Goal: Task Accomplishment & Management: Complete application form

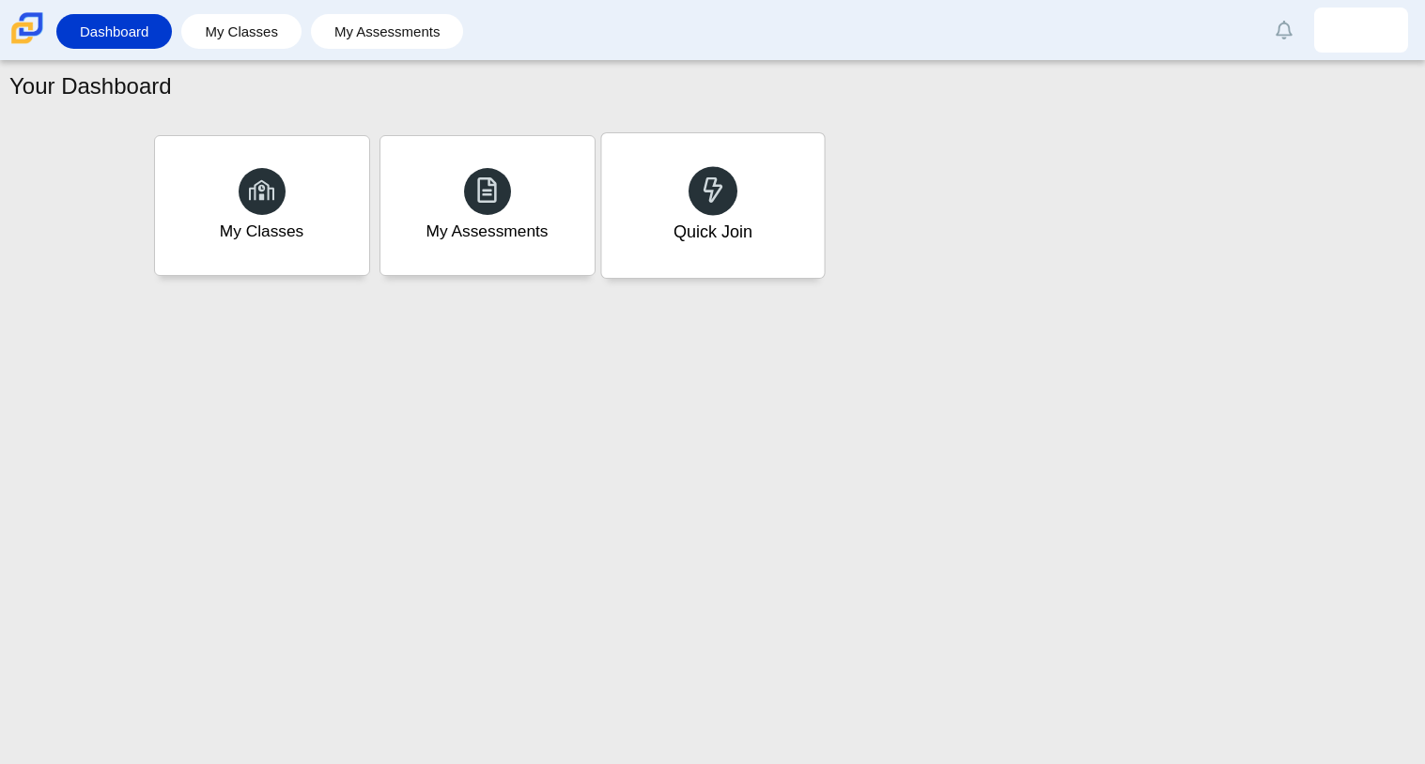
click at [760, 165] on div "Quick Join" at bounding box center [712, 205] width 223 height 145
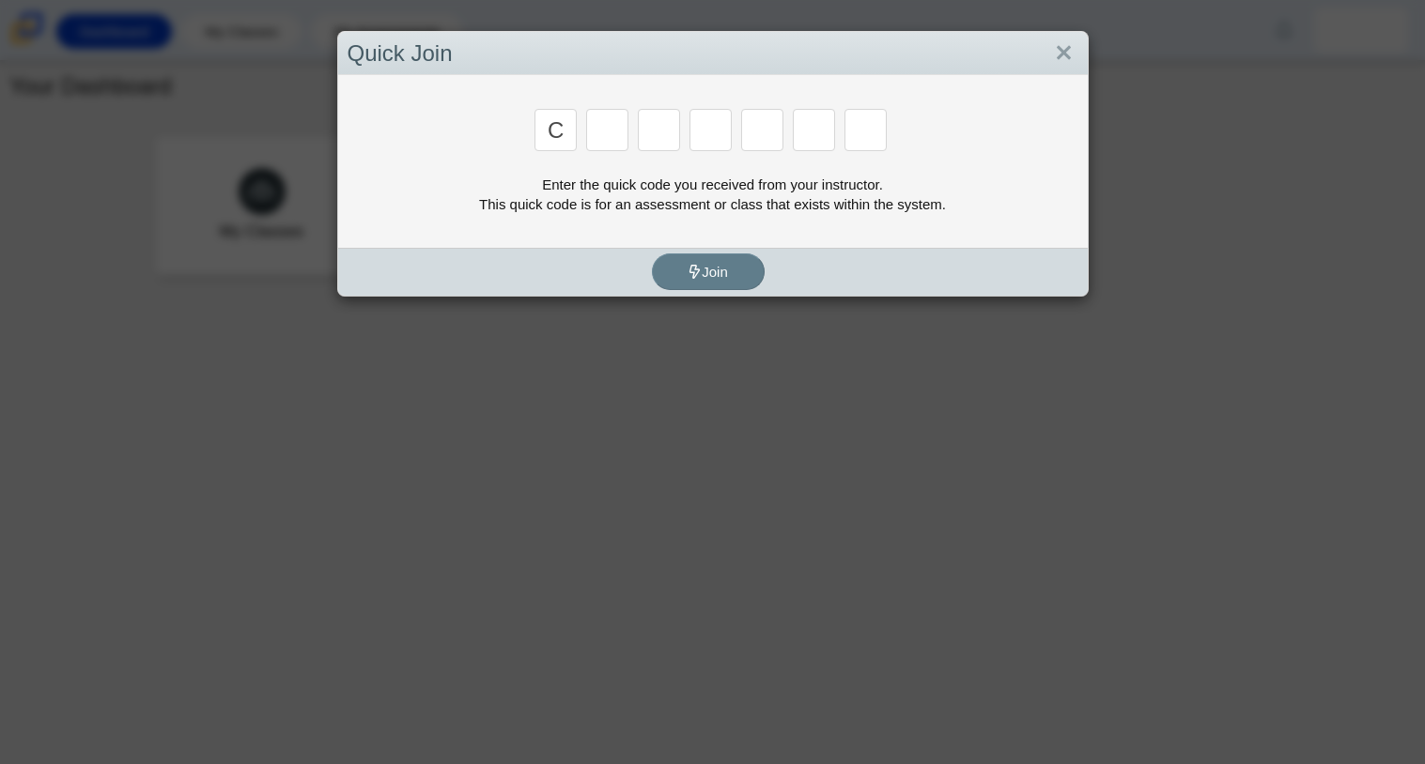
type input "c"
type input "x"
type input "h"
type input "9"
type input "m"
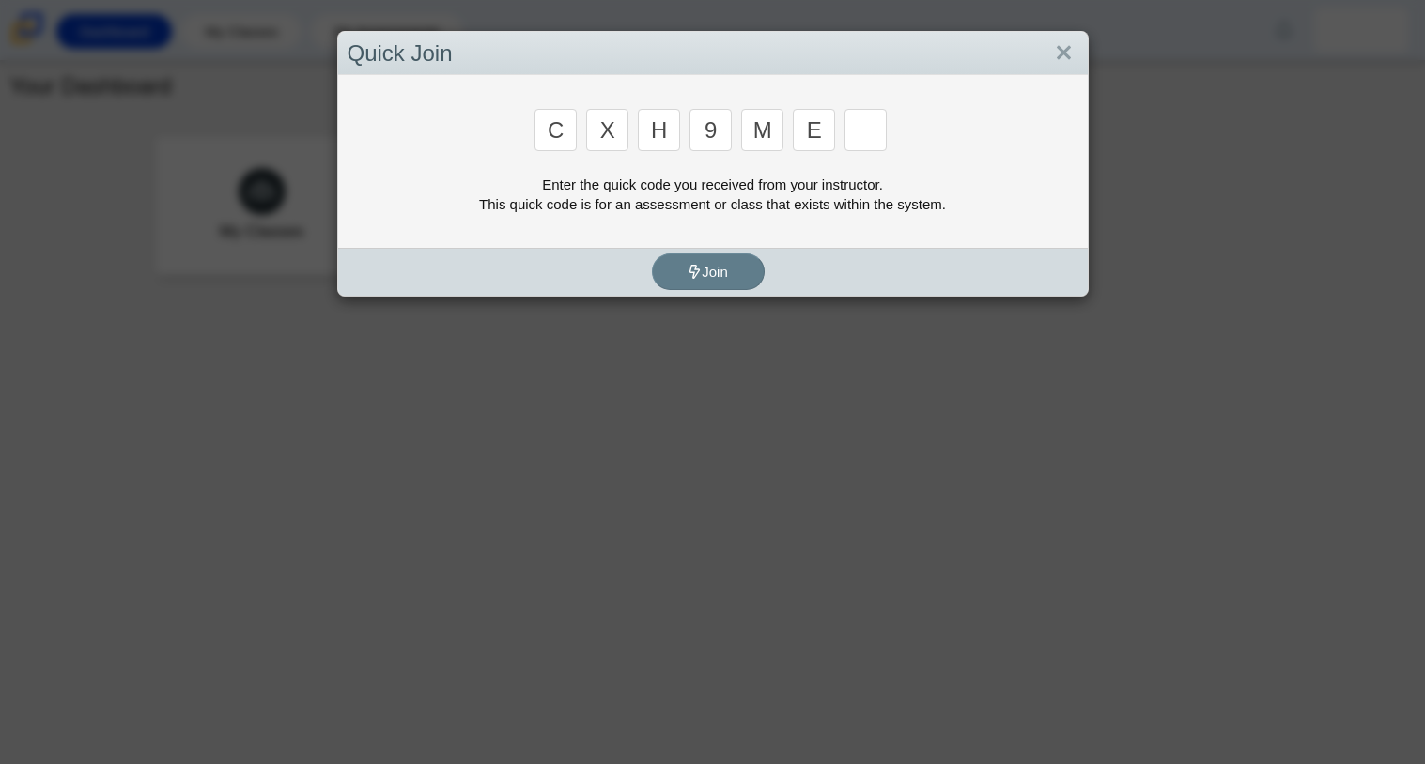
type input "e"
type input "2"
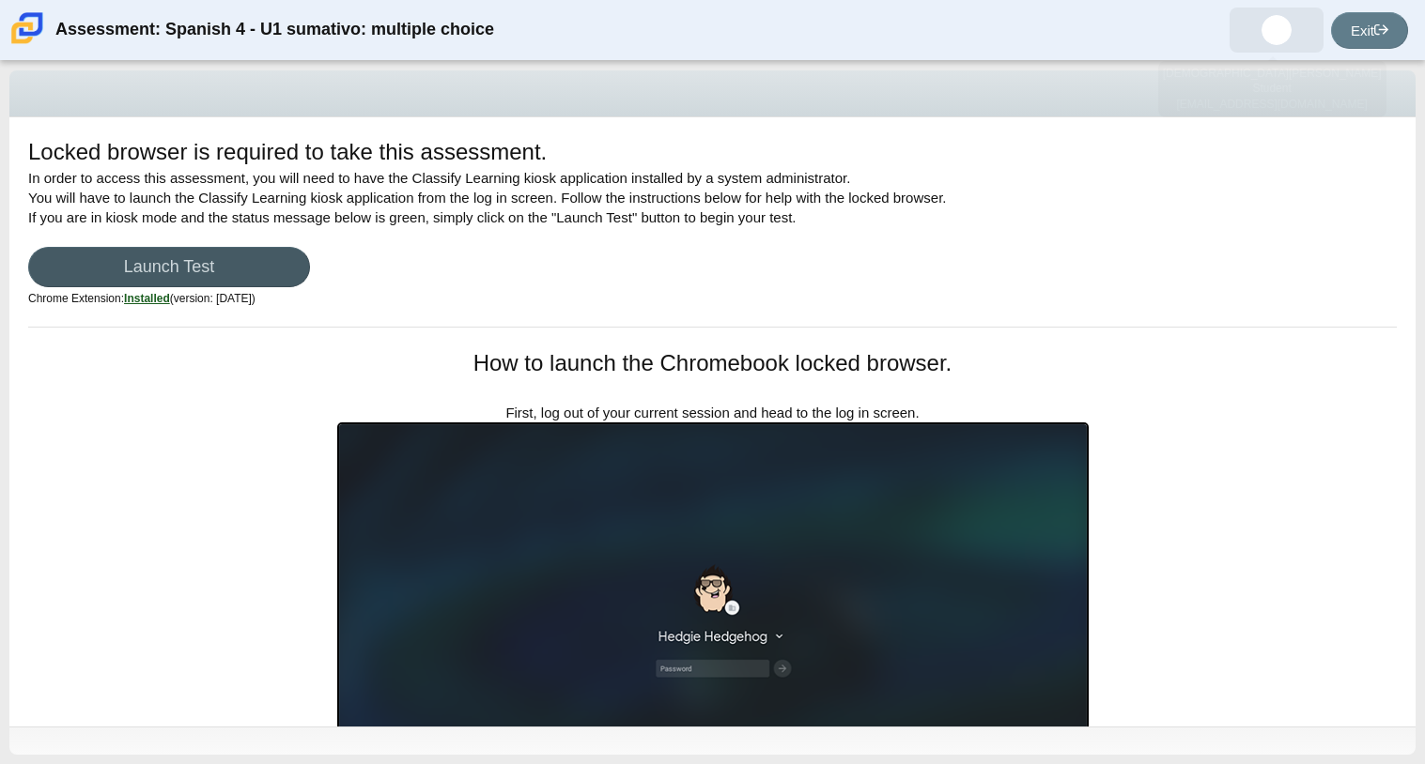
click at [1288, 17] on span at bounding box center [1276, 30] width 94 height 45
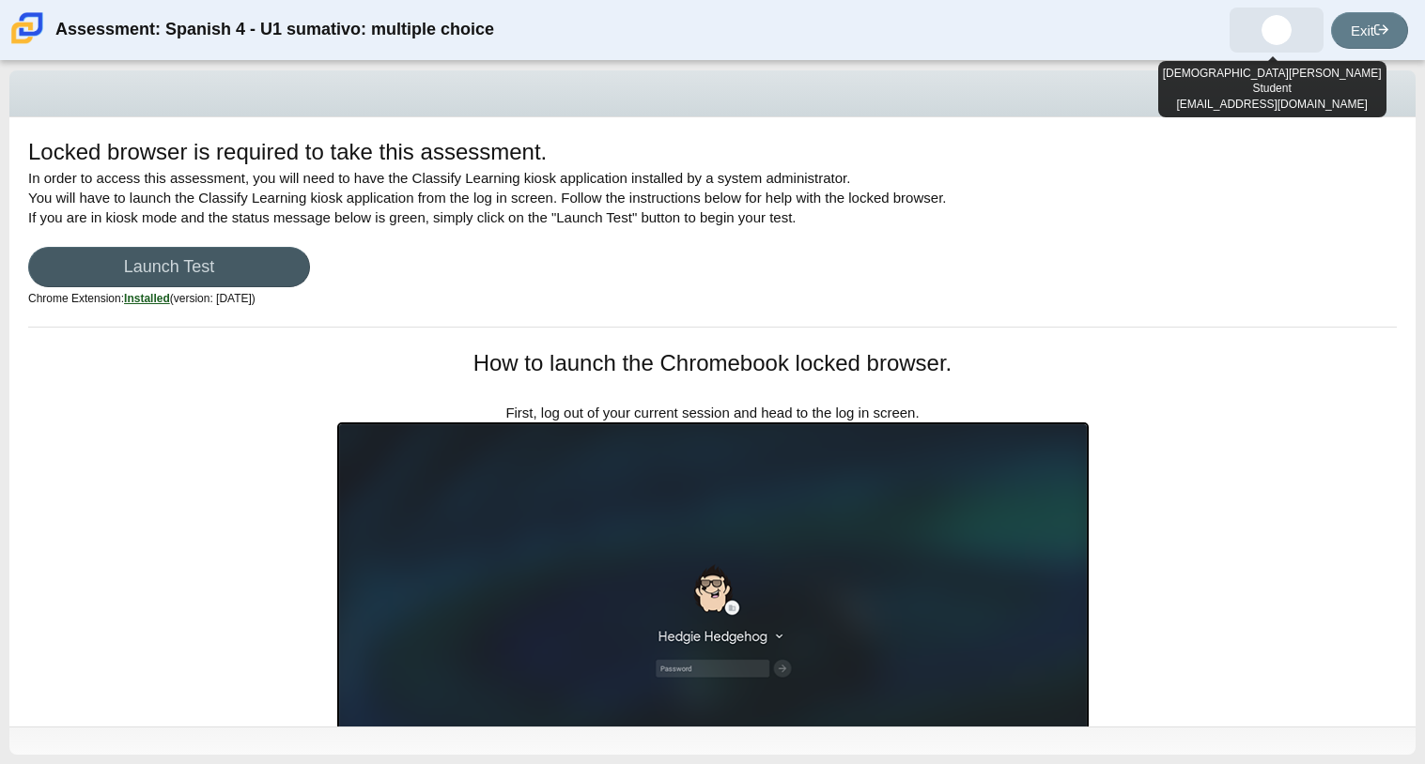
click at [1287, 17] on span at bounding box center [1276, 30] width 94 height 45
click at [1105, 158] on div "Locked browser is required to take this assessment." at bounding box center [712, 154] width 1368 height 37
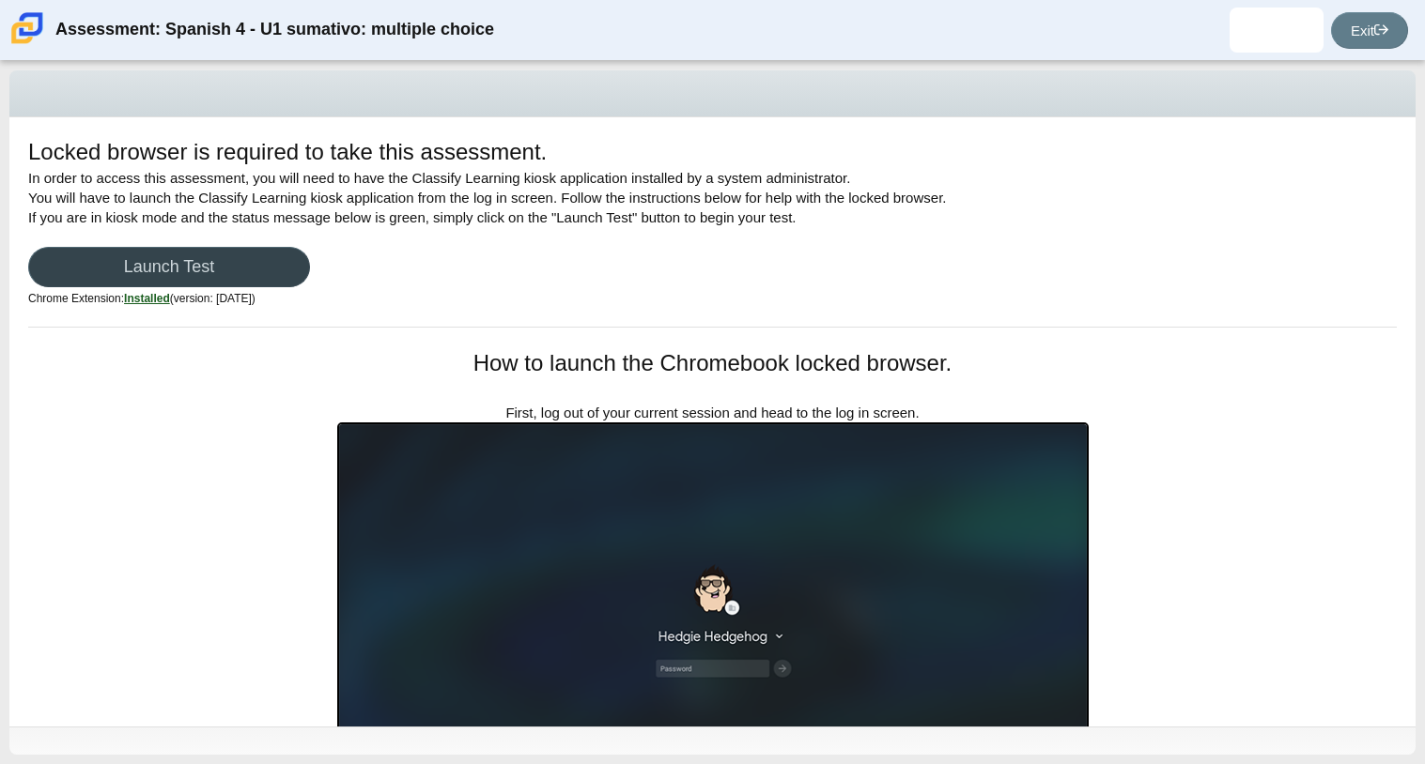
click at [278, 248] on link "Launch Test" at bounding box center [169, 267] width 282 height 40
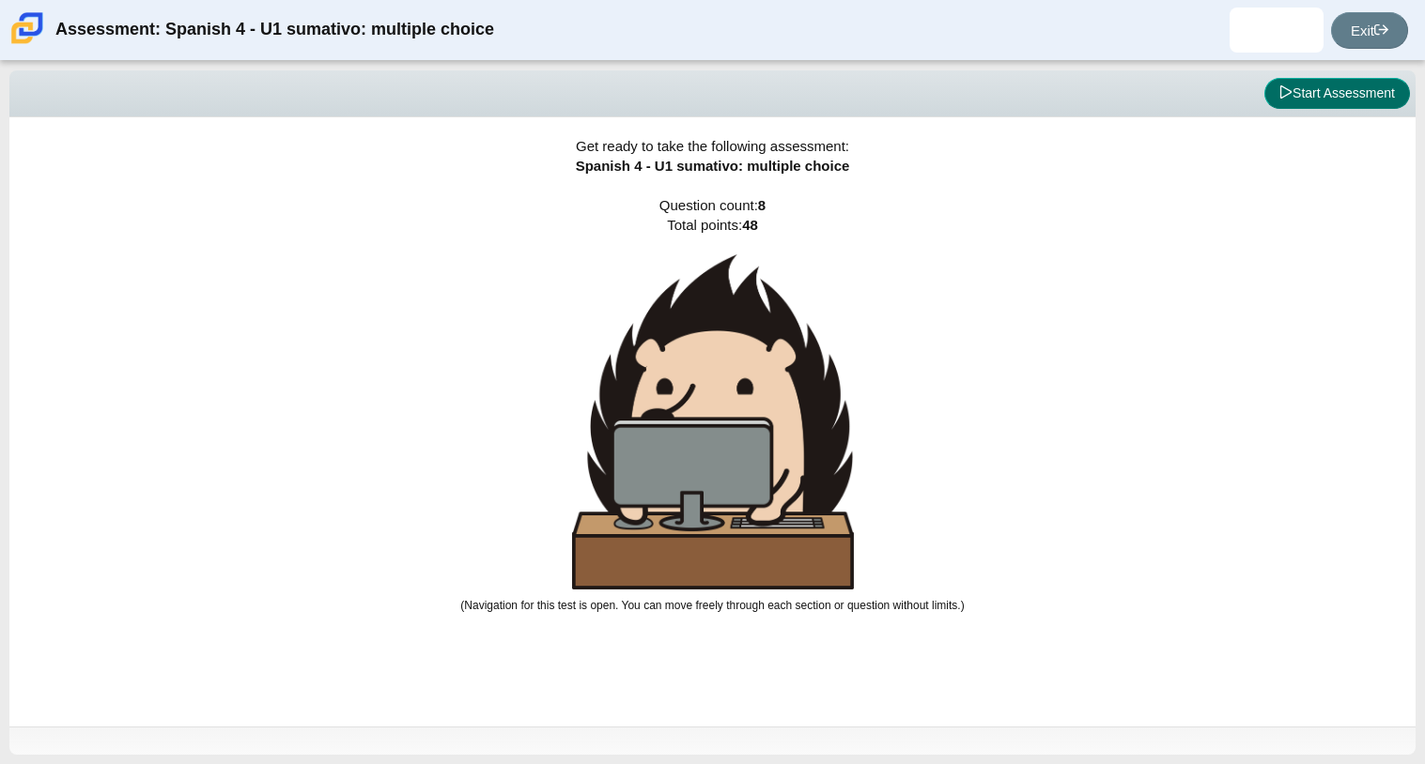
click at [1366, 94] on button "Start Assessment" at bounding box center [1337, 94] width 146 height 32
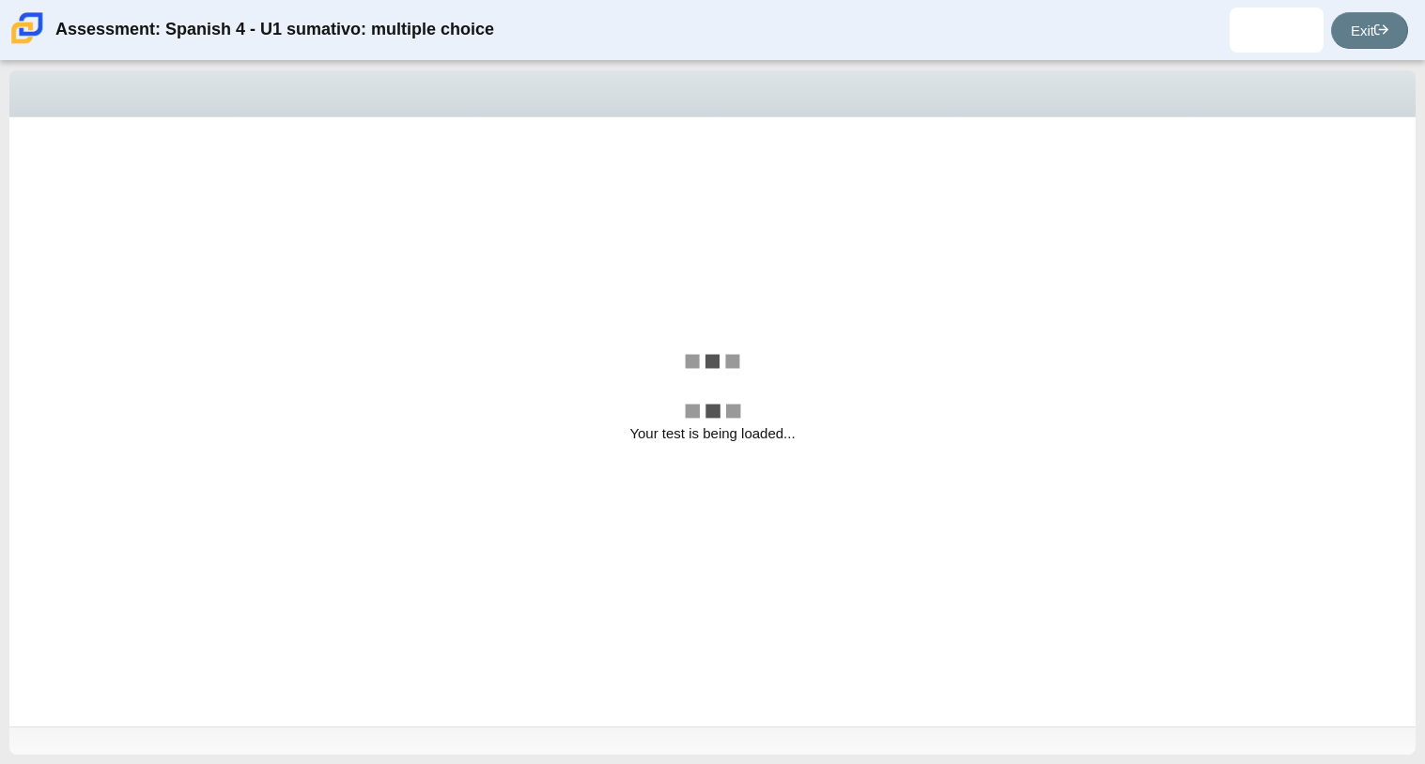
select select "a41de488-02ac-4dd5-a09b-0381ab625a77"
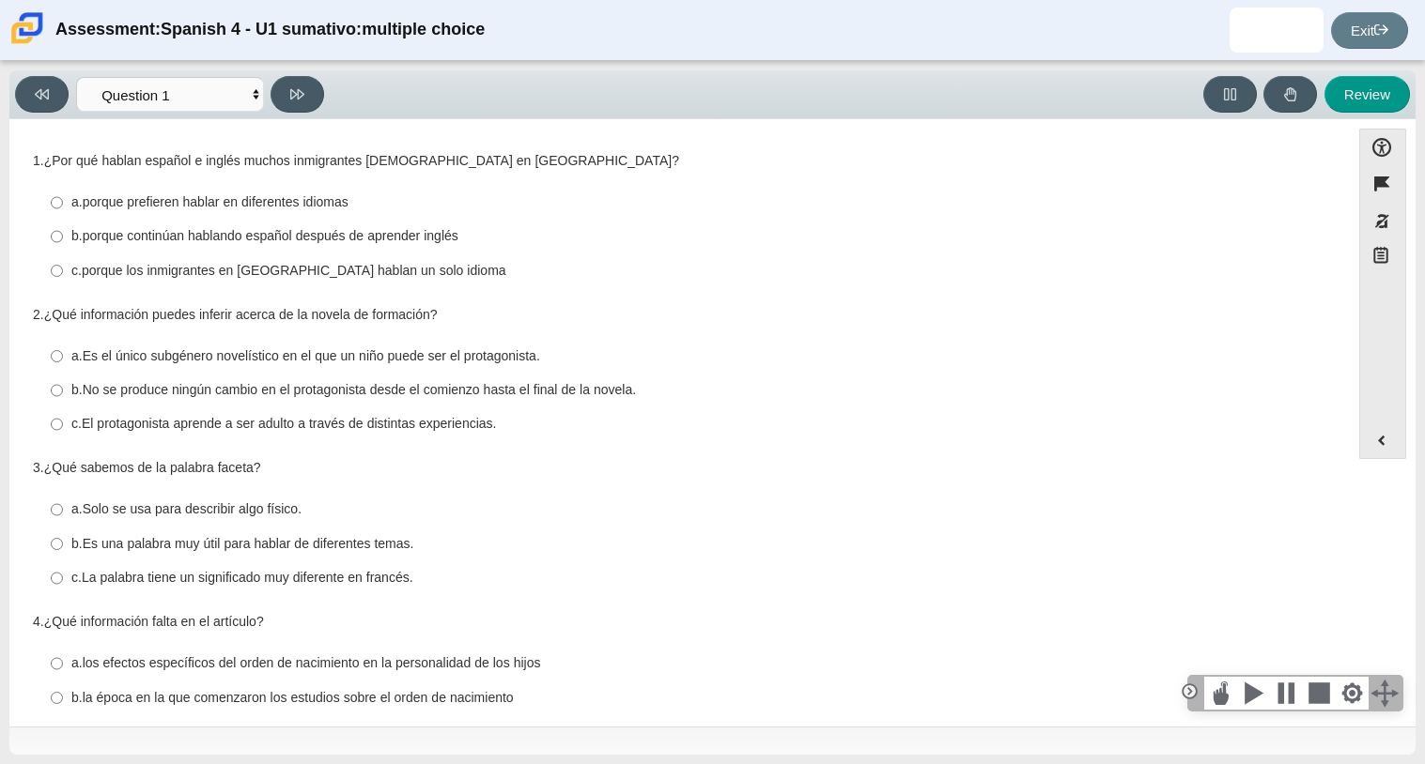
click at [203, 76] on div "Viewing Question 1 of 8 in Pacing Mode Comprensión auditiva Question 1 Question…" at bounding box center [173, 94] width 316 height 37
click at [219, 102] on select "Comprensión auditiva Question 1 Question 2 Question 3 Comprensión de lectura Qu…" at bounding box center [170, 94] width 188 height 35
click at [76, 77] on select "Comprensión auditiva Question 1 Question 2 Question 3 Comprensión de lectura Qu…" at bounding box center [170, 94] width 188 height 35
click at [997, 591] on label "c. La palabra tiene un significado muy diferente en francés. c. La palabra tien…" at bounding box center [681, 579] width 1287 height 34
click at [63, 591] on input "c. La palabra tiene un significado muy diferente en francés. c. La palabra tien…" at bounding box center [57, 579] width 12 height 34
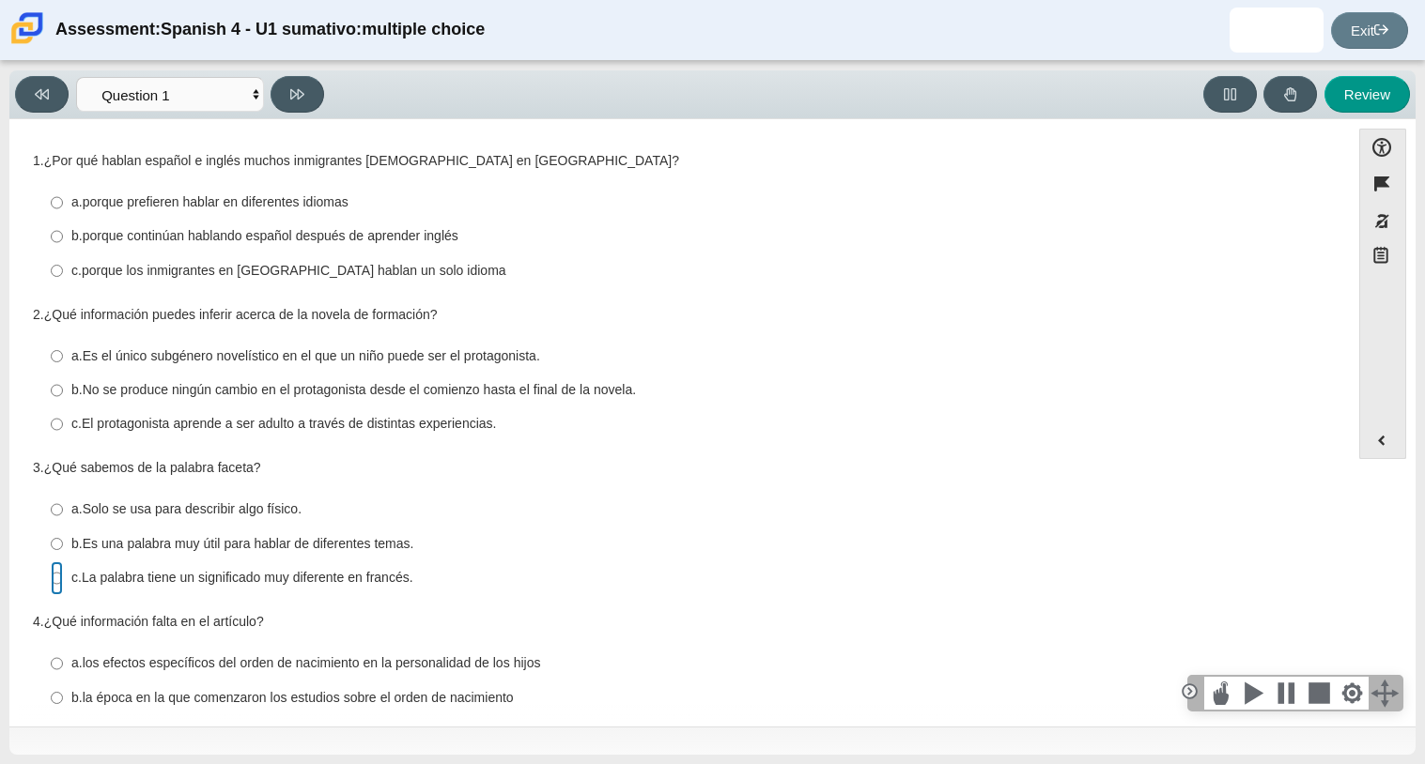
radio input "true"
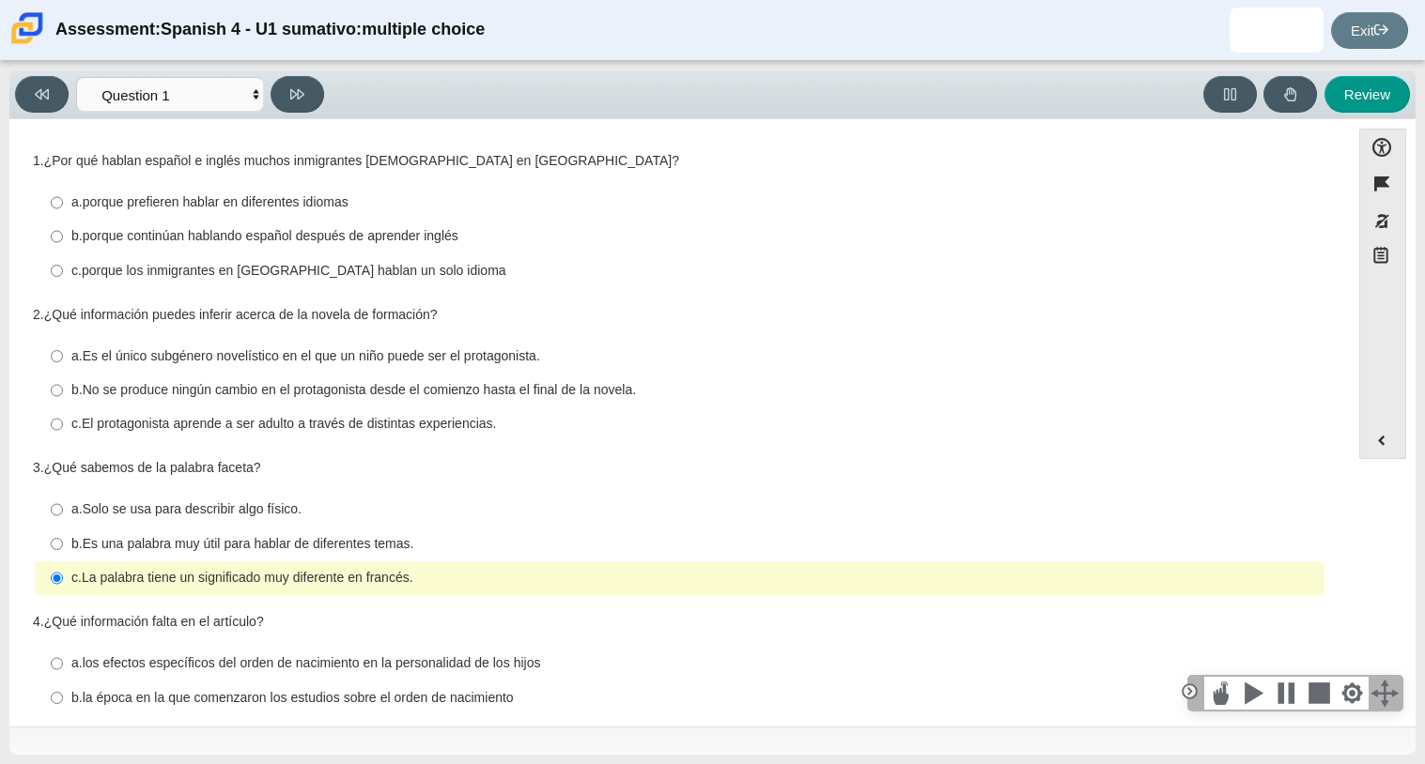
click at [568, 260] on label "c. porque los inmigrantes en [GEOGRAPHIC_DATA] hablan un solo idioma c. porque …" at bounding box center [681, 271] width 1287 height 34
click at [63, 260] on input "c. porque los inmigrantes en [GEOGRAPHIC_DATA] hablan un solo idioma c. porque …" at bounding box center [57, 271] width 12 height 34
radio input "true"
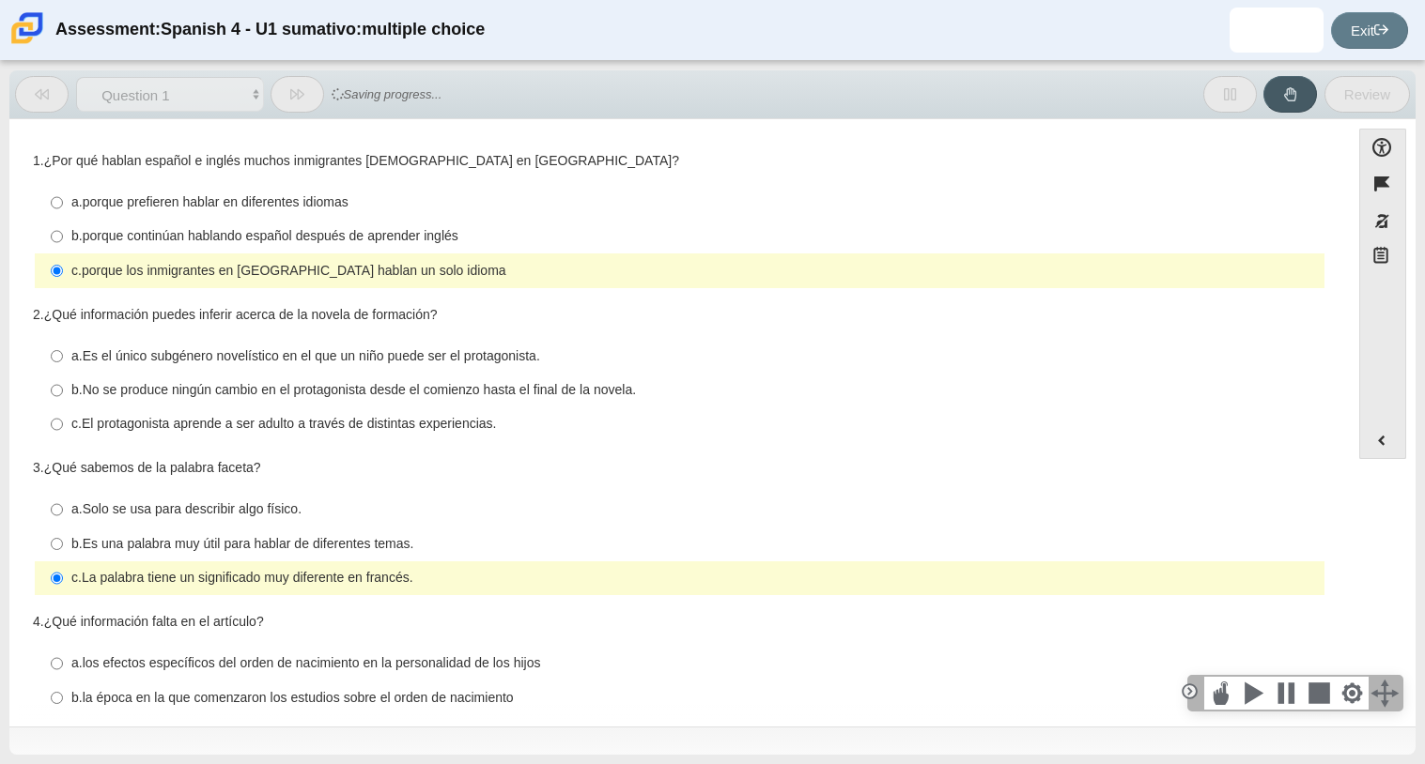
click at [540, 364] on thspan "Es el único subgénero novelístico en el que un niño puede ser el protagonista." at bounding box center [311, 355] width 457 height 17
click at [63, 364] on input "a. Es el único subgénero novelístico en el que un niño puede ser el protagonist…" at bounding box center [57, 356] width 12 height 34
radio input "true"
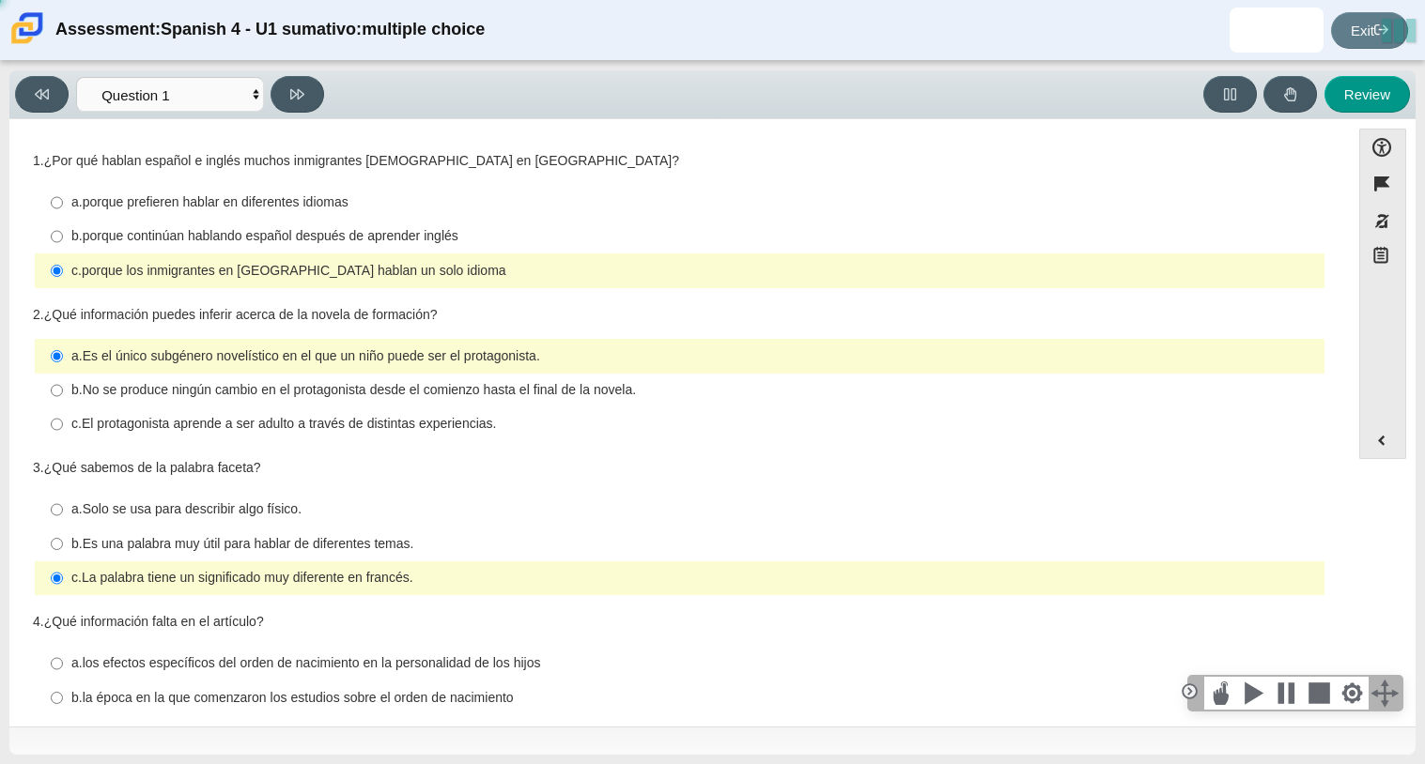
click at [462, 260] on label "c. porque los inmigrantes en [GEOGRAPHIC_DATA] hablan un solo idioma c. porque …" at bounding box center [681, 271] width 1287 height 34
click at [63, 260] on input "c. porque los inmigrantes en [GEOGRAPHIC_DATA] hablan un solo idioma c. porque …" at bounding box center [57, 271] width 12 height 34
click at [500, 344] on label "a. Es el único subgénero novelístico en el que un niño puede ser el protagonist…" at bounding box center [681, 356] width 1287 height 34
click at [63, 344] on input "a. Es el único subgénero novelístico en el que un niño puede ser el protagonist…" at bounding box center [57, 356] width 12 height 34
click at [454, 223] on label "b. porque continúan hablando español después de aprender inglés b. porque conti…" at bounding box center [681, 237] width 1287 height 34
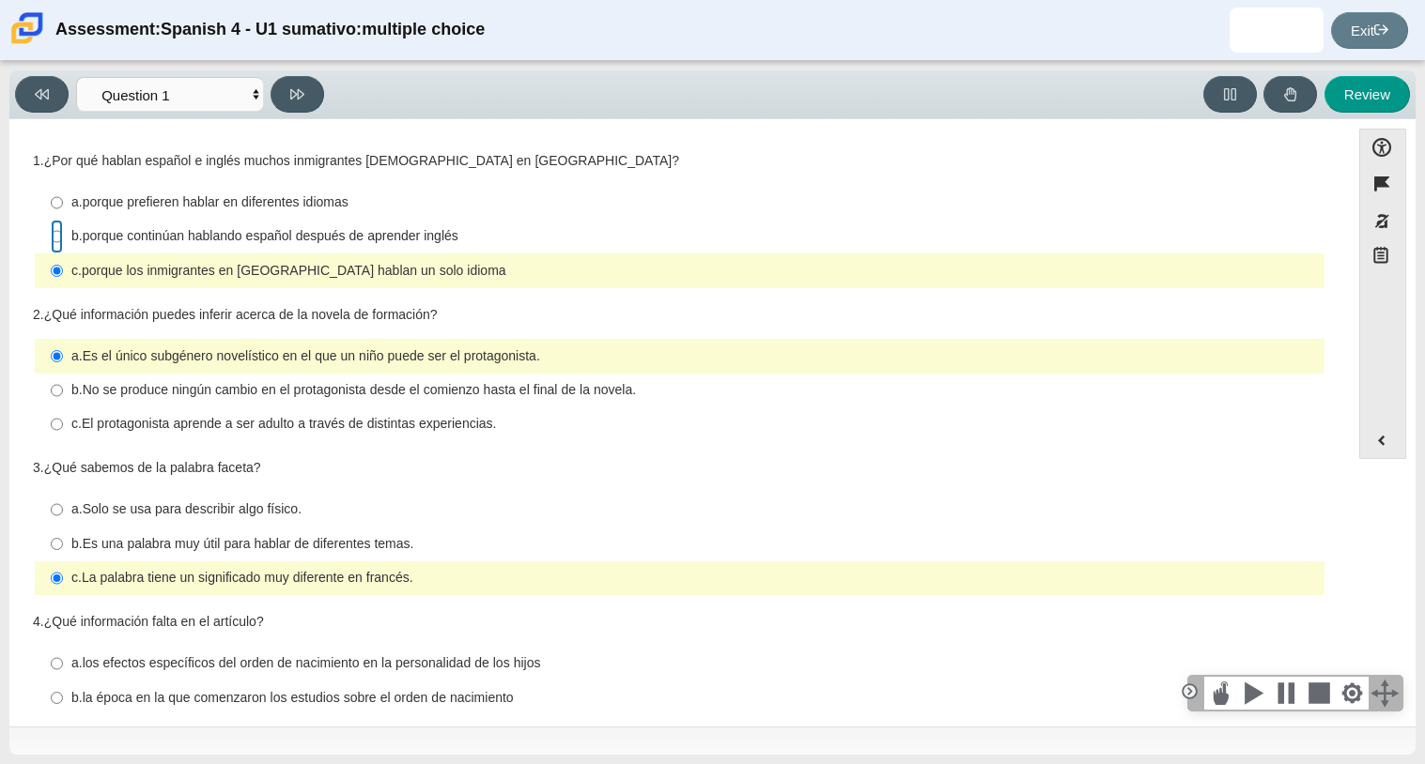
click at [63, 223] on input "b. porque continúan hablando español después de aprender inglés b. porque conti…" at bounding box center [57, 237] width 12 height 34
radio input "true"
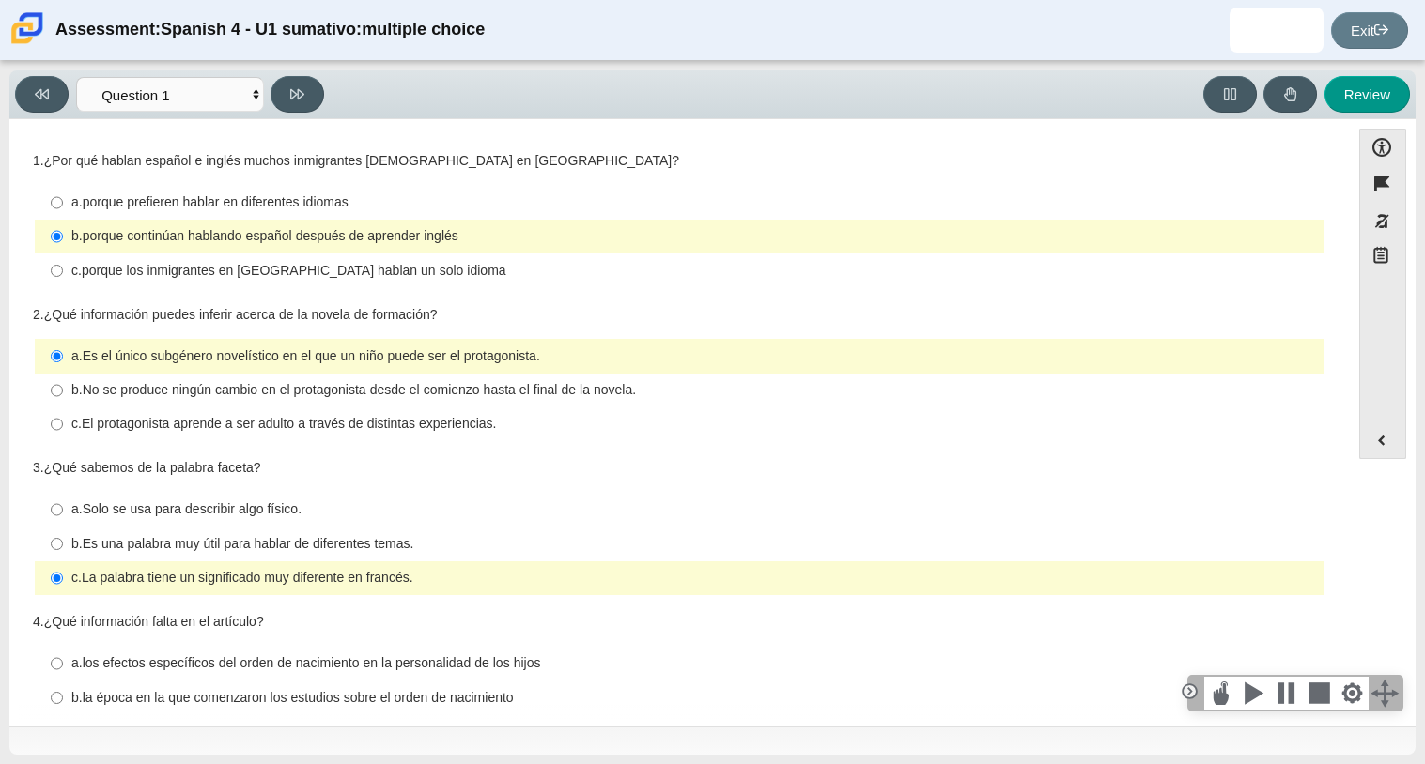
click at [362, 238] on thspan "porque continúan hablando español después de aprender inglés" at bounding box center [271, 235] width 376 height 17
click at [63, 238] on input "b. porque continúan hablando español después de aprender inglés b. porque conti…" at bounding box center [57, 237] width 12 height 34
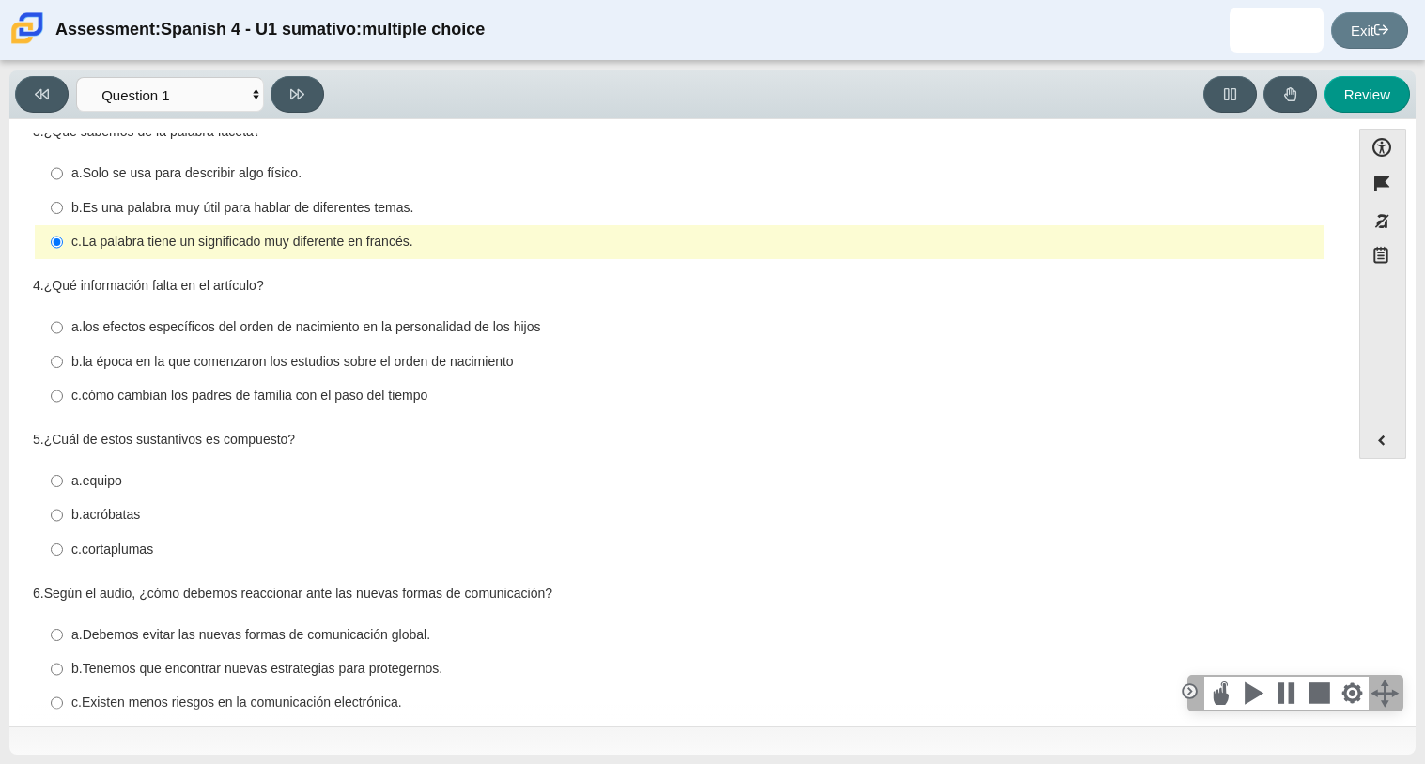
scroll to position [338, 0]
click at [533, 349] on label "b. la época en la que comenzaron los estudios sobre el [MEDICAL_DATA] b. la épo…" at bounding box center [681, 360] width 1287 height 34
click at [63, 349] on input "b. la época en la que comenzaron los estudios sobre el [MEDICAL_DATA] b. la épo…" at bounding box center [57, 360] width 12 height 34
radio input "true"
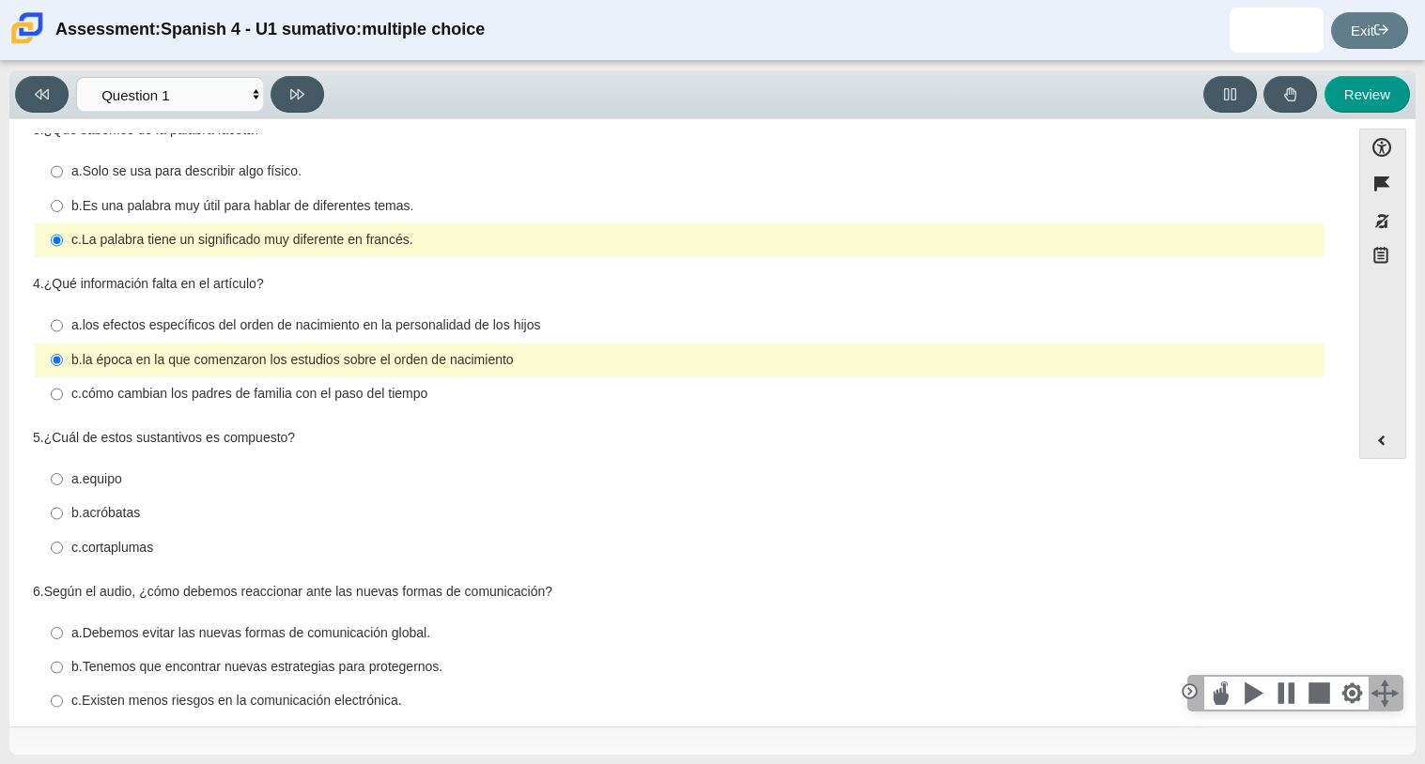
click at [555, 323] on div "a. los efectos específicos del [MEDICAL_DATA] en la personalidad de los hijos" at bounding box center [693, 325] width 1245 height 19
click at [63, 323] on input "a. los efectos específicos del orden de nacimiento en la personalidad de los hi…" at bounding box center [57, 326] width 12 height 34
radio input "true"
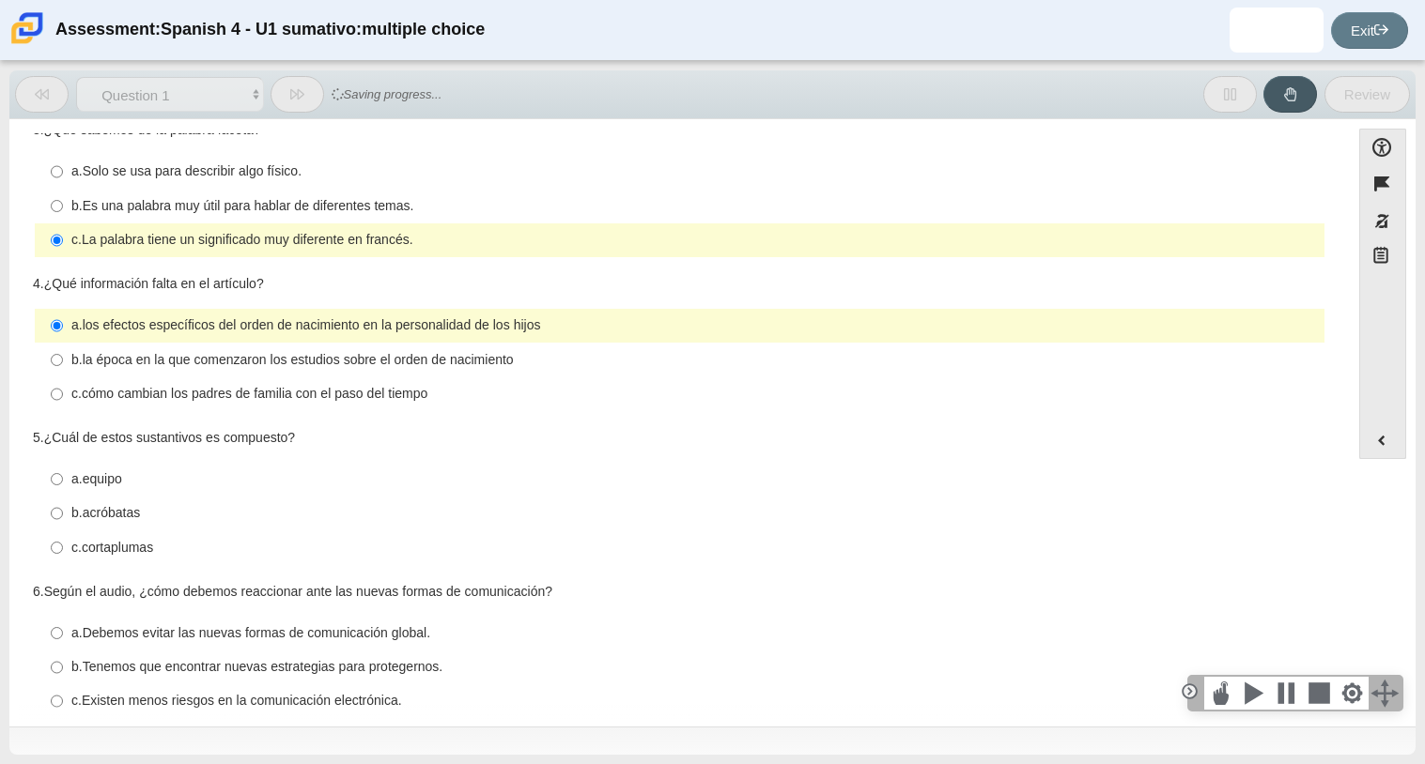
click at [563, 349] on label "b. la época en la que comenzaron los estudios sobre el [MEDICAL_DATA] b. la épo…" at bounding box center [681, 360] width 1287 height 34
click at [63, 349] on input "b. la época en la que comenzaron los estudios sobre el [MEDICAL_DATA] b. la épo…" at bounding box center [57, 360] width 12 height 34
radio input "true"
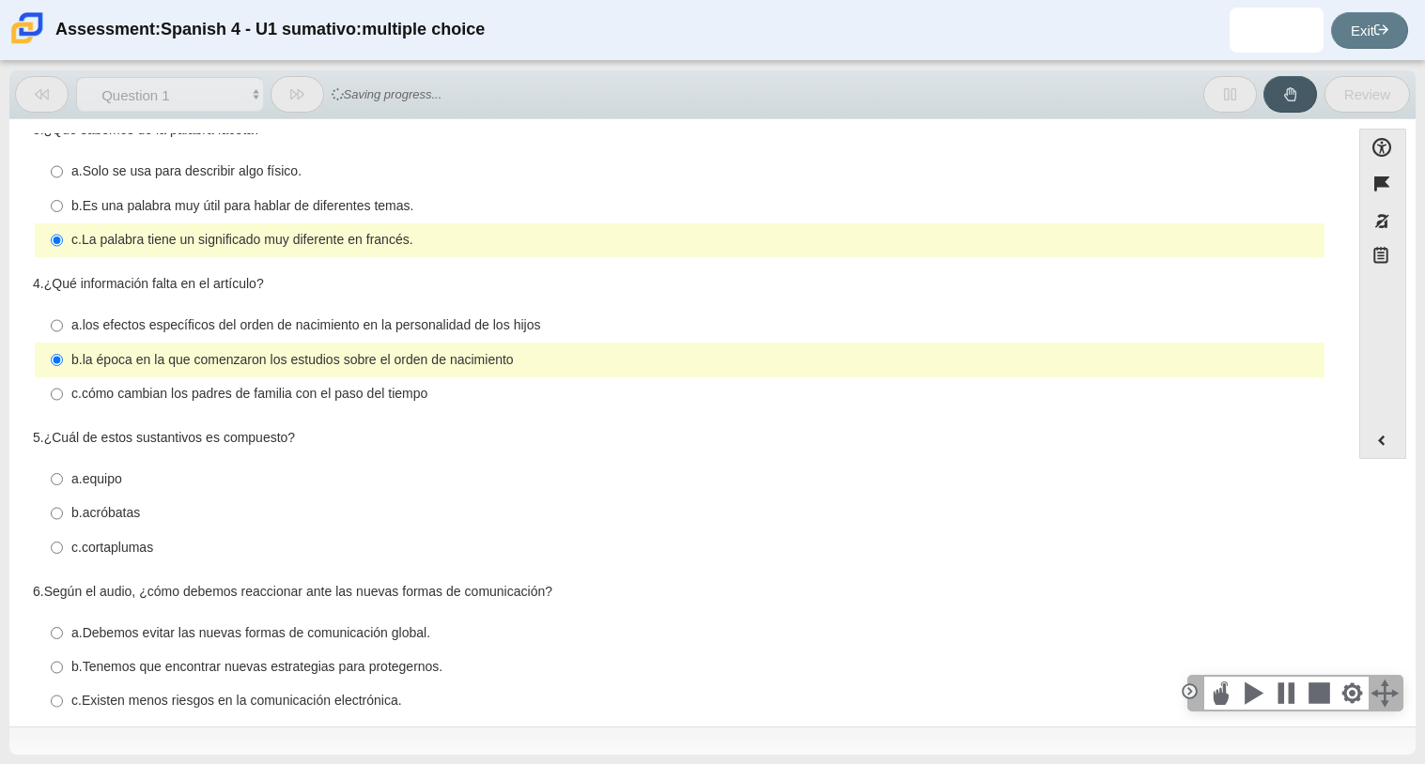
click at [563, 322] on div "a. los efectos específicos del [MEDICAL_DATA] en la personalidad de los hijos" at bounding box center [693, 325] width 1245 height 19
click at [63, 322] on input "a. los efectos específicos del orden de nacimiento en la personalidad de los hi…" at bounding box center [57, 326] width 12 height 34
radio input "true"
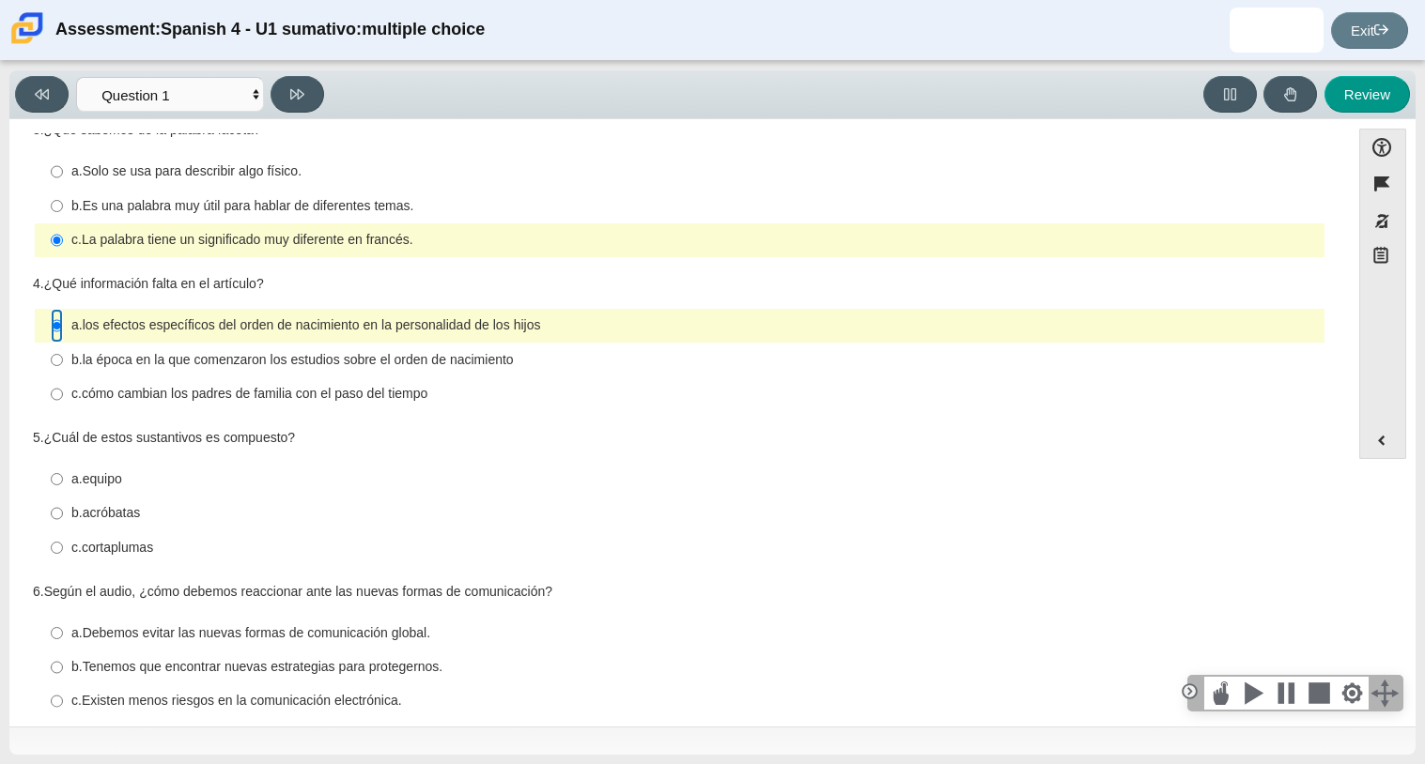
scroll to position [366, 0]
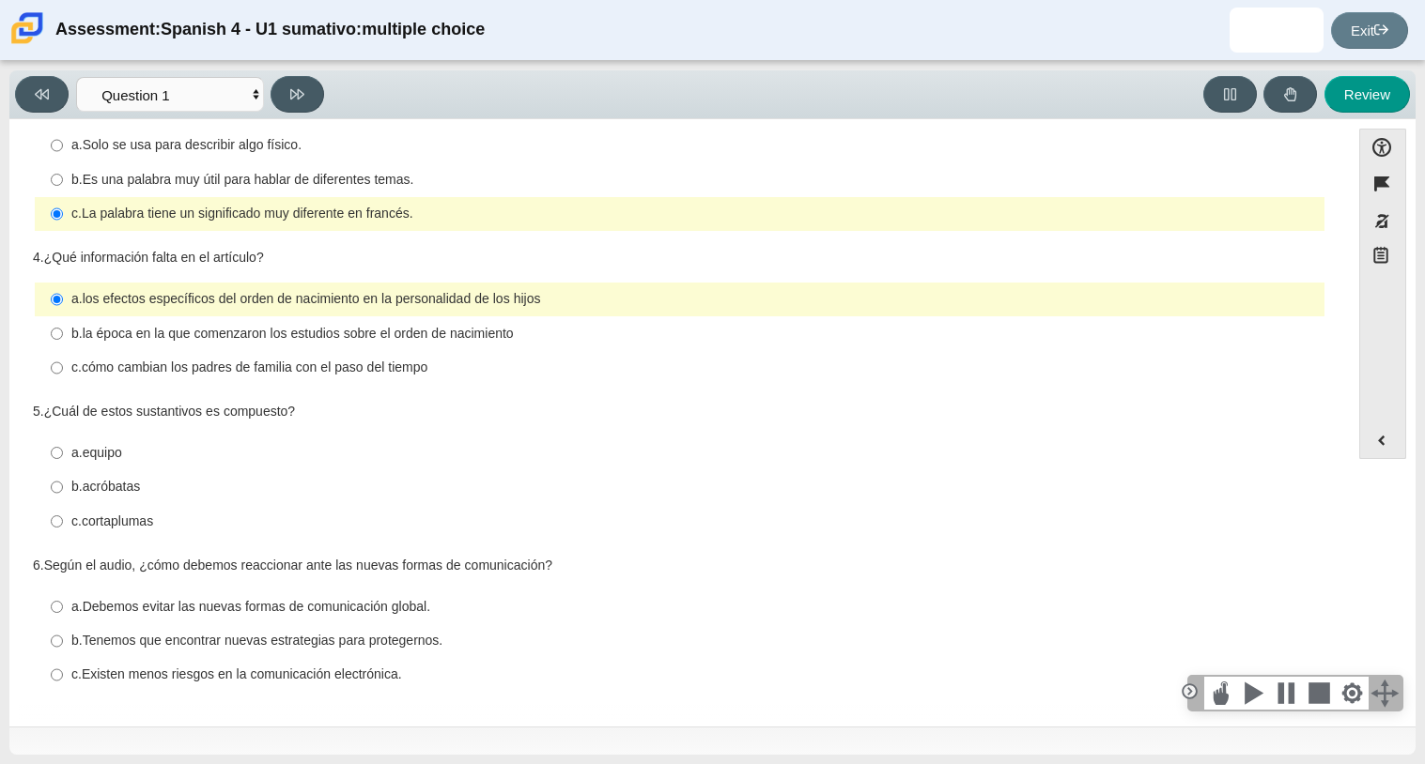
click at [131, 523] on thspan "cortaplumas" at bounding box center [117, 521] width 71 height 17
click at [63, 523] on input "c. cortaplumas c. cortaplumas" at bounding box center [57, 521] width 12 height 34
radio input "true"
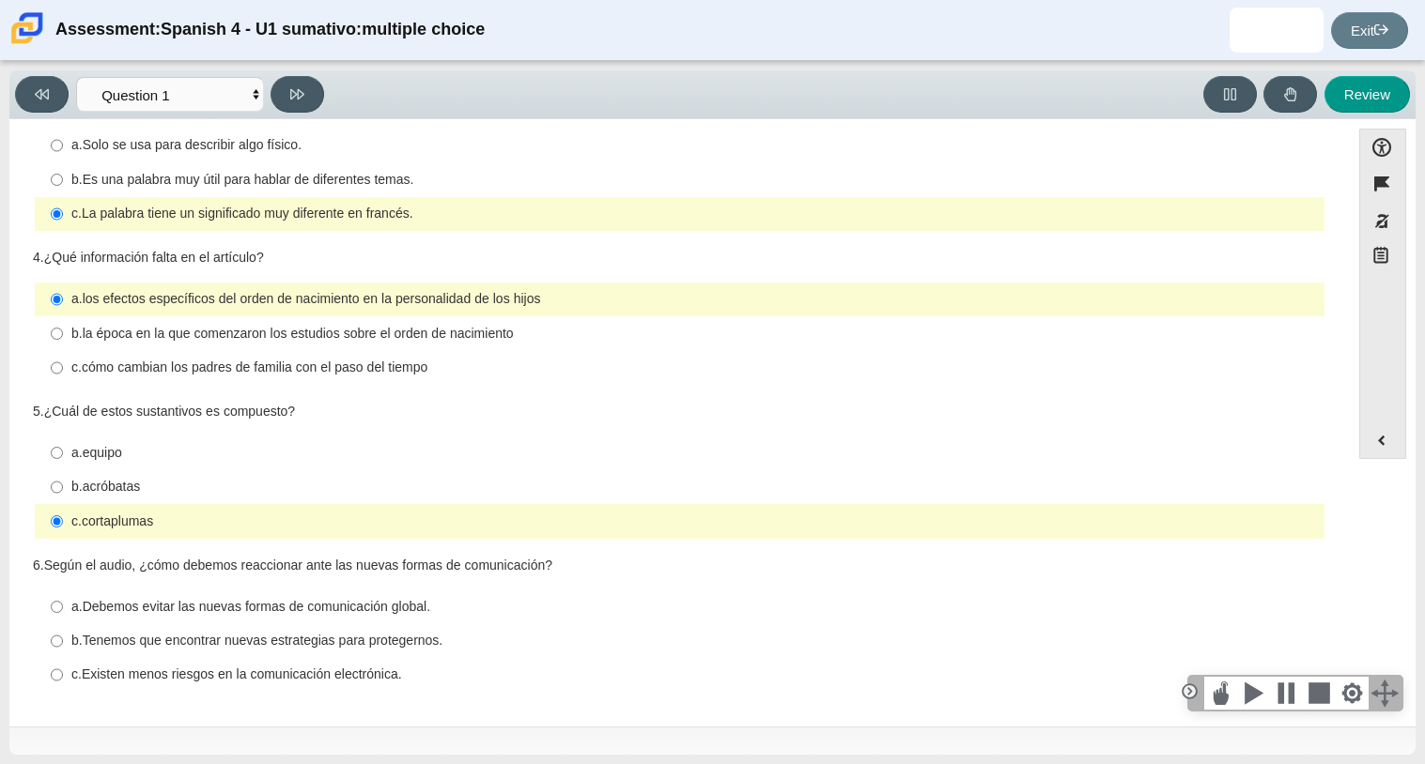
click at [162, 475] on label "b. acróbatas b. acróbatas" at bounding box center [681, 488] width 1287 height 34
click at [63, 475] on input "b. acróbatas b. acróbatas" at bounding box center [57, 488] width 12 height 34
radio input "true"
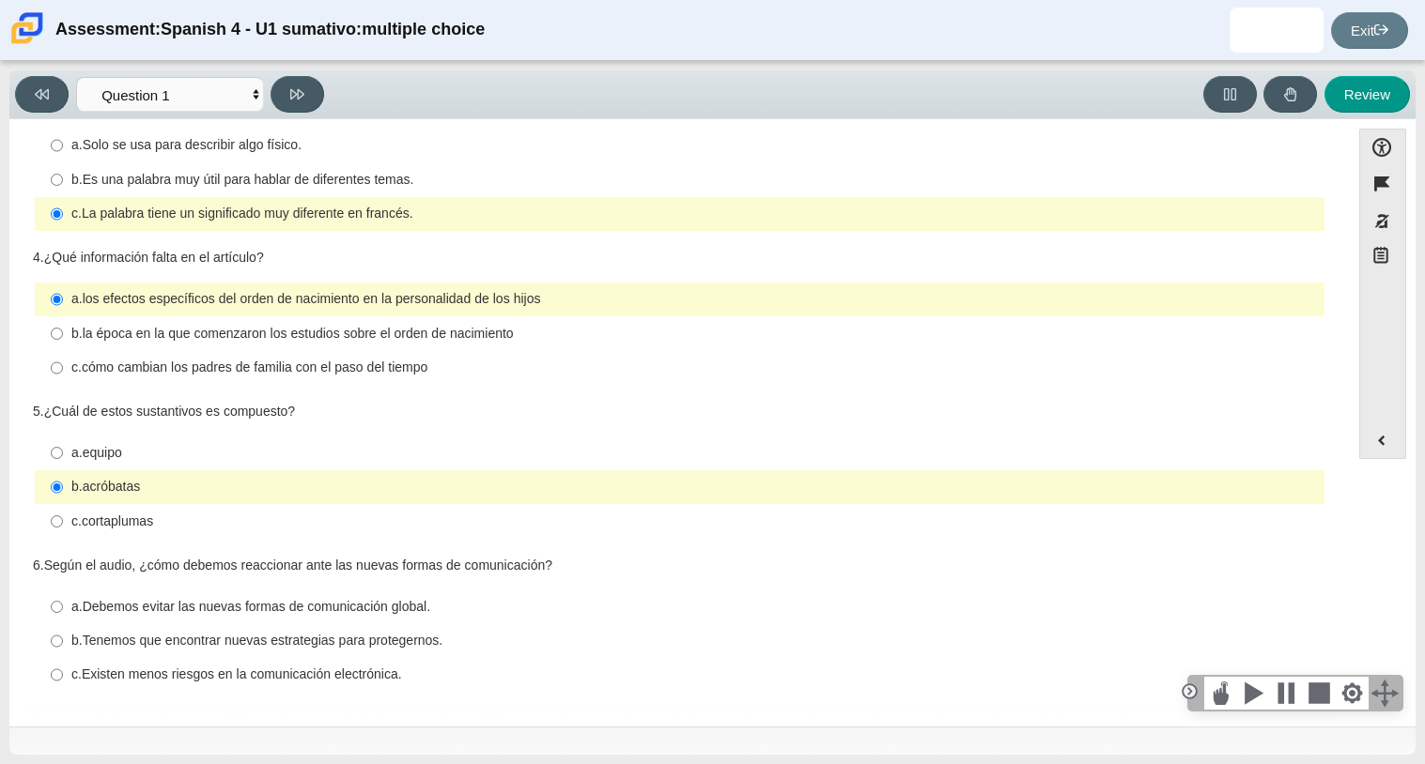
click at [357, 605] on thspan "Debemos evitar las nuevas formas de comunicación global." at bounding box center [256, 606] width 347 height 17
click at [63, 605] on input "a. Debemos evitar las nuevas formas de comunicación global. a. Debemos evitar l…" at bounding box center [57, 607] width 12 height 34
radio input "true"
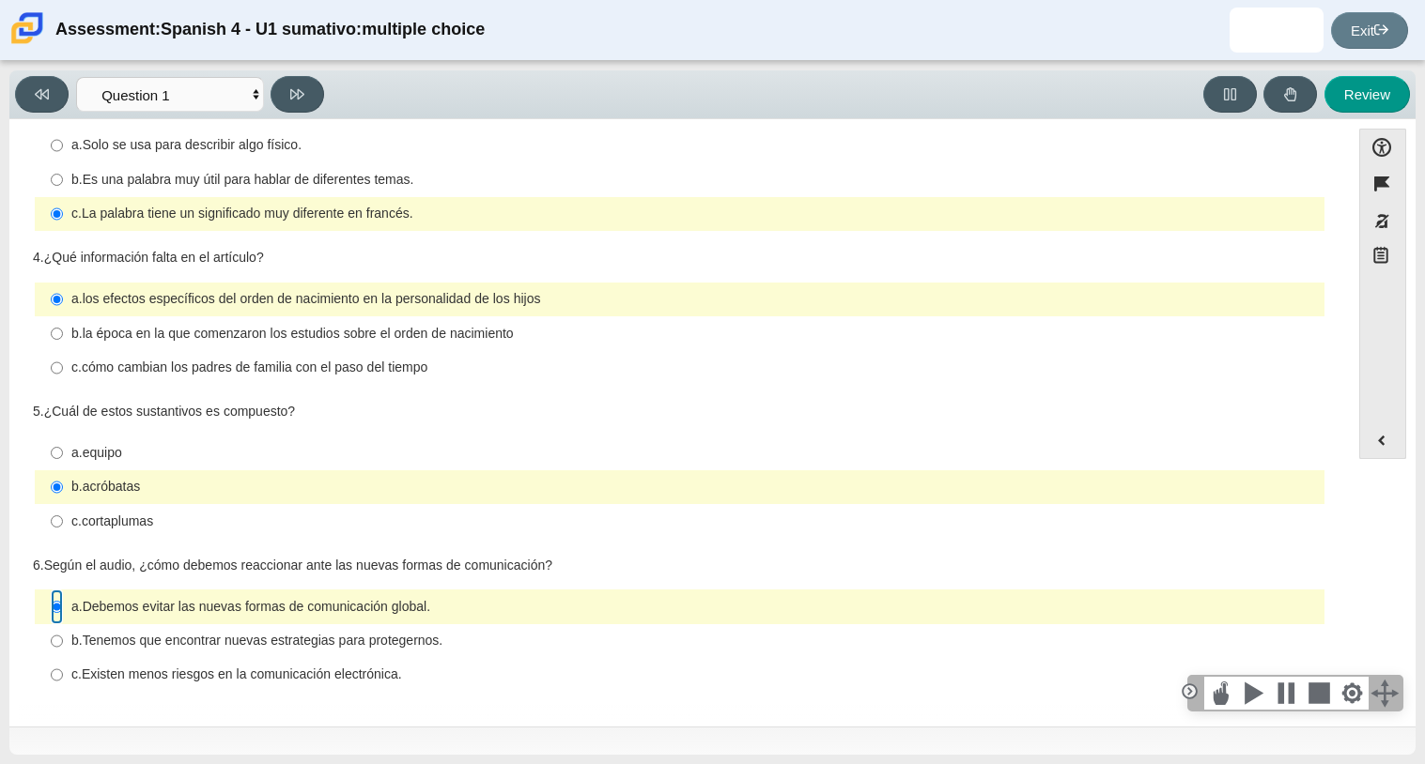
scroll to position [0, 0]
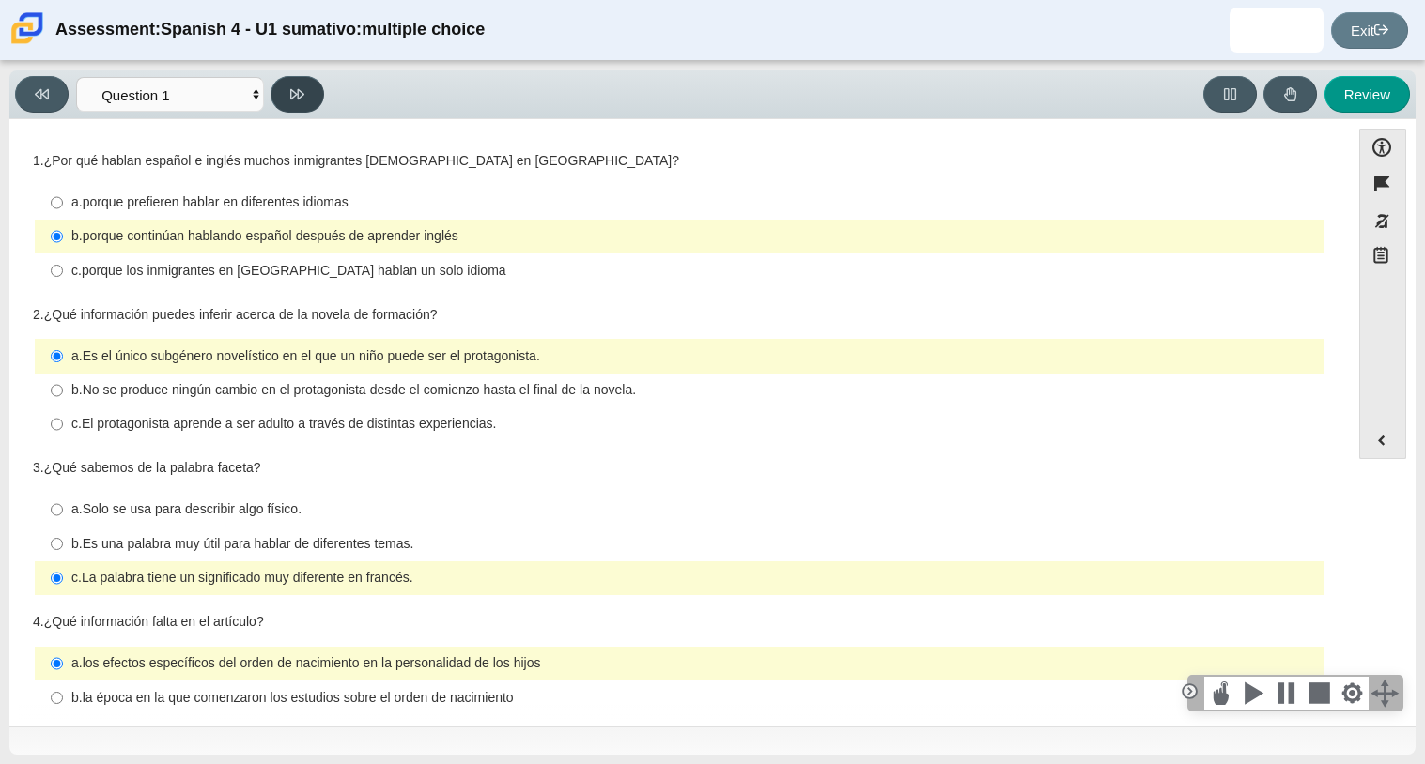
click at [301, 97] on icon at bounding box center [297, 94] width 14 height 14
select select "f076714a-6747-478e-936f-d582d2f603d1"
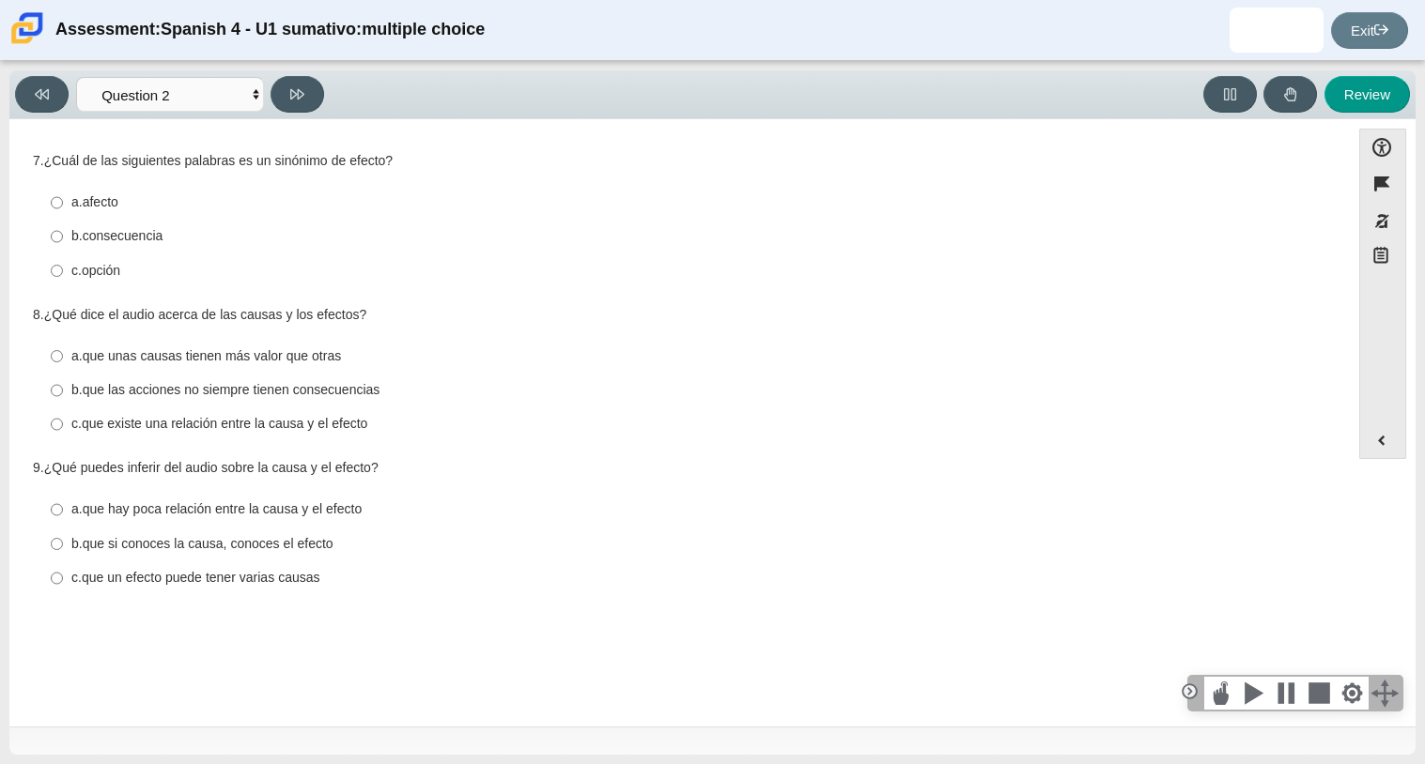
click at [167, 223] on label "b. consecuencia b. consecuencia" at bounding box center [681, 237] width 1287 height 34
click at [63, 223] on input "b. consecuencia b. consecuencia" at bounding box center [57, 237] width 12 height 34
radio input "true"
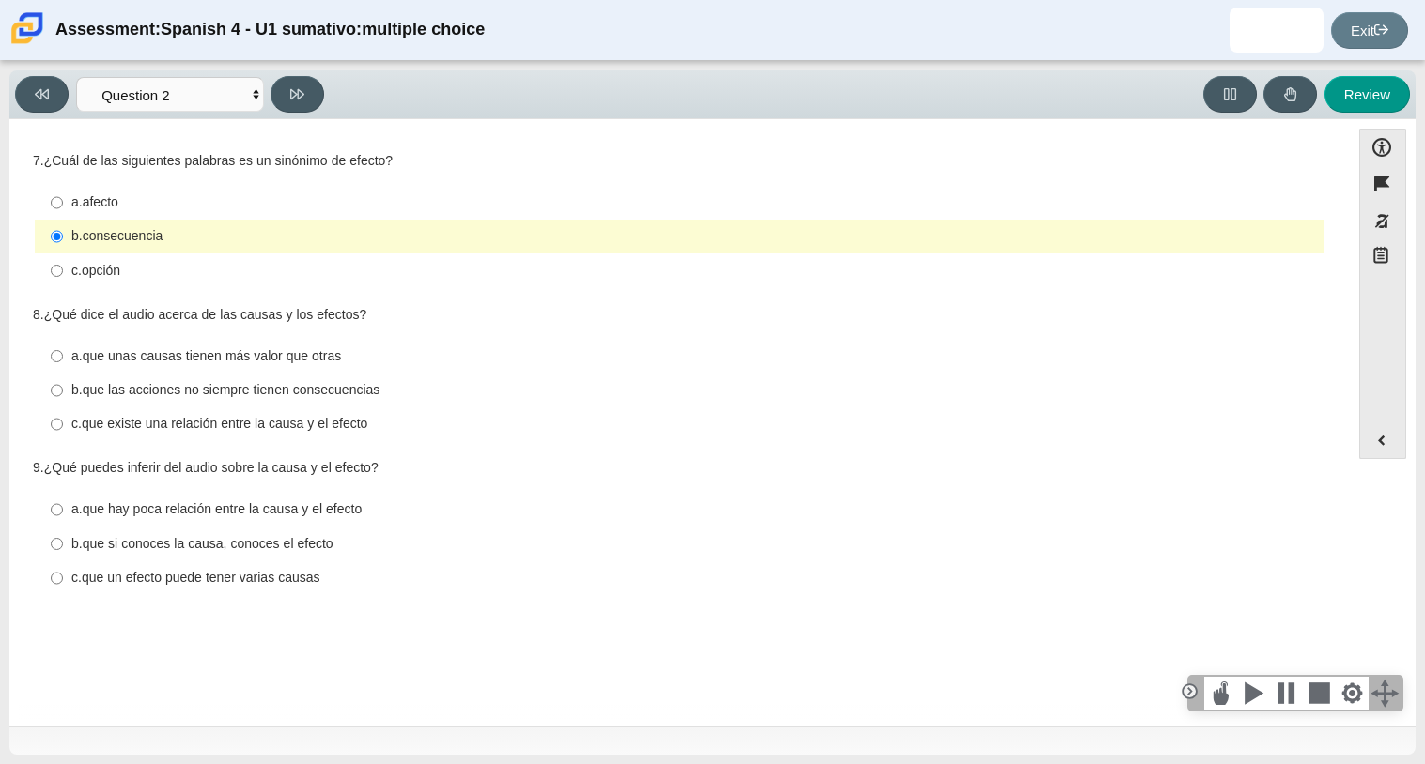
click at [162, 189] on label "a. afecto a. afecto" at bounding box center [681, 203] width 1287 height 34
click at [63, 189] on input "a. afecto a. afecto" at bounding box center [57, 203] width 12 height 34
radio input "true"
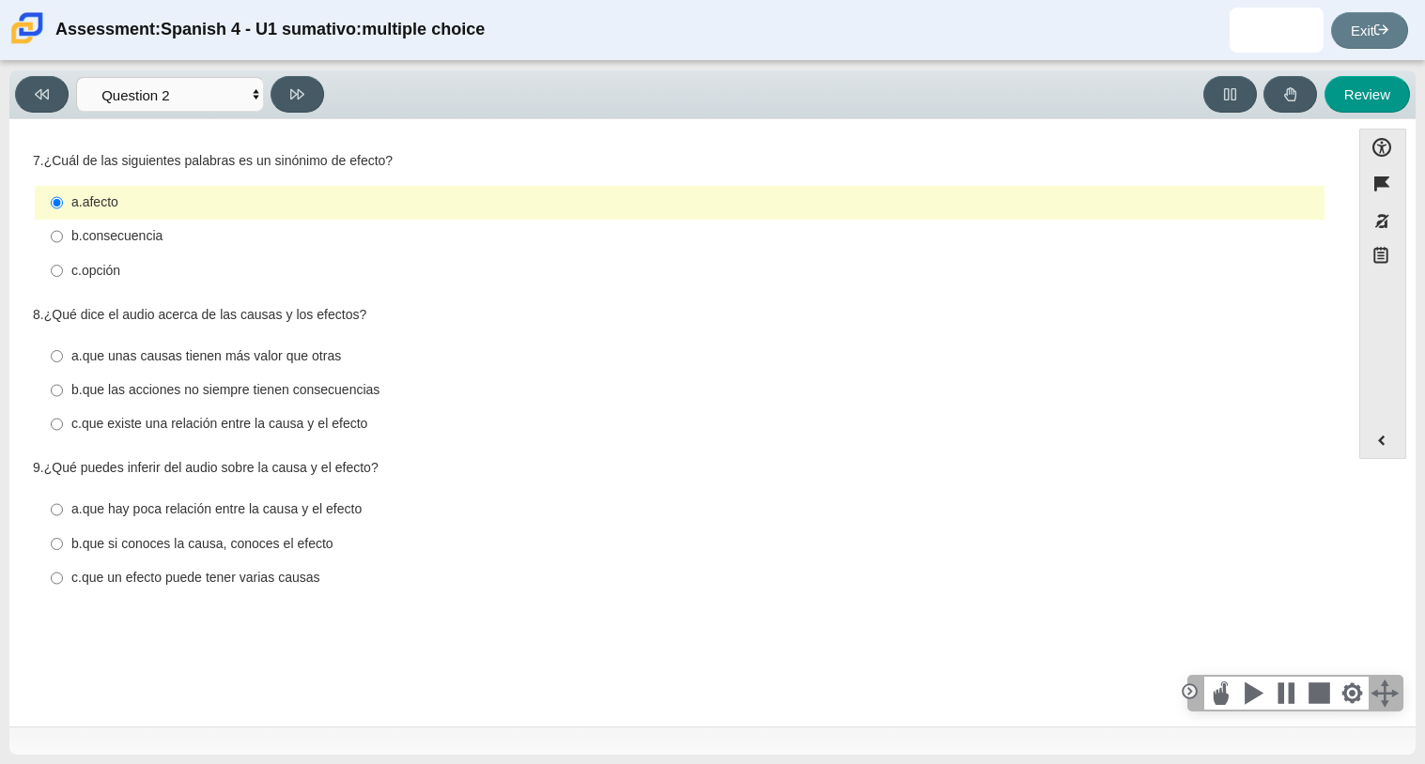
click at [275, 224] on label "b. consecuencia b. consecuencia" at bounding box center [681, 237] width 1287 height 34
click at [63, 224] on input "b. consecuencia b. consecuencia" at bounding box center [57, 237] width 12 height 34
radio input "true"
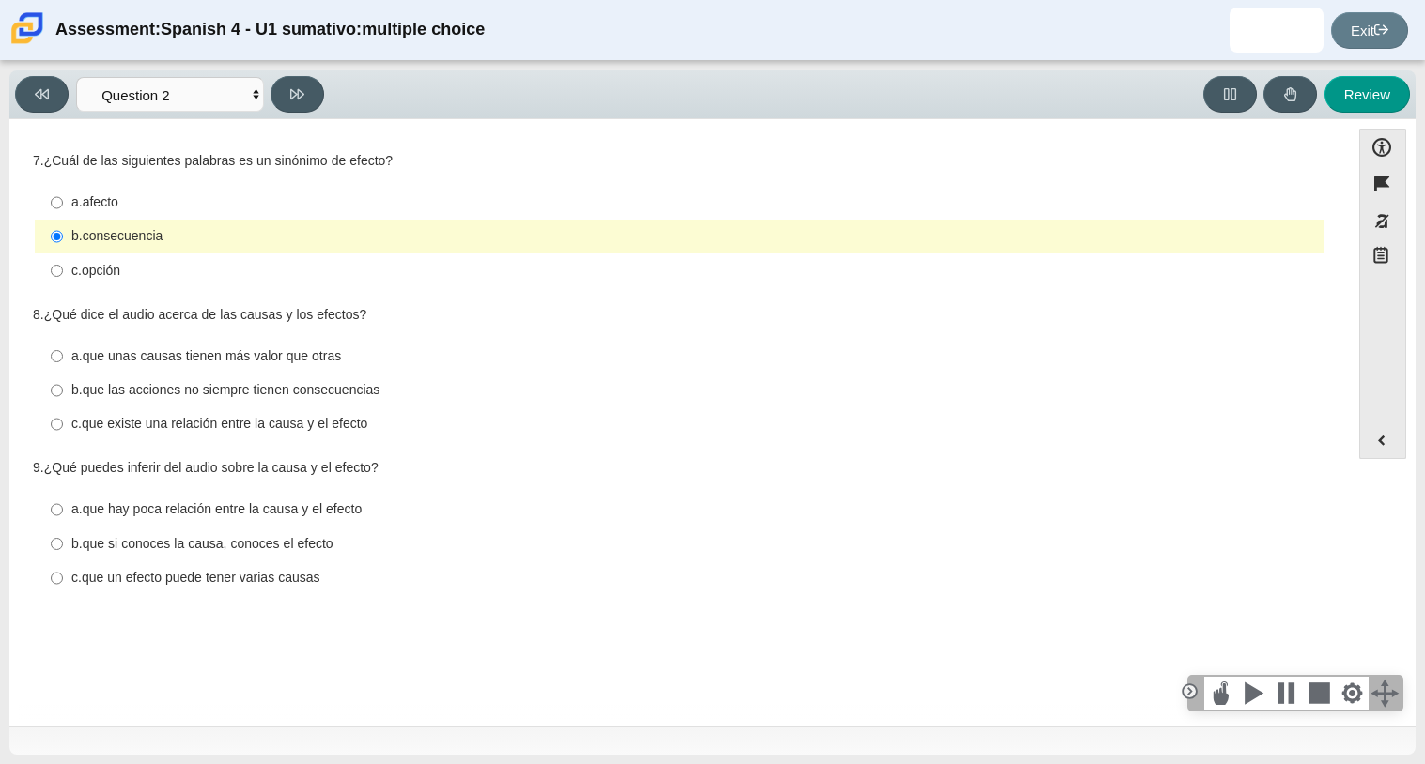
click at [192, 422] on thspan "que existe una relación entre la causa y el efecto" at bounding box center [225, 423] width 286 height 17
click at [63, 422] on input "c. que existe una relación entre la causa y el efecto c. que existe una relació…" at bounding box center [57, 425] width 12 height 34
radio input "true"
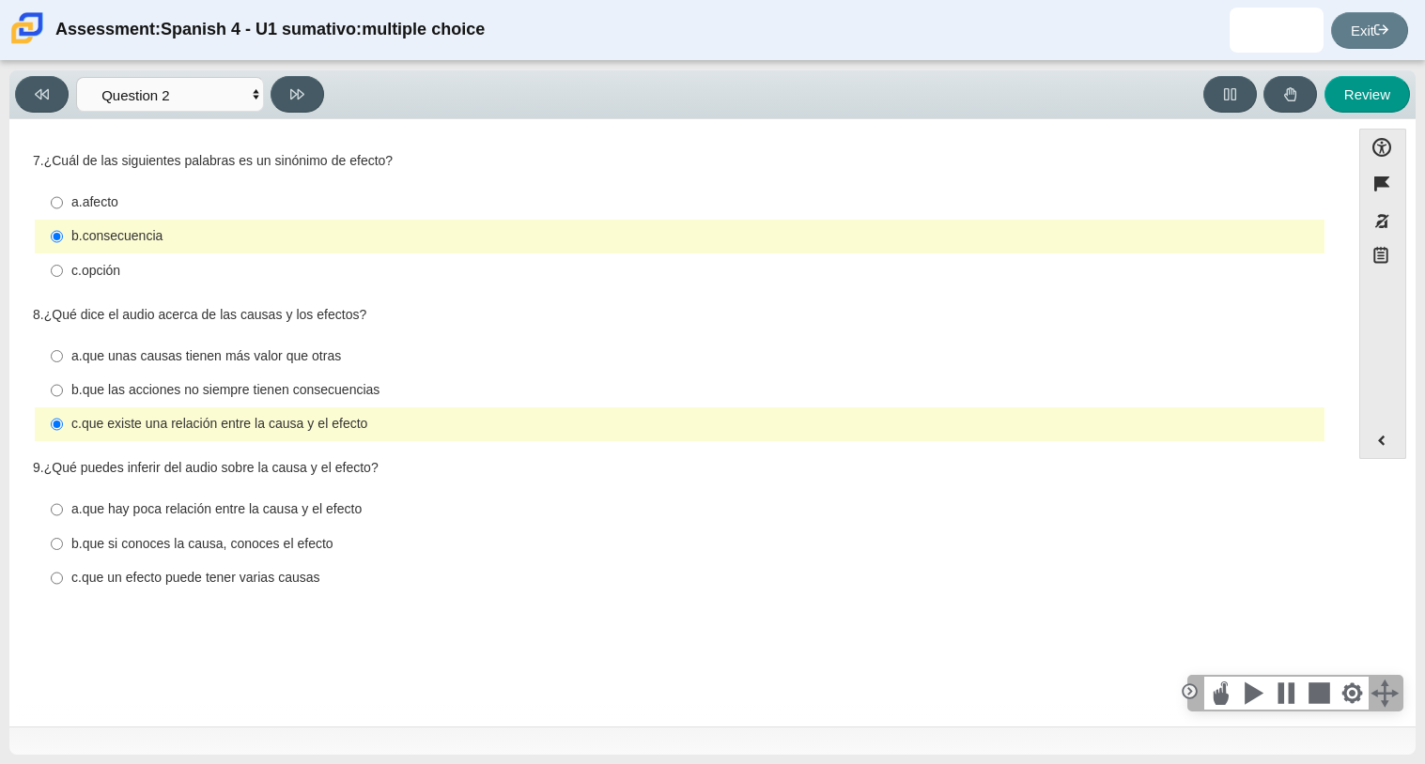
click at [275, 578] on thspan "que un efecto puede tener varias causas" at bounding box center [201, 577] width 239 height 17
click at [63, 578] on input "c. que un efecto puede tener varias causas c. que un efecto puede tener varias …" at bounding box center [57, 579] width 12 height 34
radio input "true"
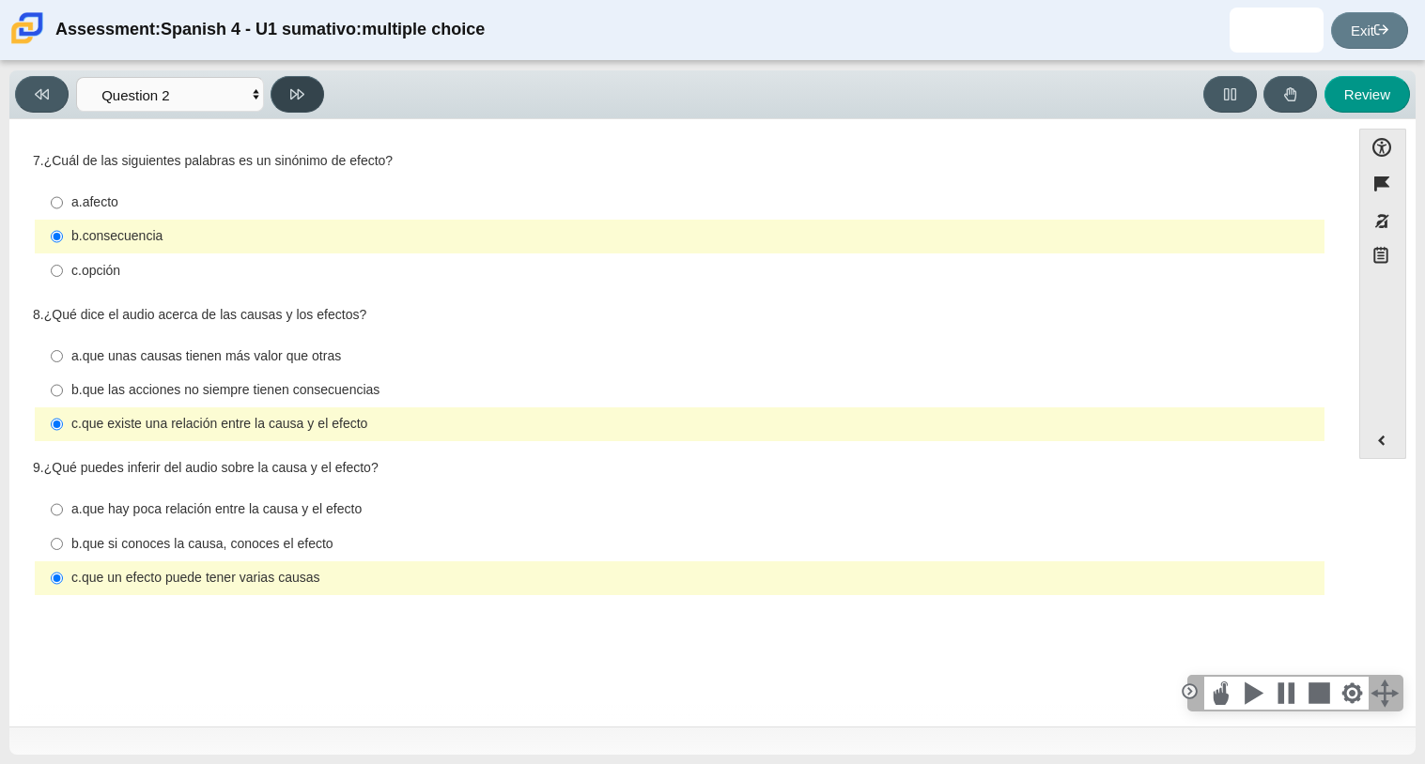
click at [303, 100] on button at bounding box center [297, 94] width 54 height 37
select select "955d698b-f94a-4dc0-b255-03112f50ff9e"
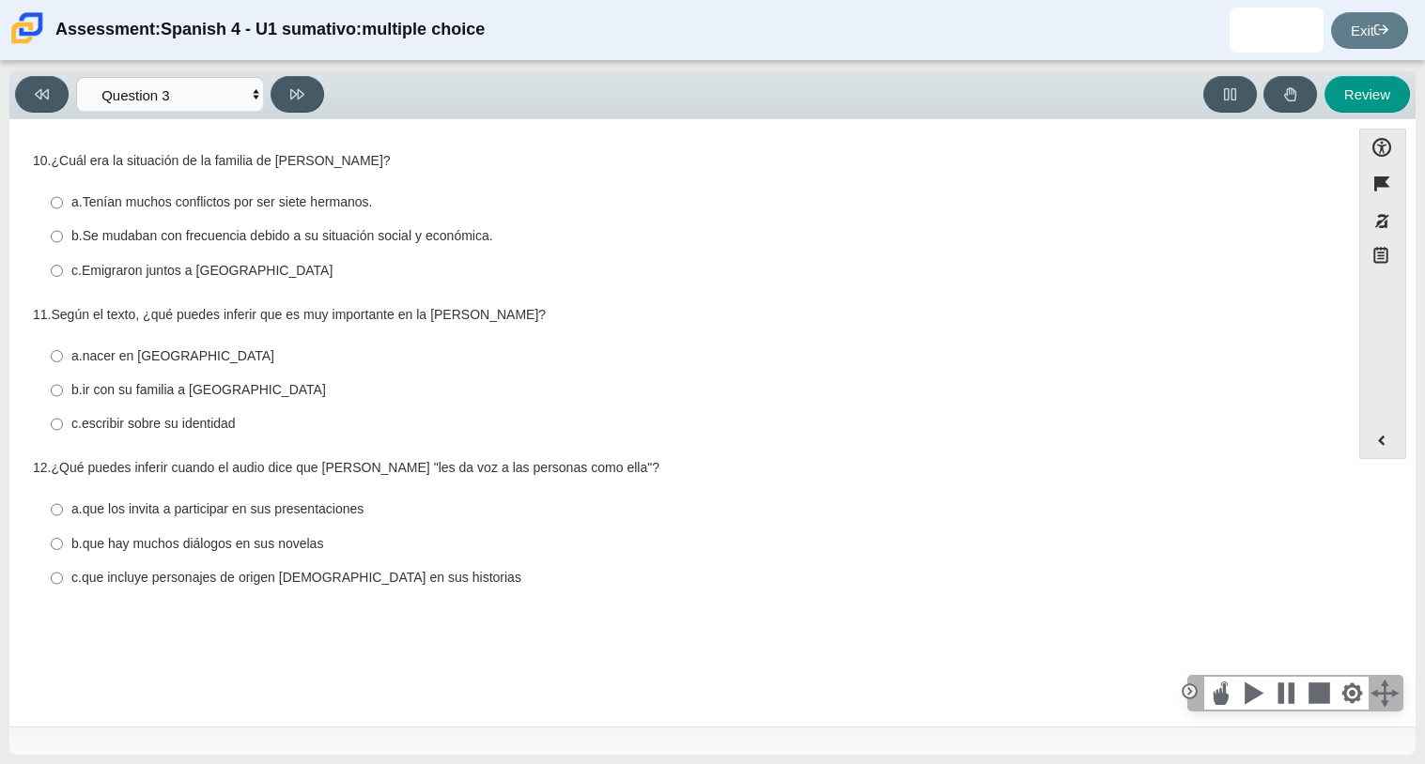
click at [300, 240] on thspan "Se mudaban con frecuencia debido a su situación social y económica." at bounding box center [288, 235] width 410 height 17
click at [63, 240] on input "b. Se mudaban con frecuencia debido a su situación social y económica. b. Se mu…" at bounding box center [57, 237] width 12 height 34
radio input "true"
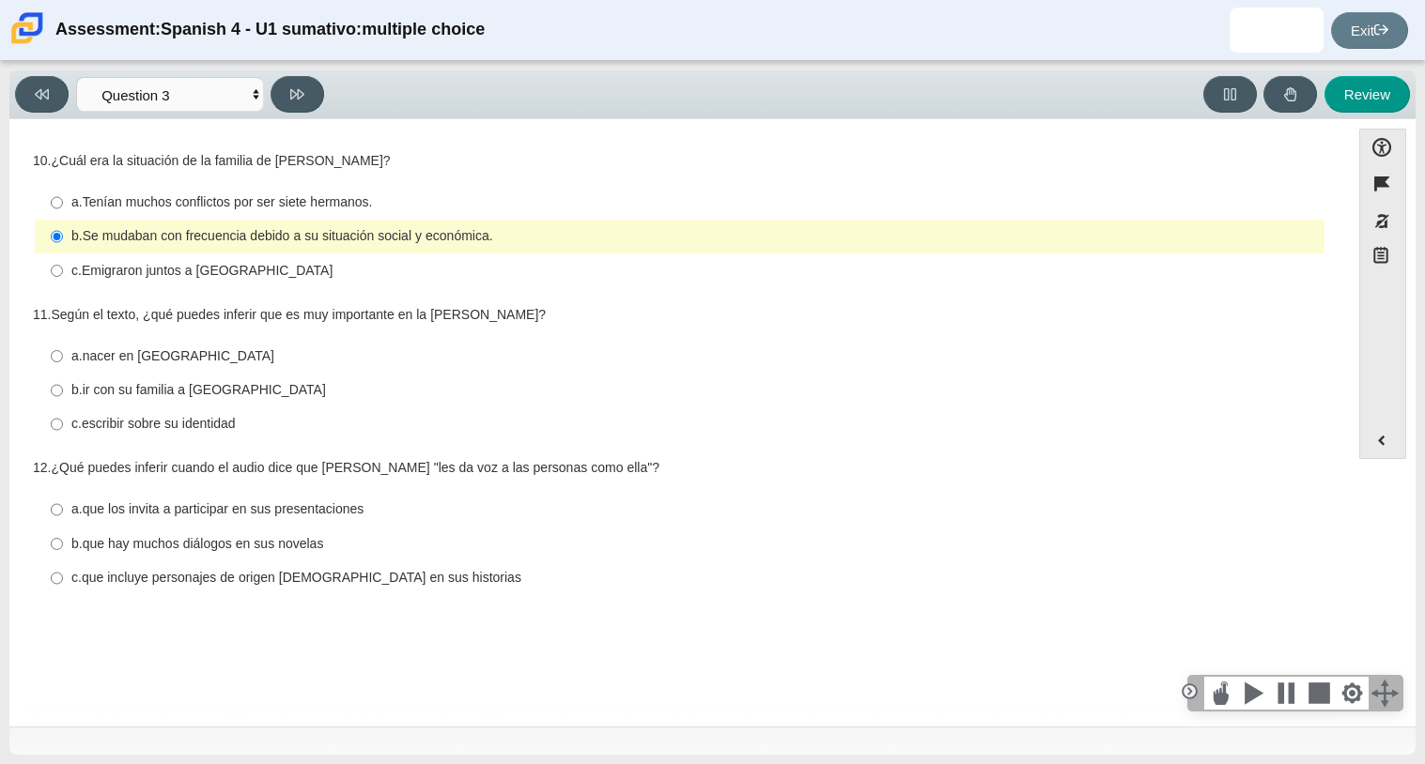
click at [198, 430] on thspan "escribir sobre su identidad" at bounding box center [159, 423] width 154 height 17
click at [63, 430] on input "c. escribir sobre su identidad c. escribir sobre su identidad" at bounding box center [57, 425] width 12 height 34
radio input "true"
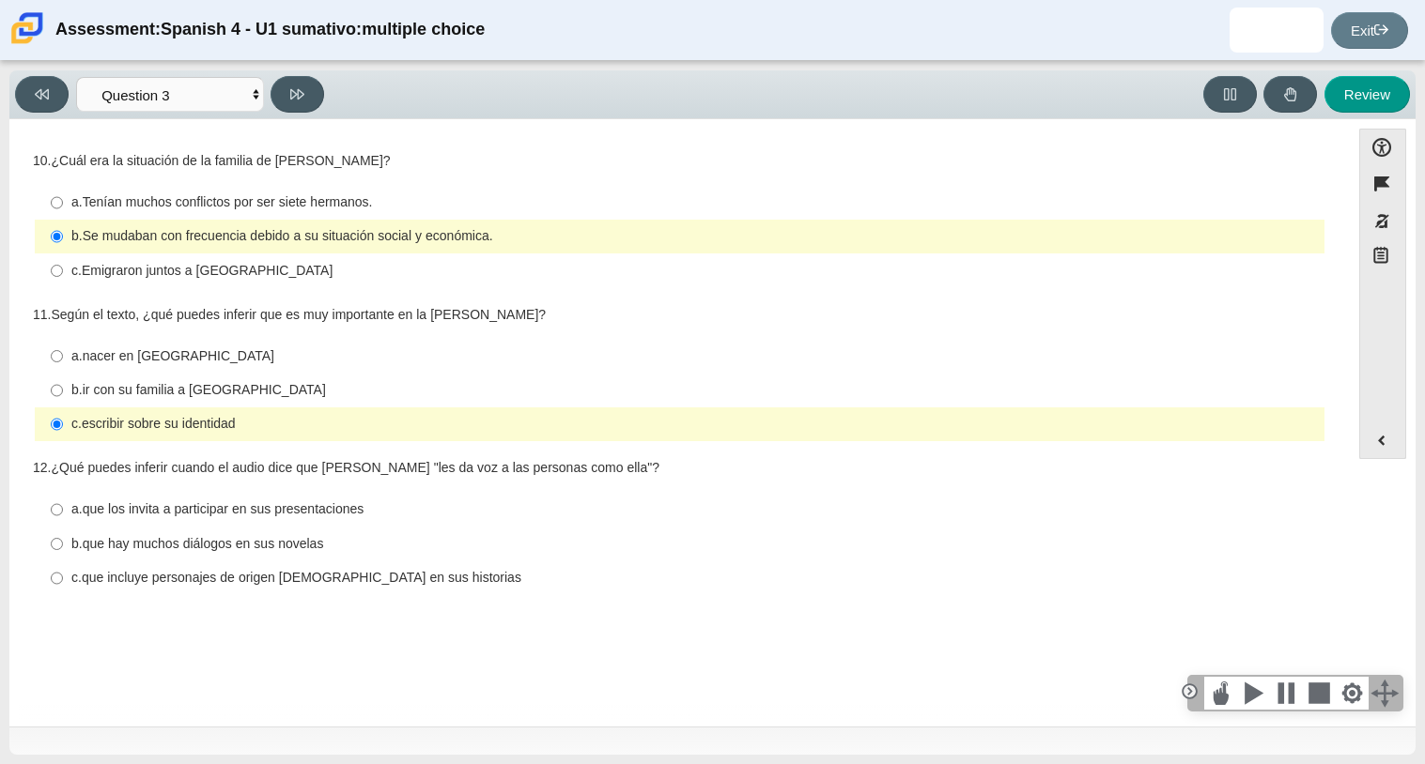
click at [201, 549] on thspan "que hay muchos diálogos en sus novelas" at bounding box center [203, 543] width 241 height 17
click at [63, 549] on input "b. que hay muchos diálogos en sus novelas b. que hay muchos diálogos en sus nov…" at bounding box center [57, 544] width 12 height 34
radio input "true"
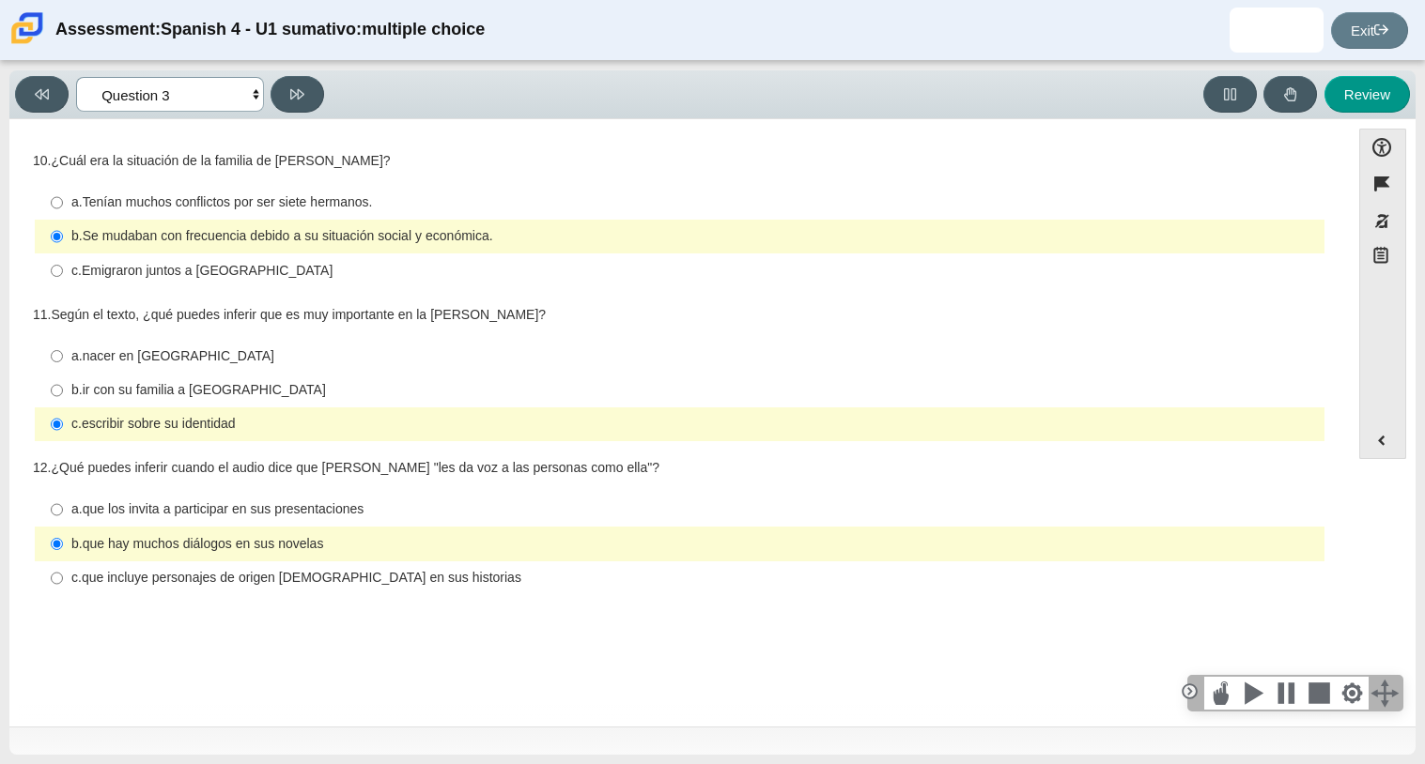
click at [193, 89] on select "Comprensión auditiva Question 1 Question 2 Question 3 Comprensión de lectura Qu…" at bounding box center [170, 94] width 188 height 35
click at [189, 88] on select "Comprensión auditiva Question 1 Question 2 Question 3 Comprensión de lectura Qu…" at bounding box center [170, 94] width 188 height 35
click at [76, 77] on select "Comprensión auditiva Question 1 Question 2 Question 3 Comprensión de lectura Qu…" at bounding box center [170, 94] width 188 height 35
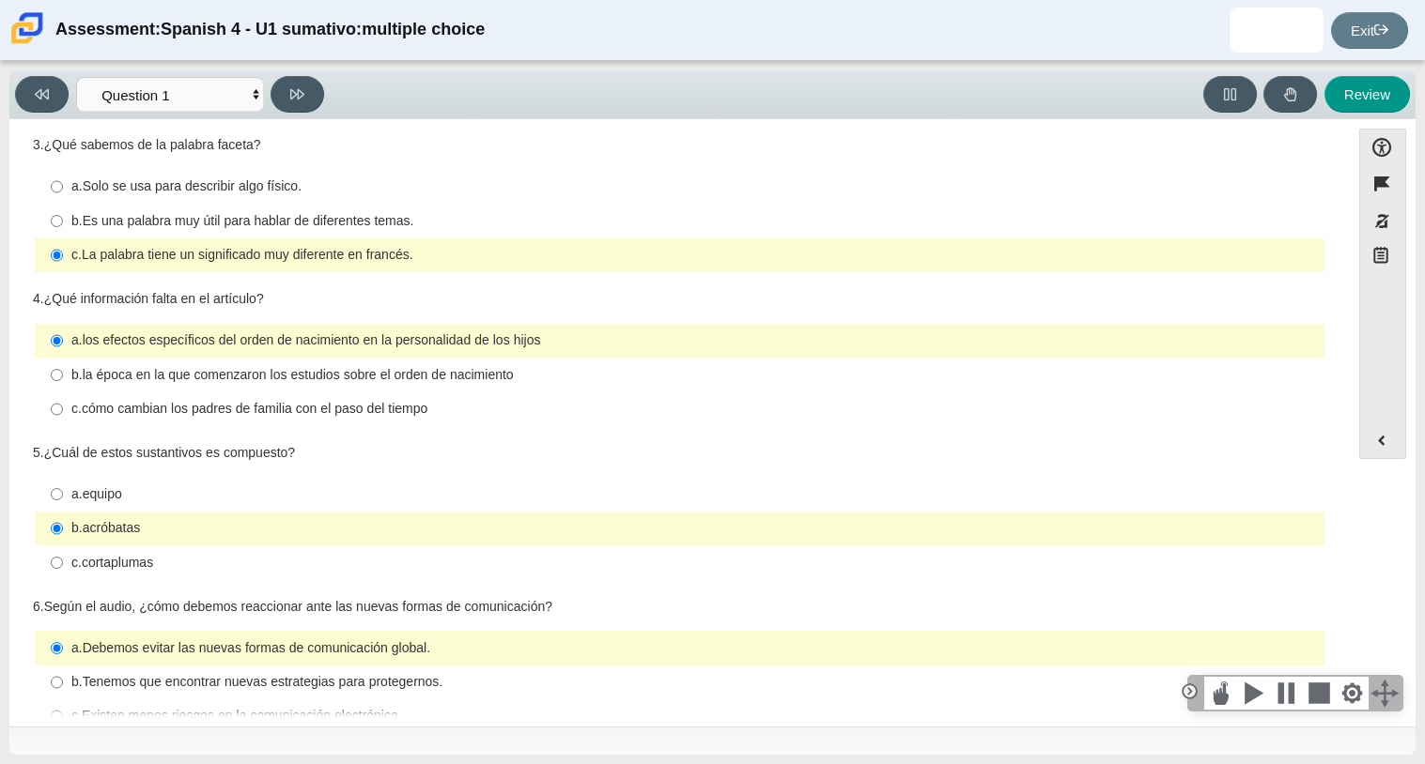
scroll to position [366, 0]
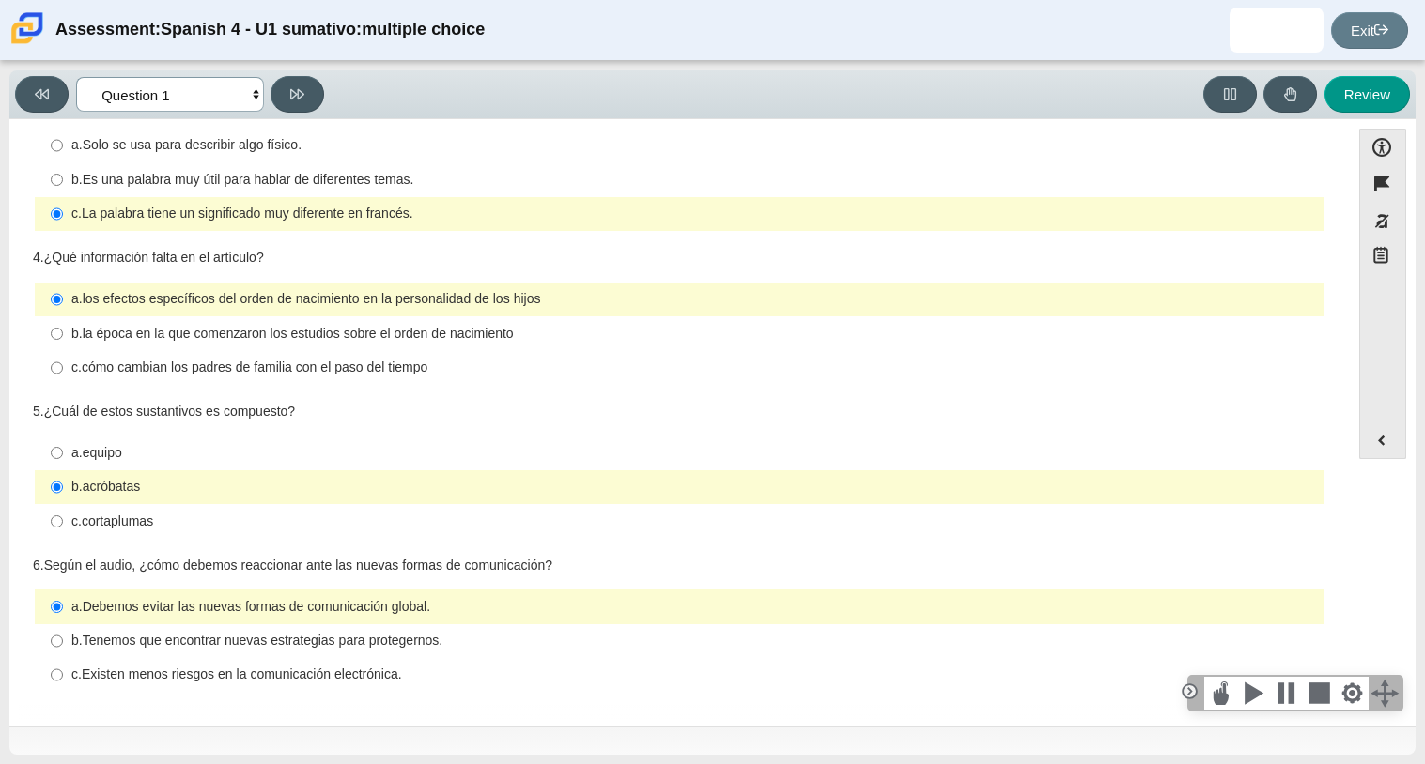
click at [174, 84] on select "Comprensión auditiva Question 1 Question 2 Question 3 Comprensión de lectura Qu…" at bounding box center [170, 94] width 188 height 35
click at [76, 77] on select "Comprensión auditiva Question 1 Question 2 Question 3 Comprensión de lectura Qu…" at bounding box center [170, 94] width 188 height 35
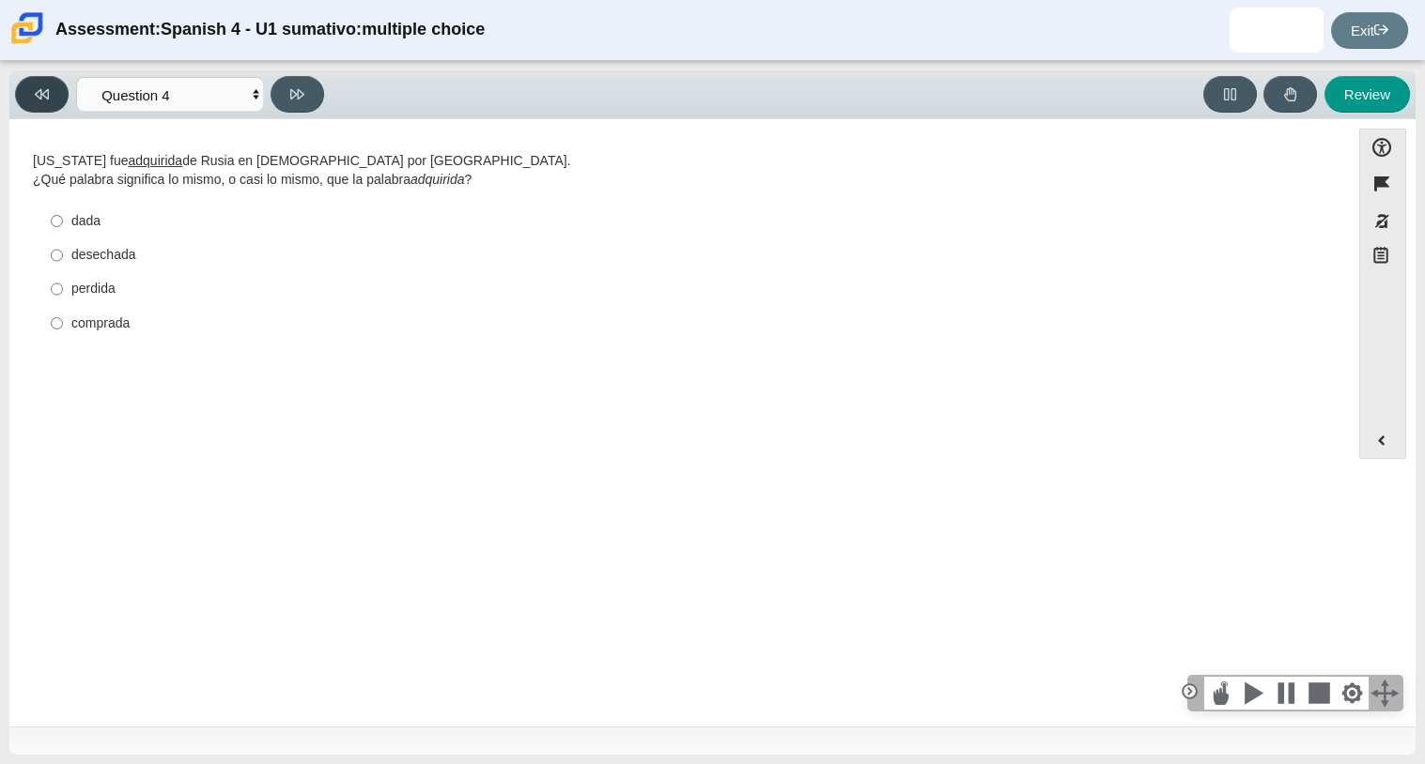
click at [38, 101] on button at bounding box center [42, 94] width 54 height 37
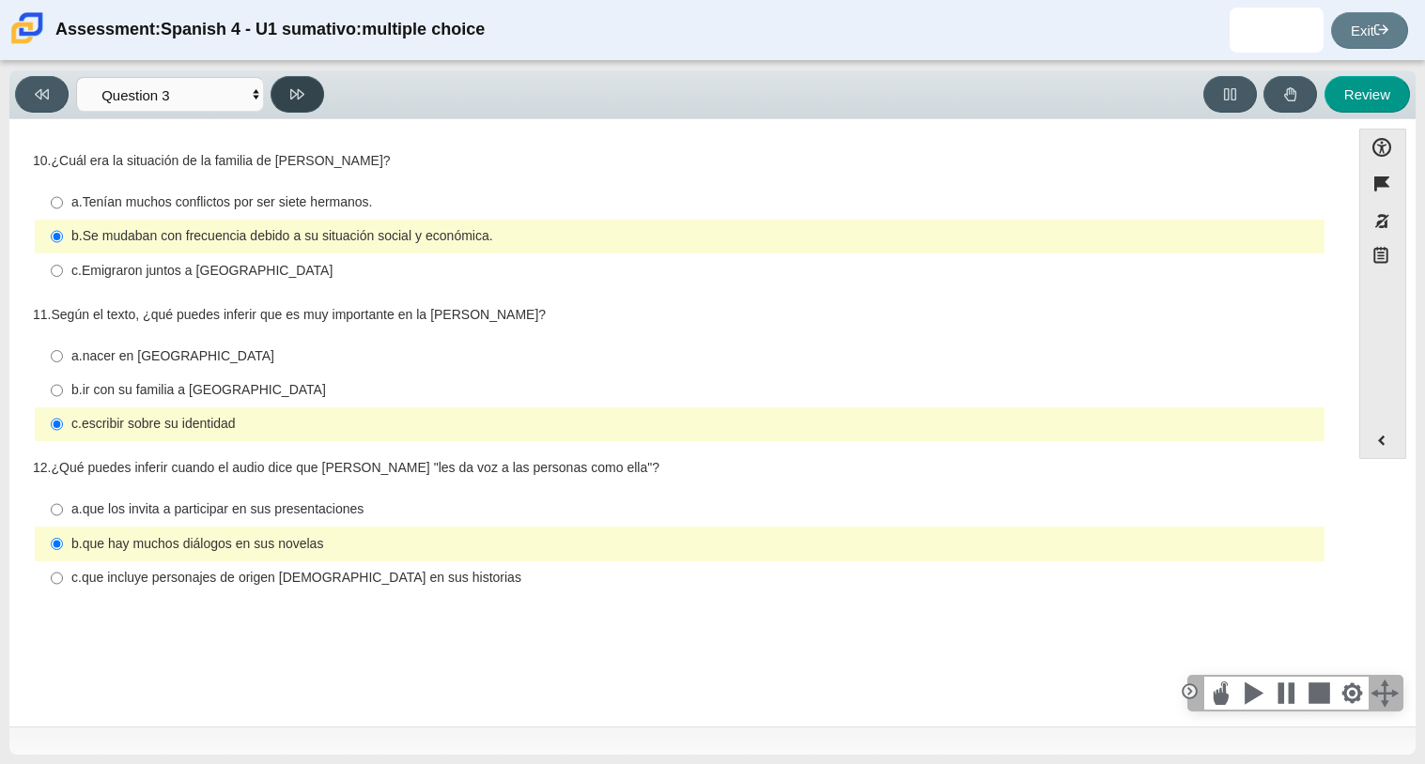
click at [303, 100] on button at bounding box center [297, 94] width 54 height 37
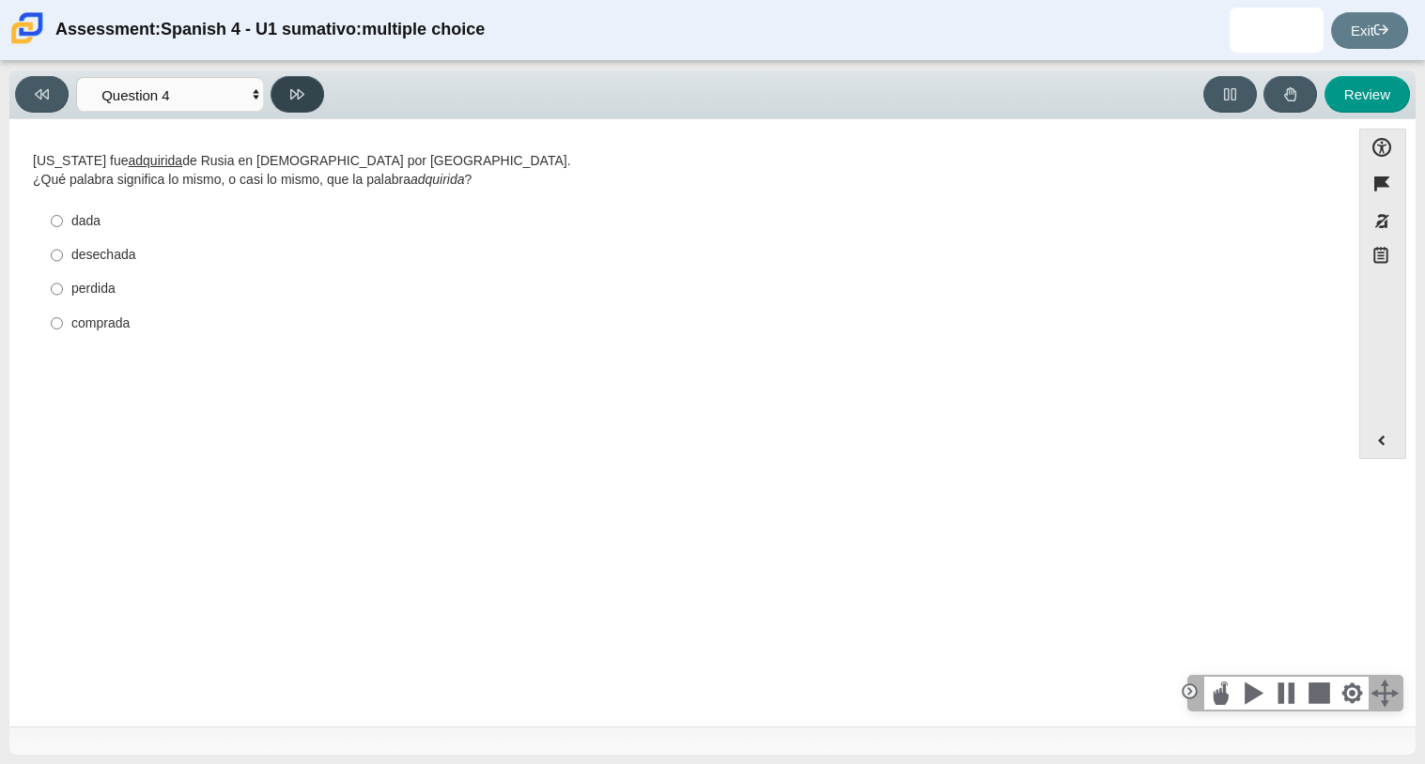
click at [302, 105] on button at bounding box center [297, 94] width 54 height 37
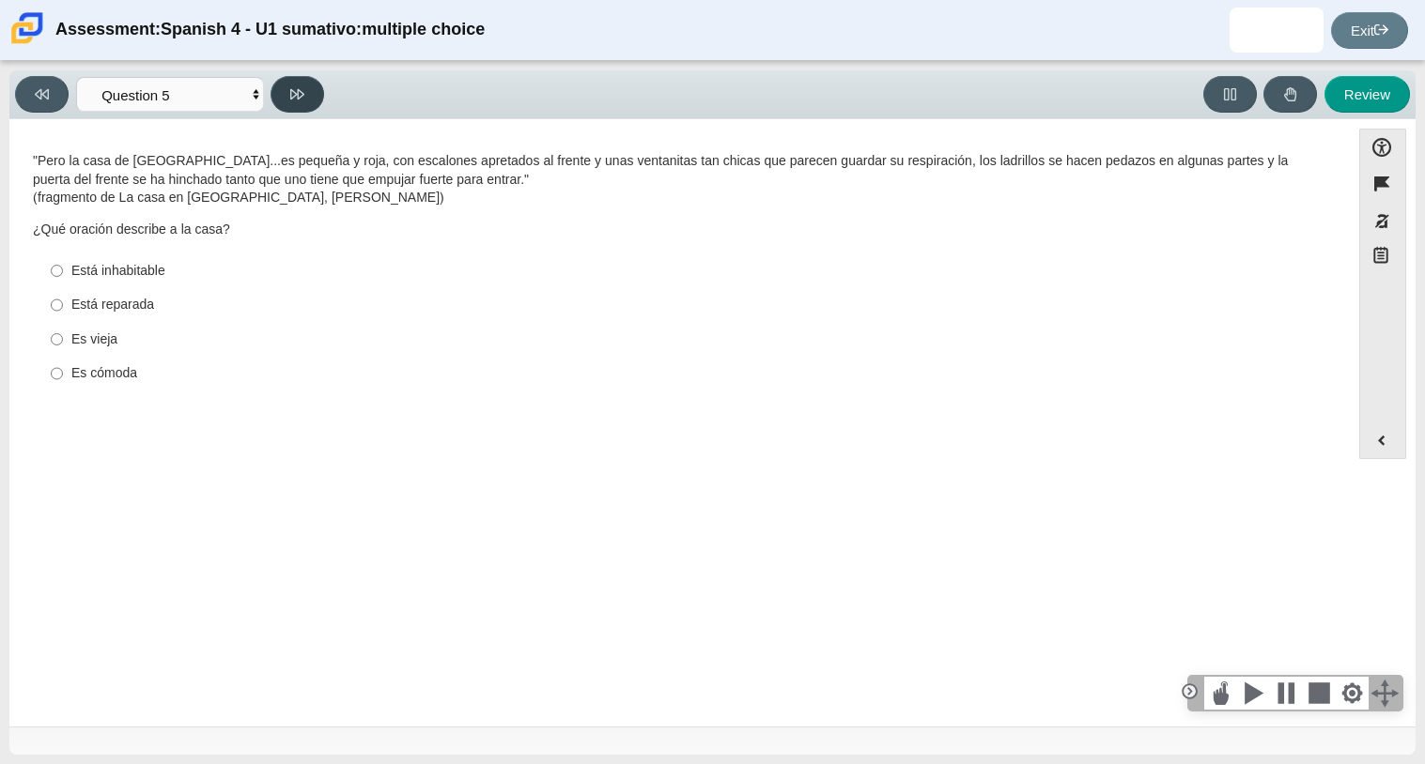
click at [270, 91] on button at bounding box center [297, 94] width 54 height 37
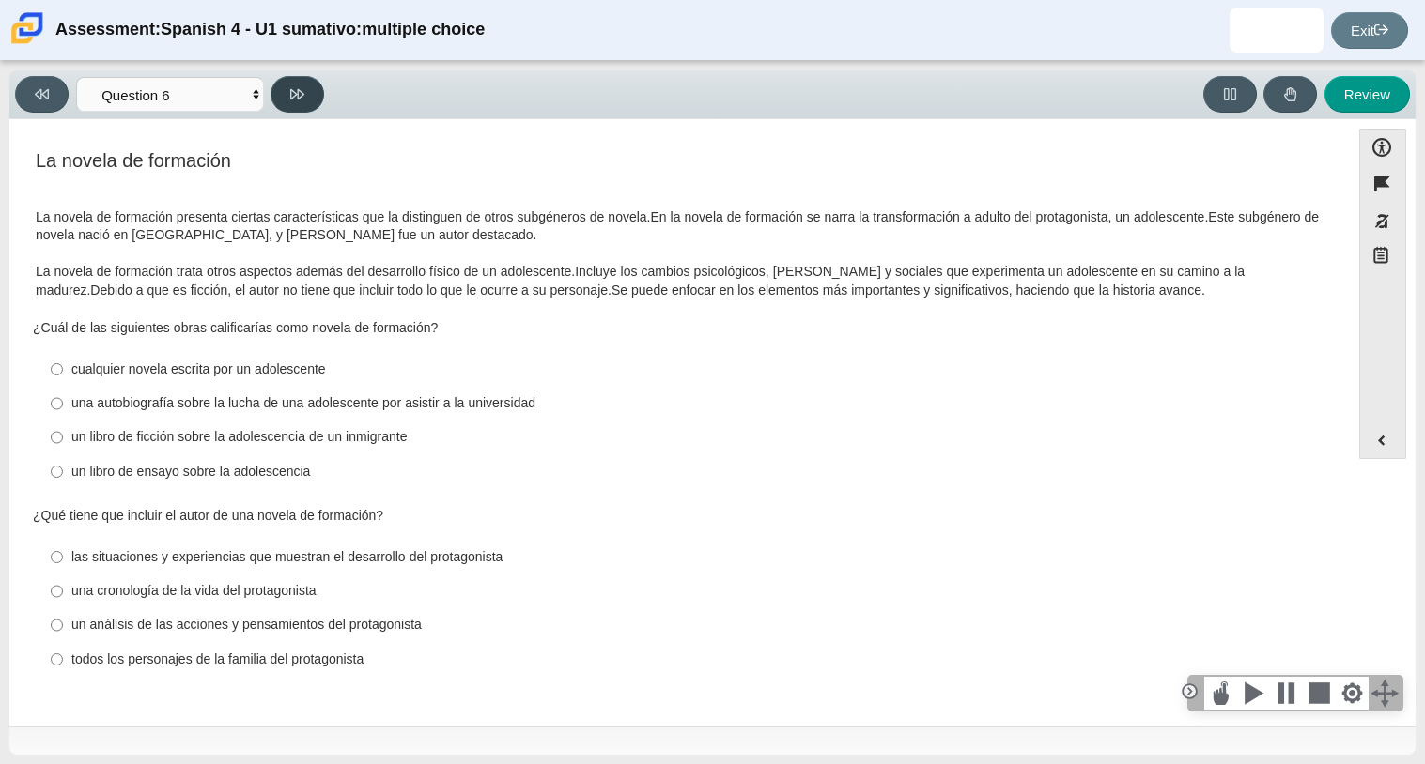
click at [296, 85] on button at bounding box center [297, 94] width 54 height 37
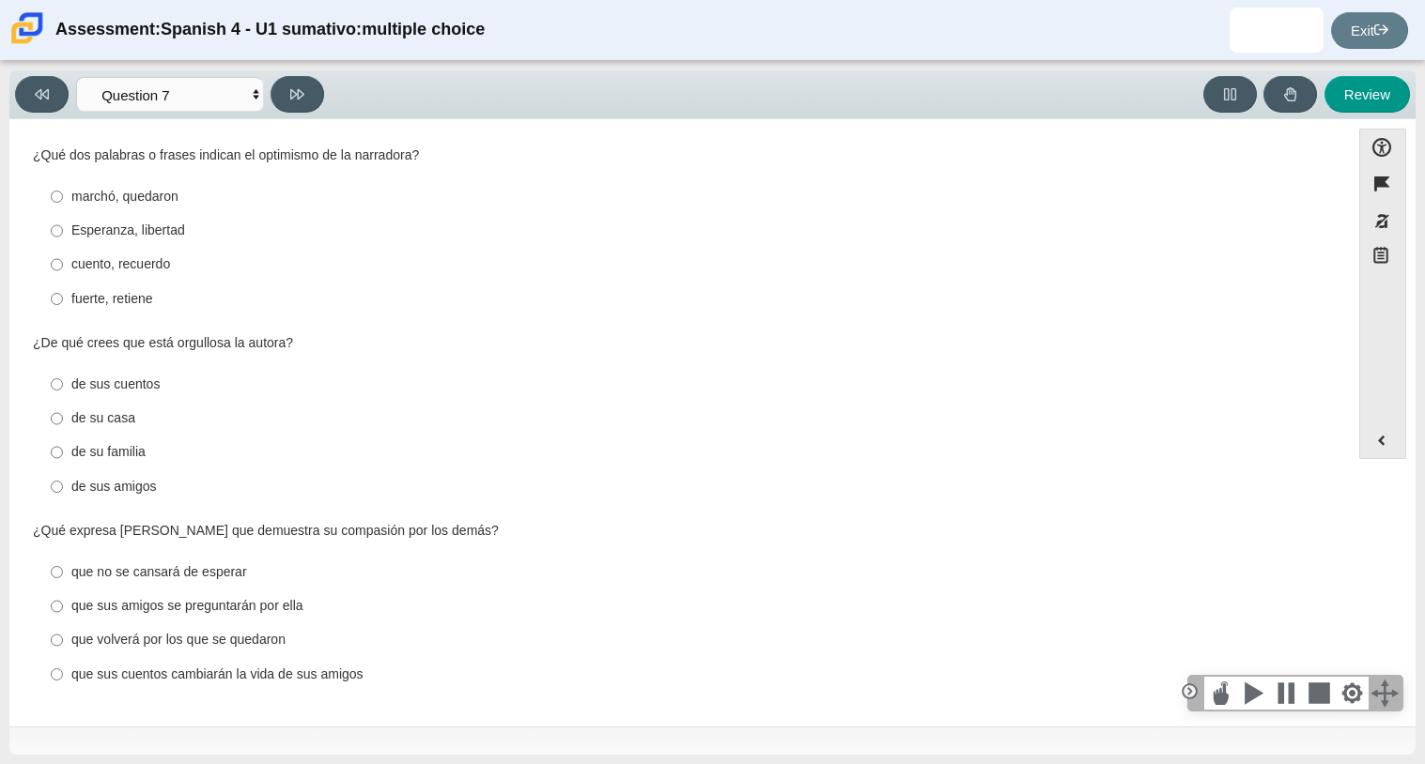
scroll to position [0, 0]
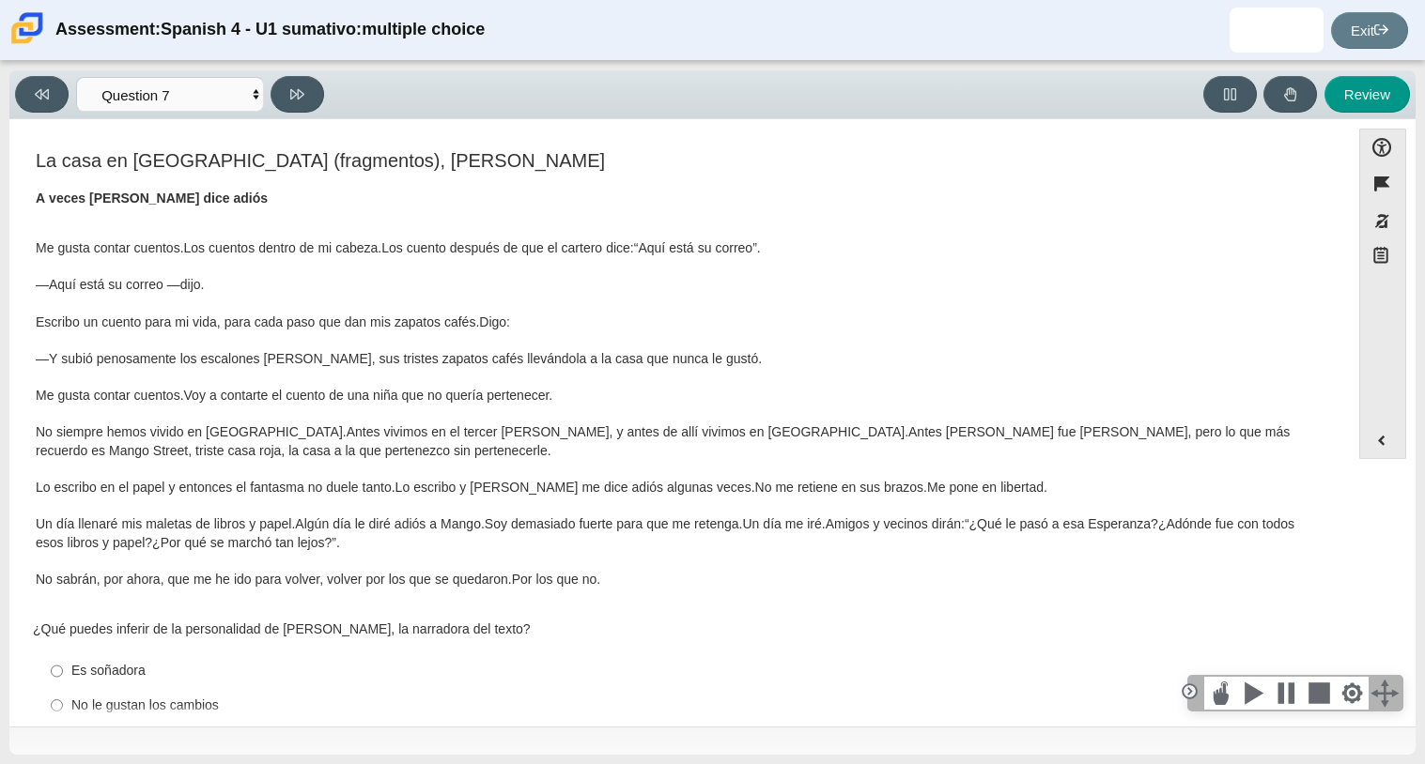
click at [233, 76] on div "Viewing Question 7 of 8 in Pacing Mode Comprensión auditiva Question 1 Question…" at bounding box center [173, 94] width 316 height 37
click at [237, 102] on select "Comprensión auditiva Question 1 Question 2 Question 3 Comprensión de lectura Qu…" at bounding box center [170, 94] width 188 height 35
select select "390cf710-00ed-41bc-9fa6-d48920198324"
click at [76, 77] on select "Comprensión auditiva Question 1 Question 2 Question 3 Comprensión de lectura Qu…" at bounding box center [170, 94] width 188 height 35
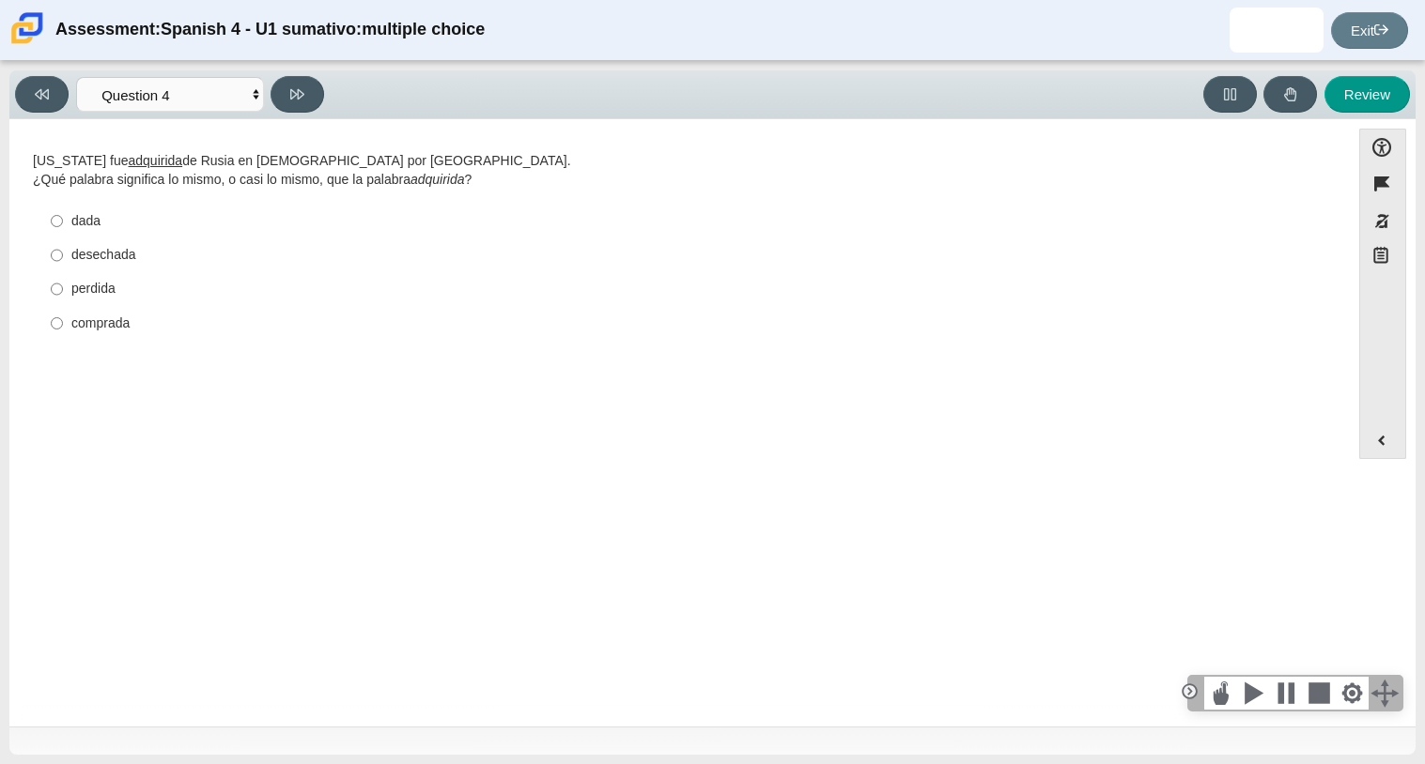
click at [132, 316] on div "comprada" at bounding box center [693, 324] width 1245 height 19
click at [63, 316] on input "comprada comprada" at bounding box center [57, 323] width 12 height 34
radio input "true"
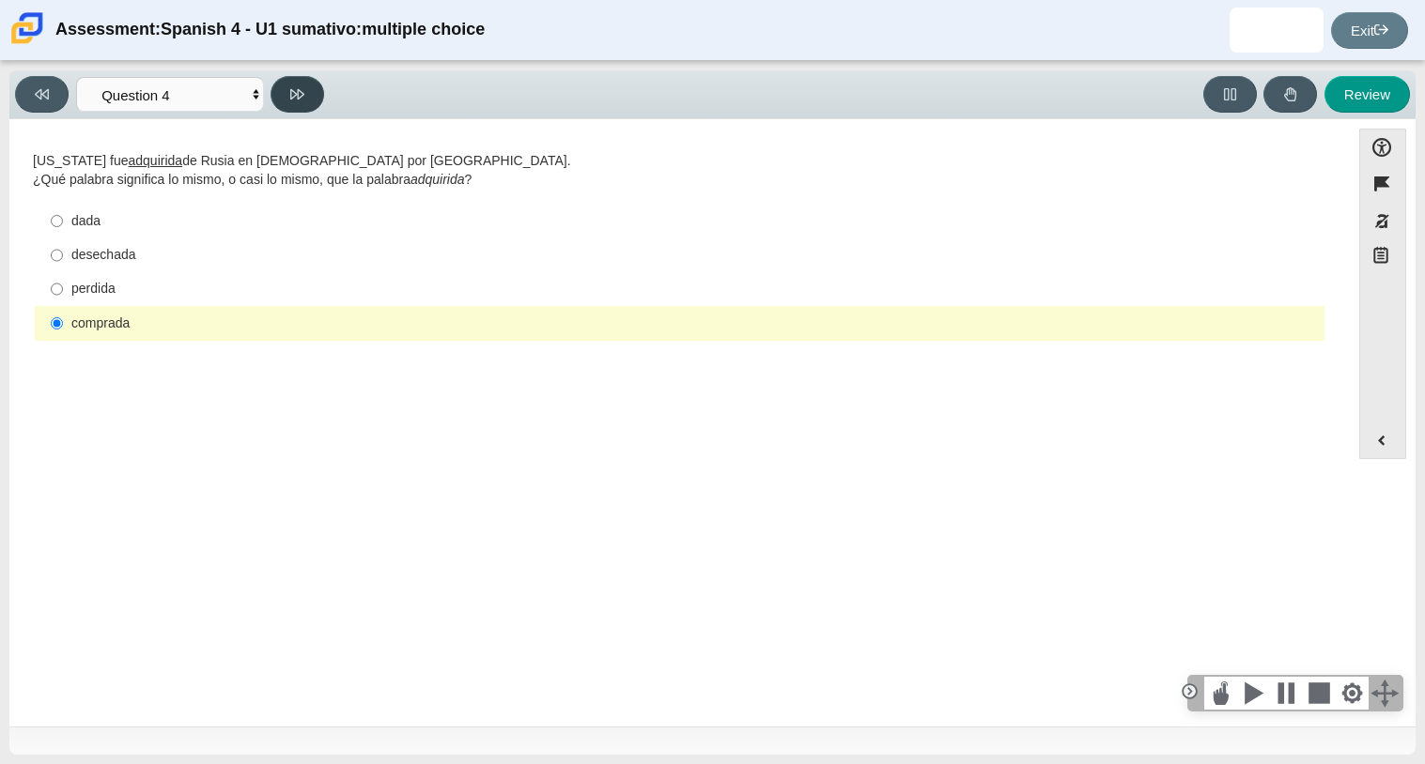
click at [301, 105] on button at bounding box center [297, 94] width 54 height 37
select select "de5bc71e-117a-4bdd-886d-d95d03d193af"
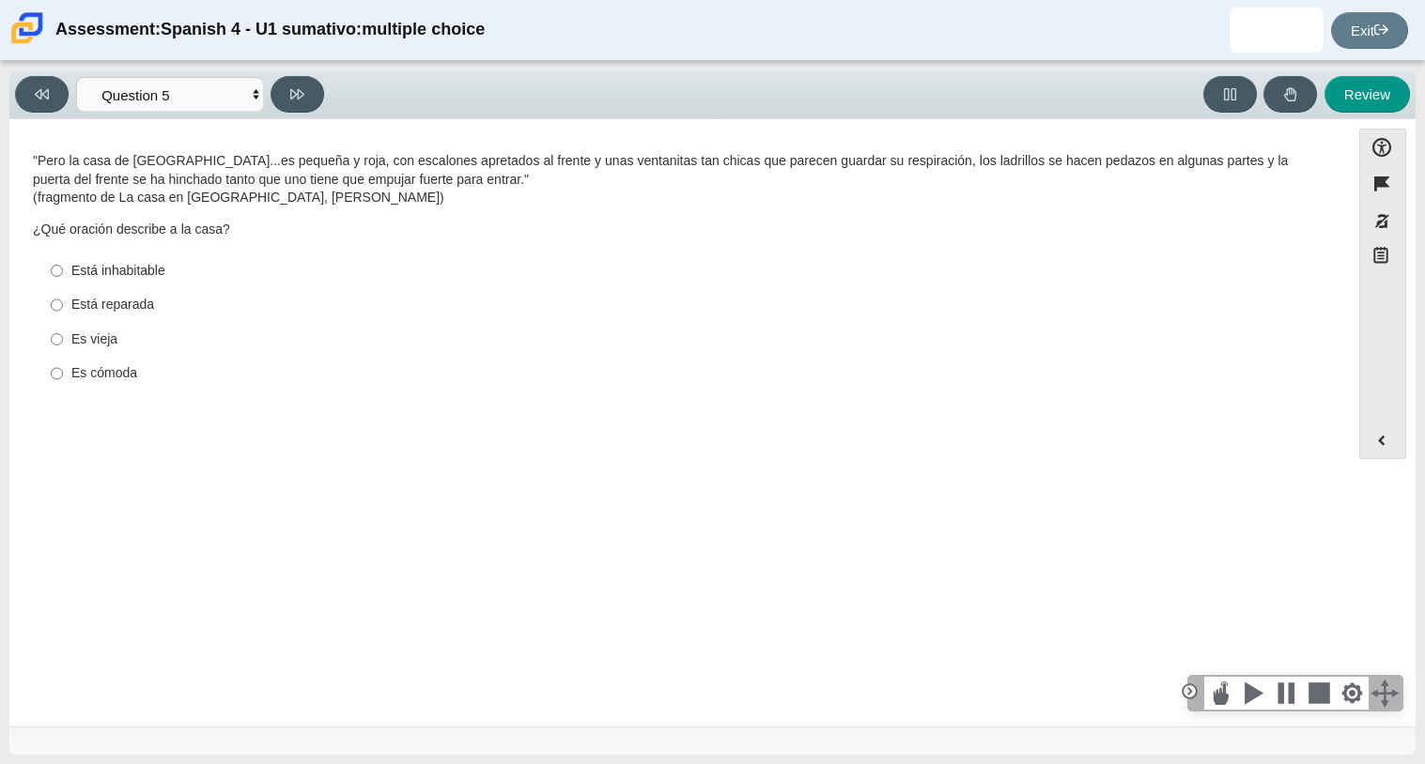
click at [71, 343] on div "Es vieja" at bounding box center [693, 340] width 1245 height 19
click at [63, 343] on input "Es vieja Es vieja" at bounding box center [57, 339] width 12 height 34
radio input "true"
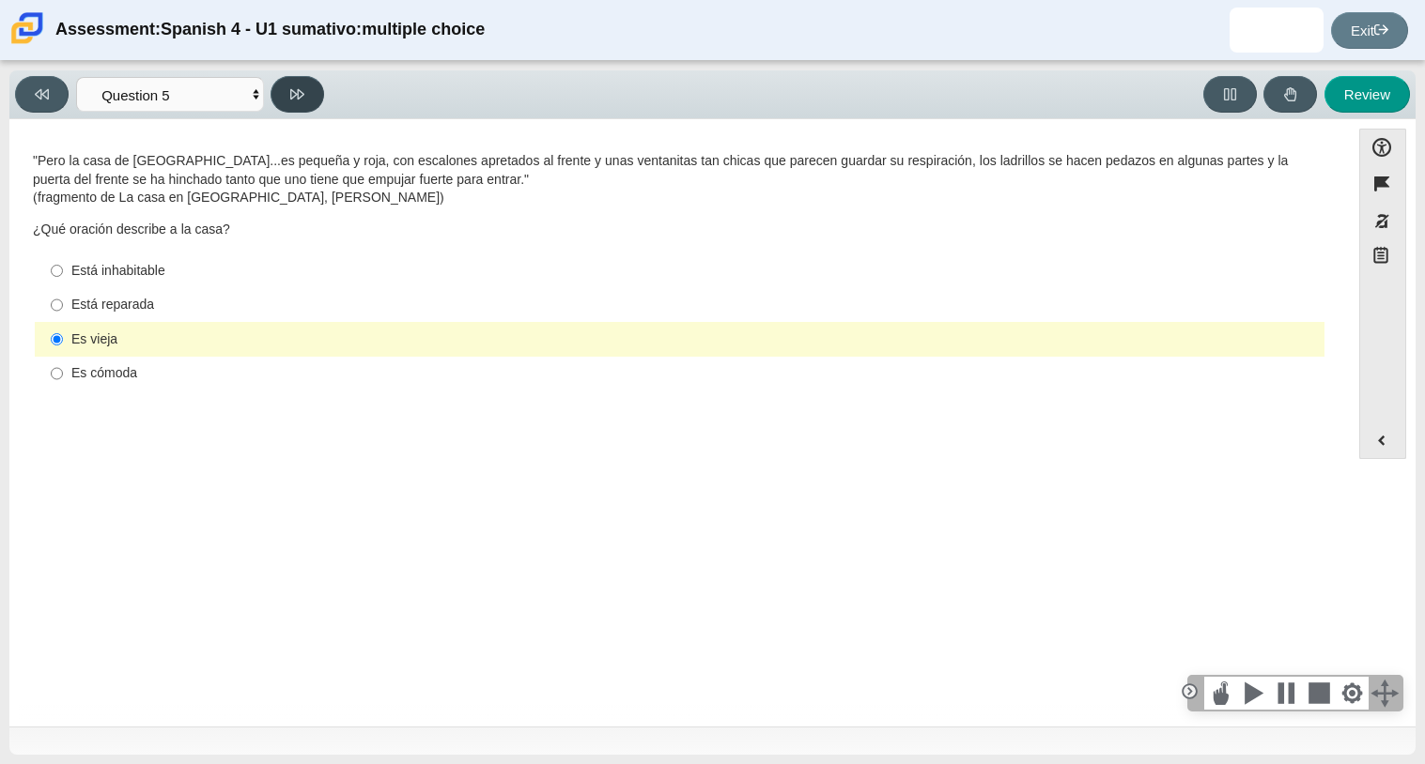
click at [315, 84] on button at bounding box center [297, 94] width 54 height 37
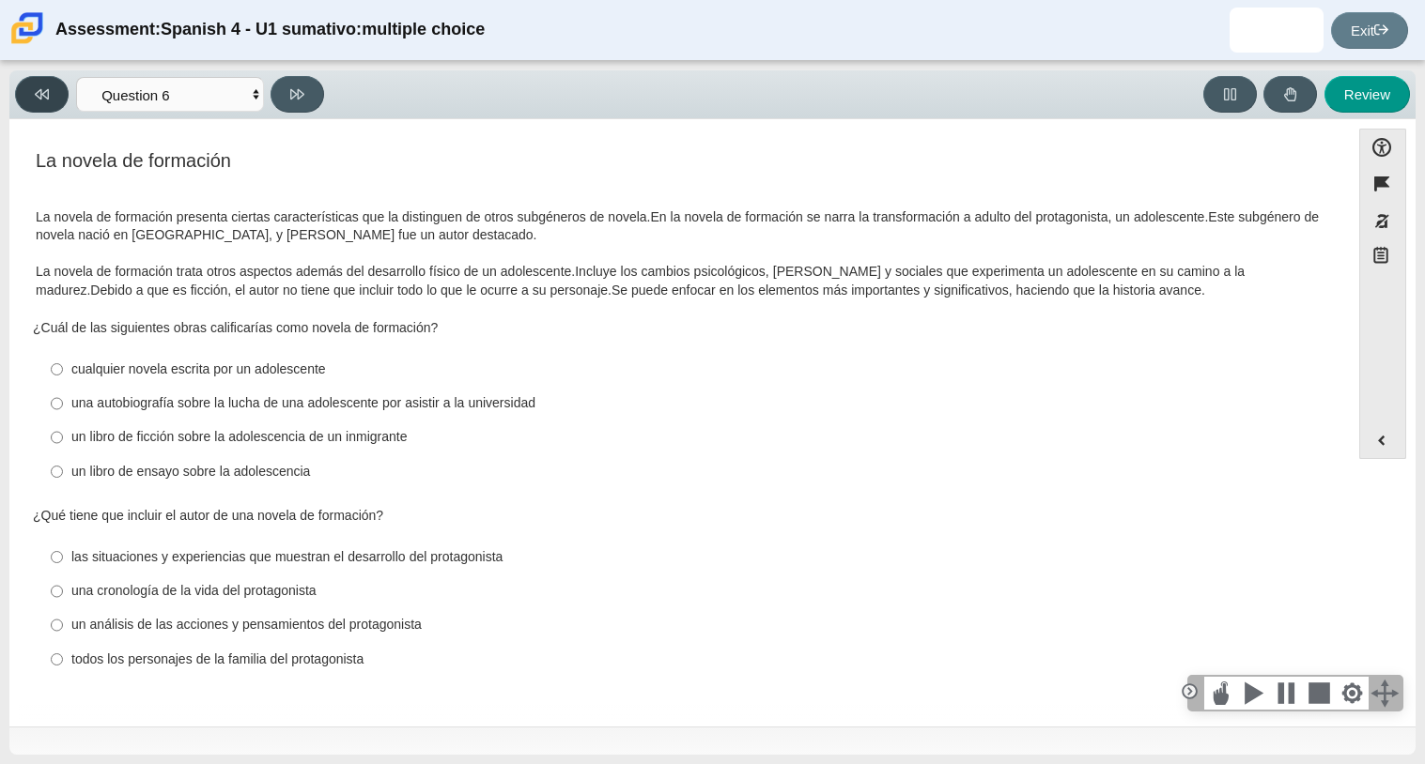
click at [26, 90] on button at bounding box center [42, 94] width 54 height 37
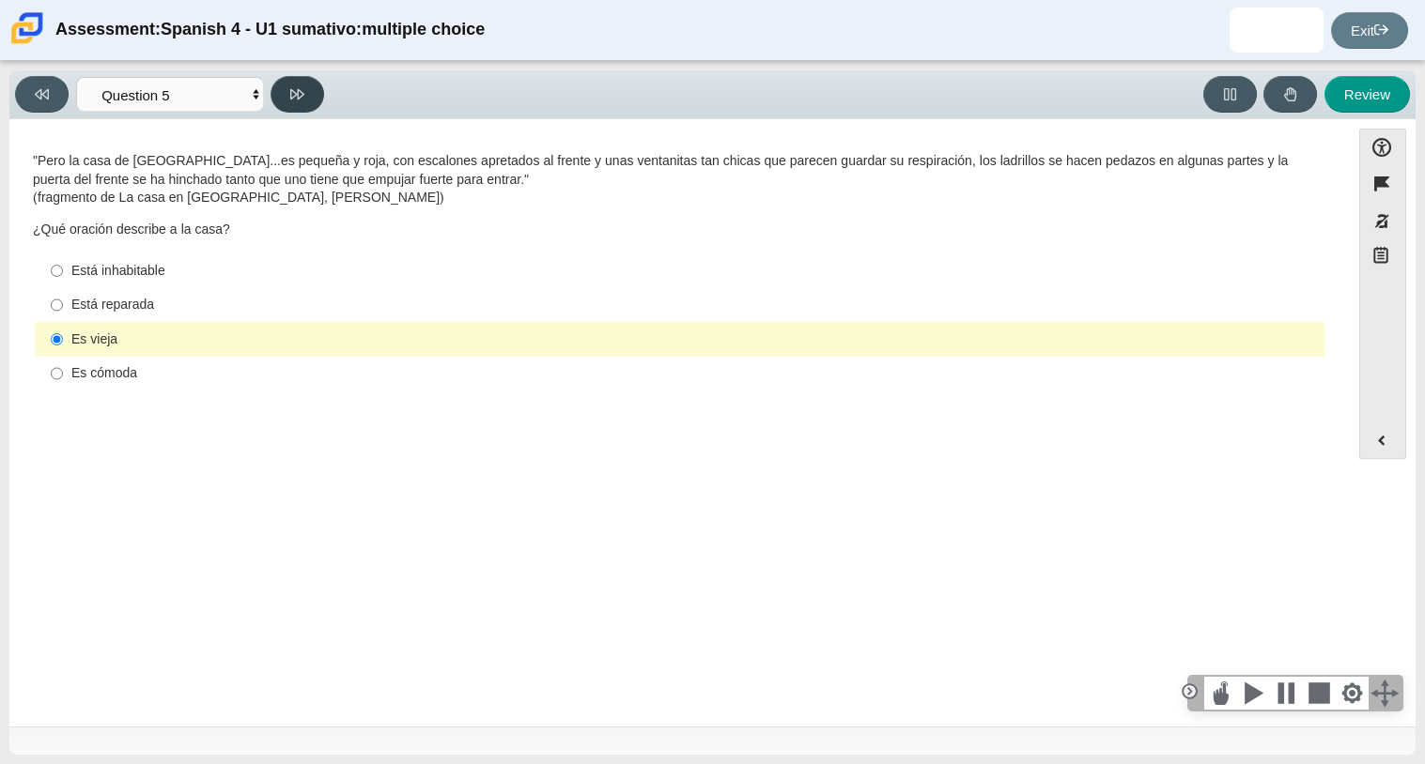
click at [285, 91] on button at bounding box center [297, 94] width 54 height 37
select select "ad9780d8-5edb-414e-87ea-0bcd5a75287a"
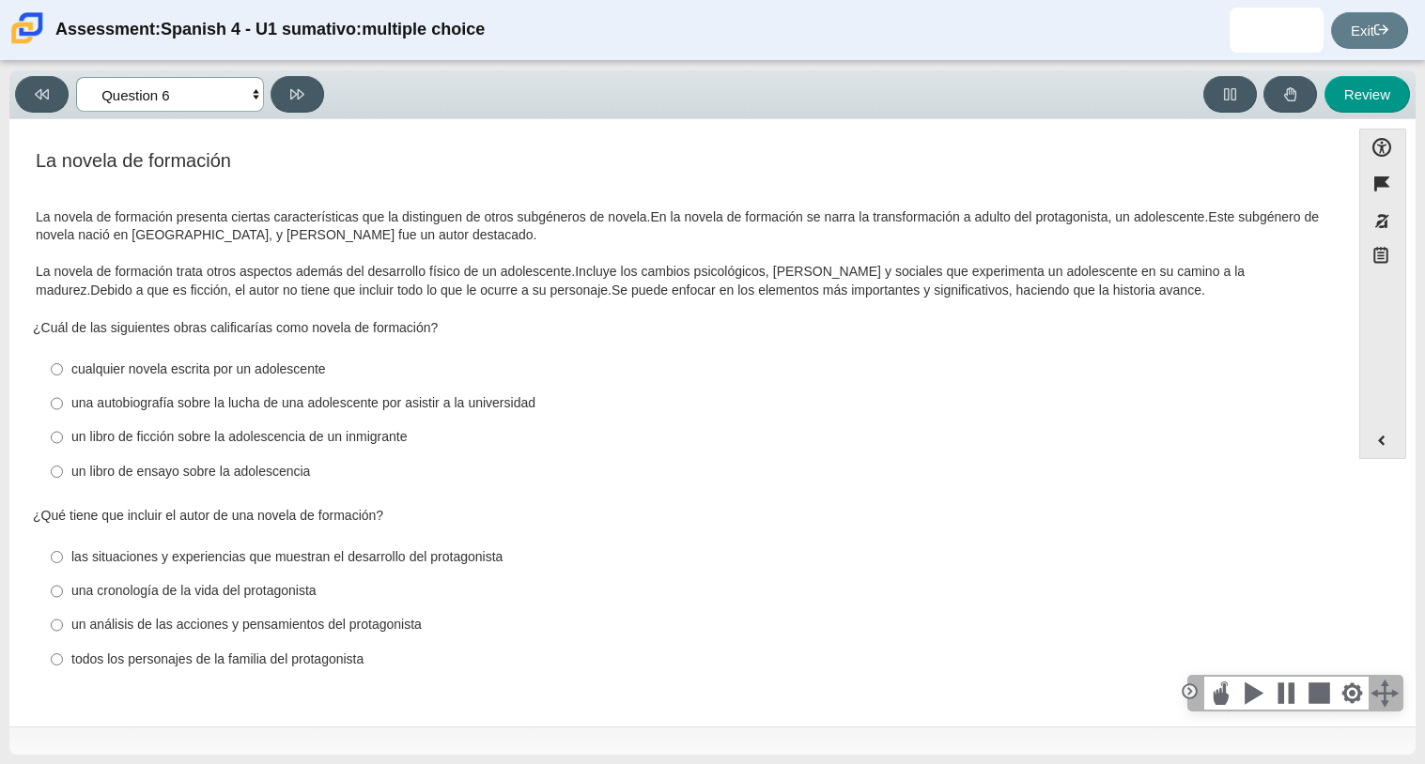
click at [196, 89] on select "Comprensión auditiva Question 1 Question 2 Question 3 Comprensión de lectura Qu…" at bounding box center [170, 94] width 188 height 35
click at [205, 94] on select "Comprensión auditiva Question 1 Question 2 Question 3 Comprensión de lectura Qu…" at bounding box center [170, 94] width 188 height 35
click at [167, 474] on div "un libro de ensayo sobre la adolescencia" at bounding box center [693, 472] width 1245 height 19
click at [63, 474] on input "un libro de ensayo sobre la adolescencia un libro de ensayo sobre la adolescenc…" at bounding box center [57, 472] width 12 height 34
radio input "true"
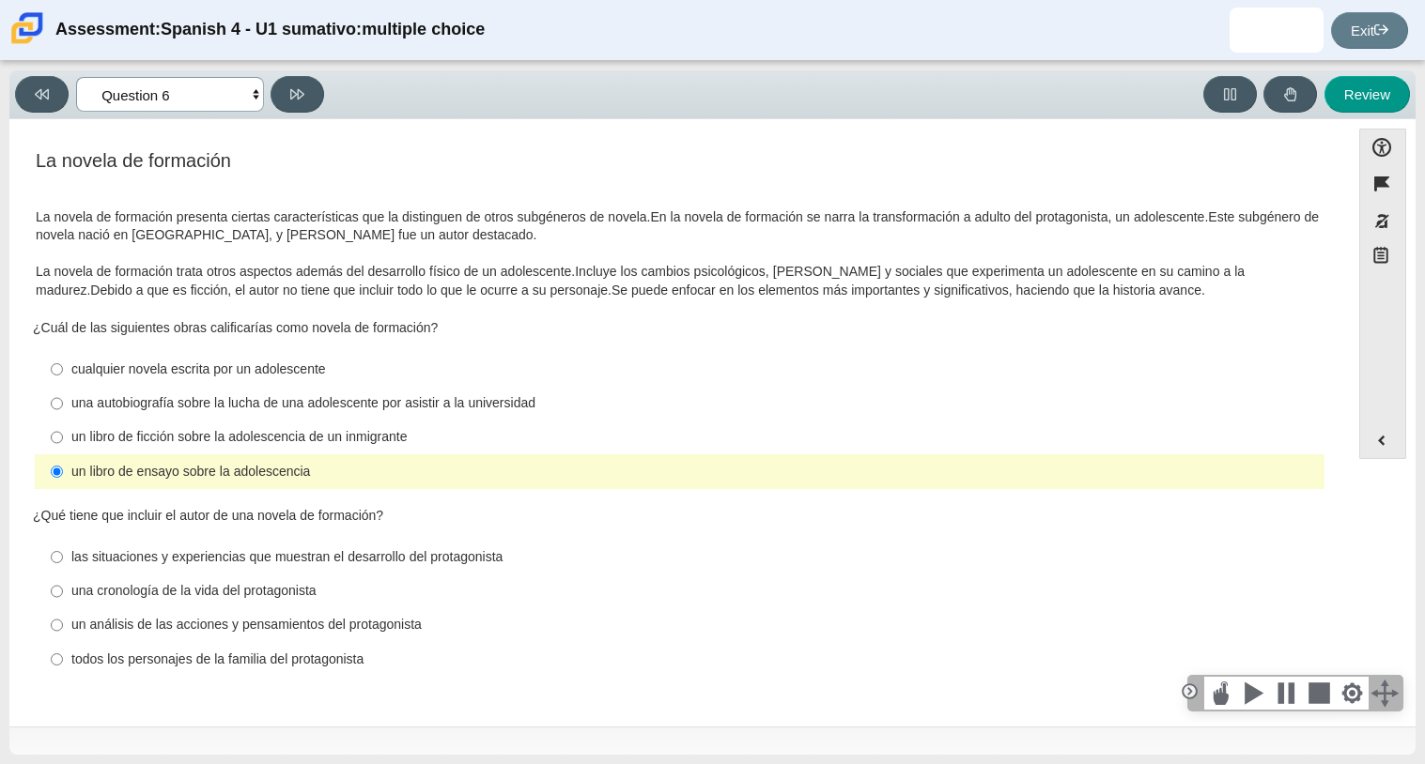
click at [144, 94] on select "Comprensión auditiva Question 1 Question 2 Question 3 Comprensión de lectura Qu…" at bounding box center [170, 94] width 188 height 35
click at [76, 77] on select "Comprensión auditiva Question 1 Question 2 Question 3 Comprensión de lectura Qu…" at bounding box center [170, 94] width 188 height 35
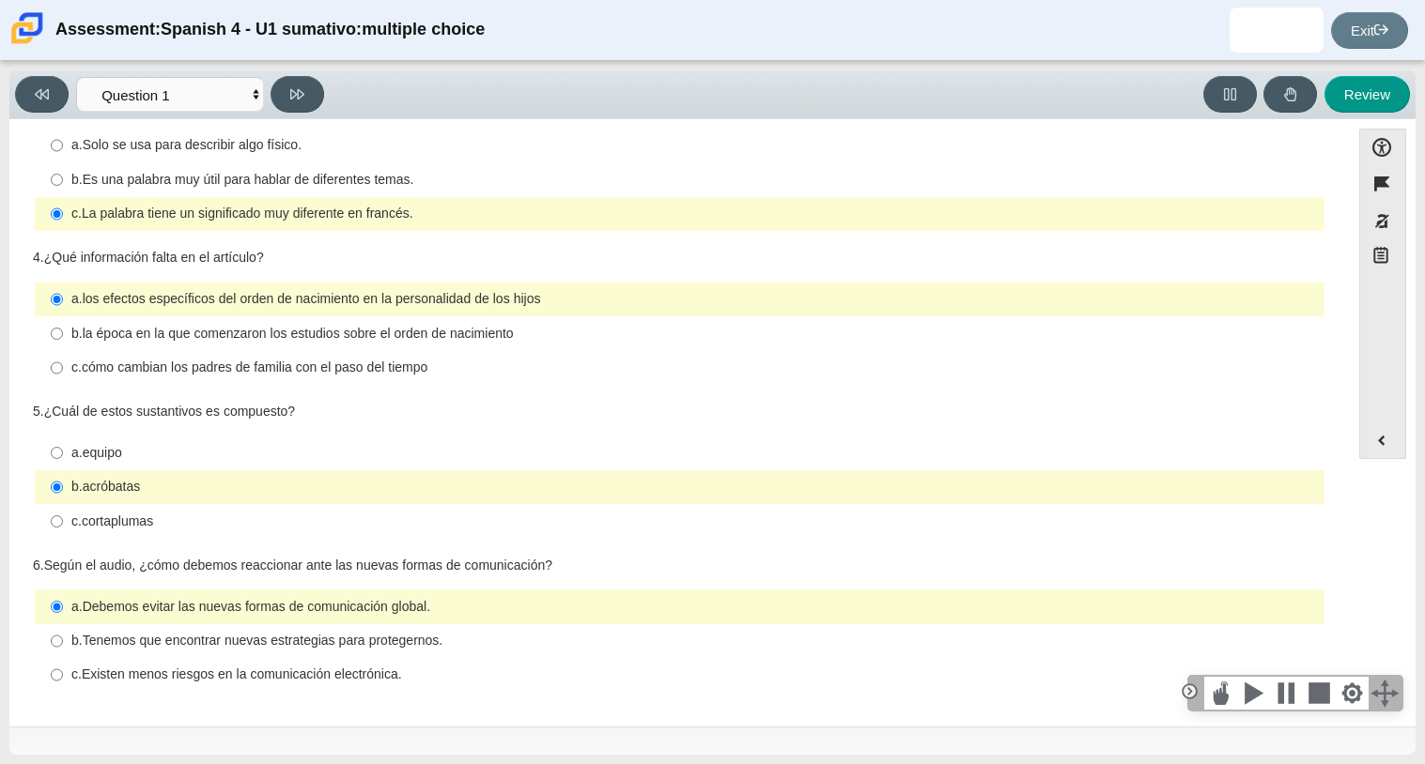
click at [290, 114] on div "Viewing Question 1 of 8 in Pacing Mode Comprensión auditiva Question 1 Question…" at bounding box center [712, 94] width 1406 height 49
click at [296, 103] on button at bounding box center [297, 94] width 54 height 37
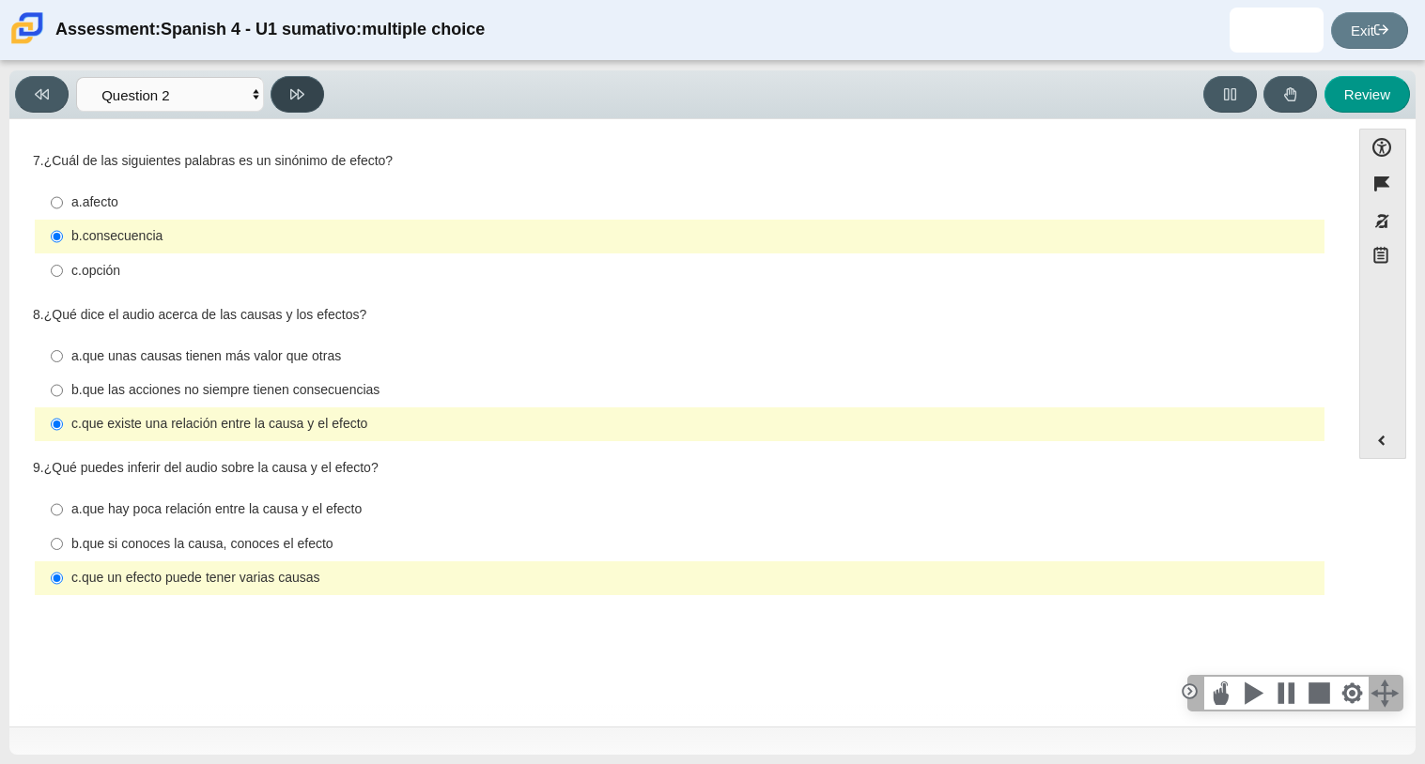
click at [304, 108] on button at bounding box center [297, 94] width 54 height 37
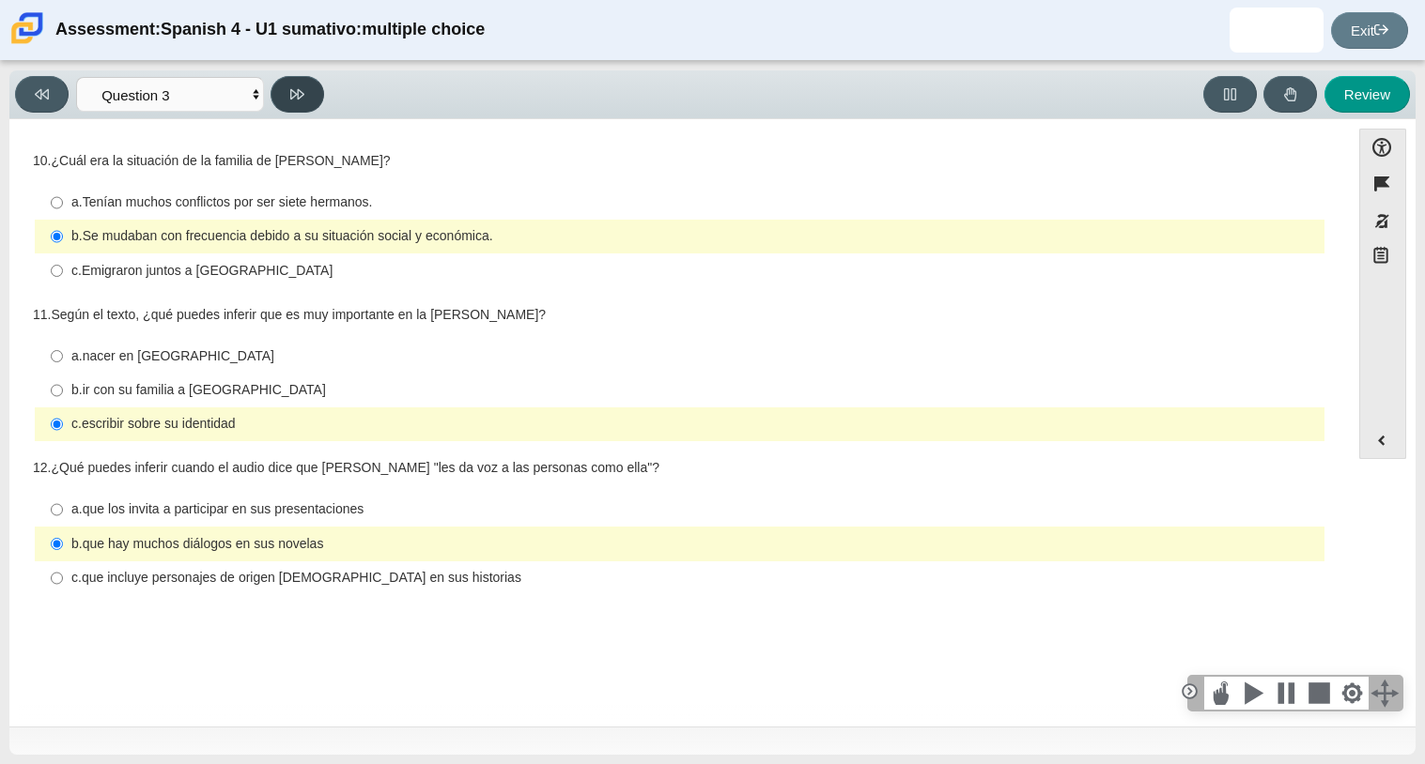
click at [286, 109] on button at bounding box center [297, 94] width 54 height 37
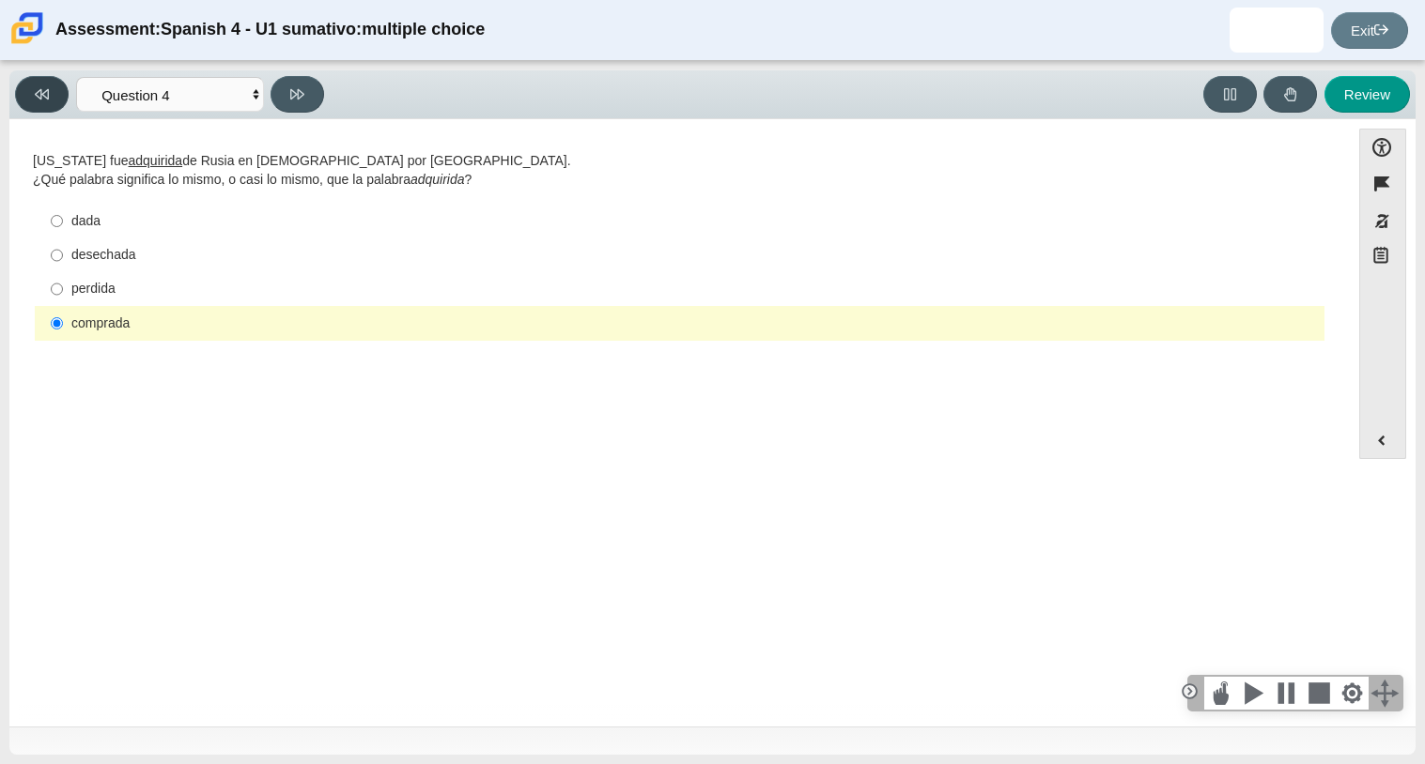
click at [29, 89] on button at bounding box center [42, 94] width 54 height 37
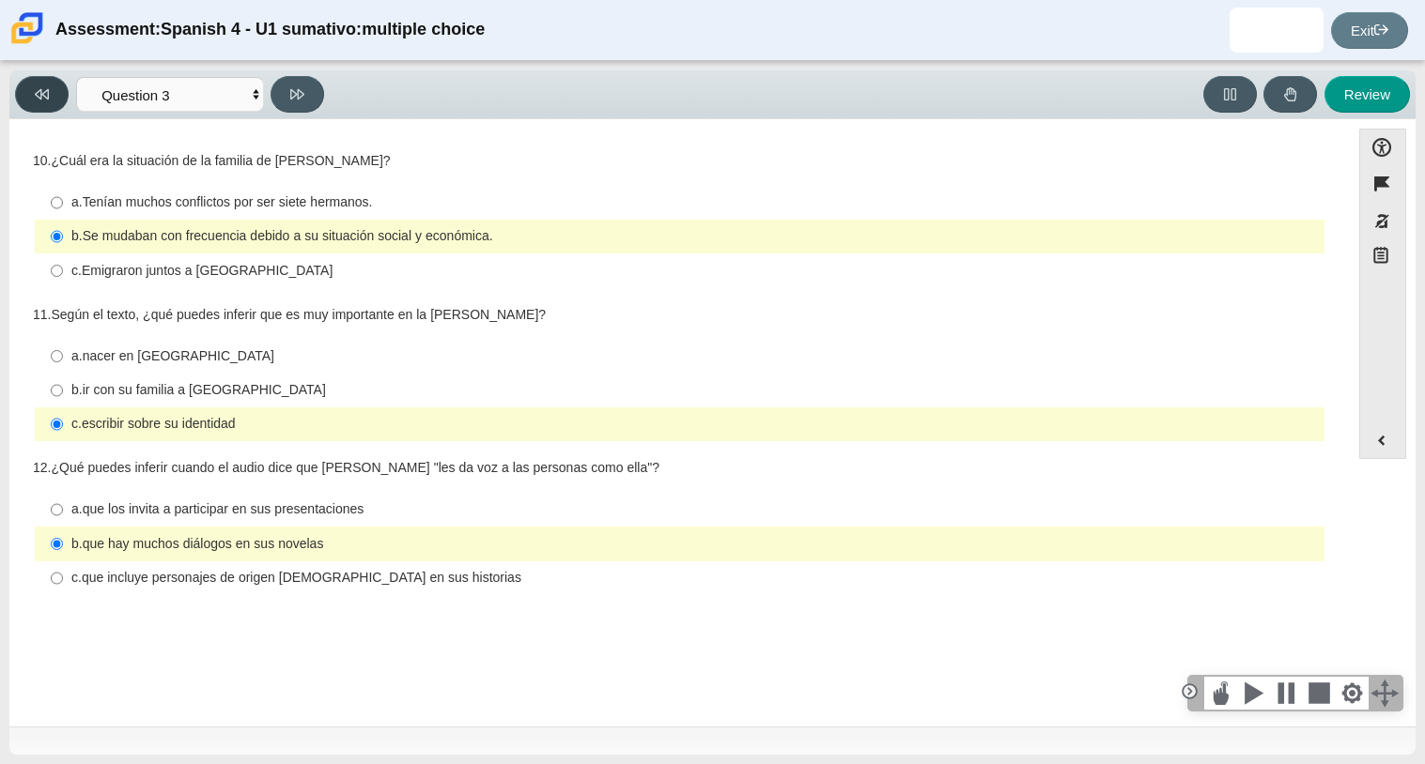
click at [25, 86] on button at bounding box center [42, 94] width 54 height 37
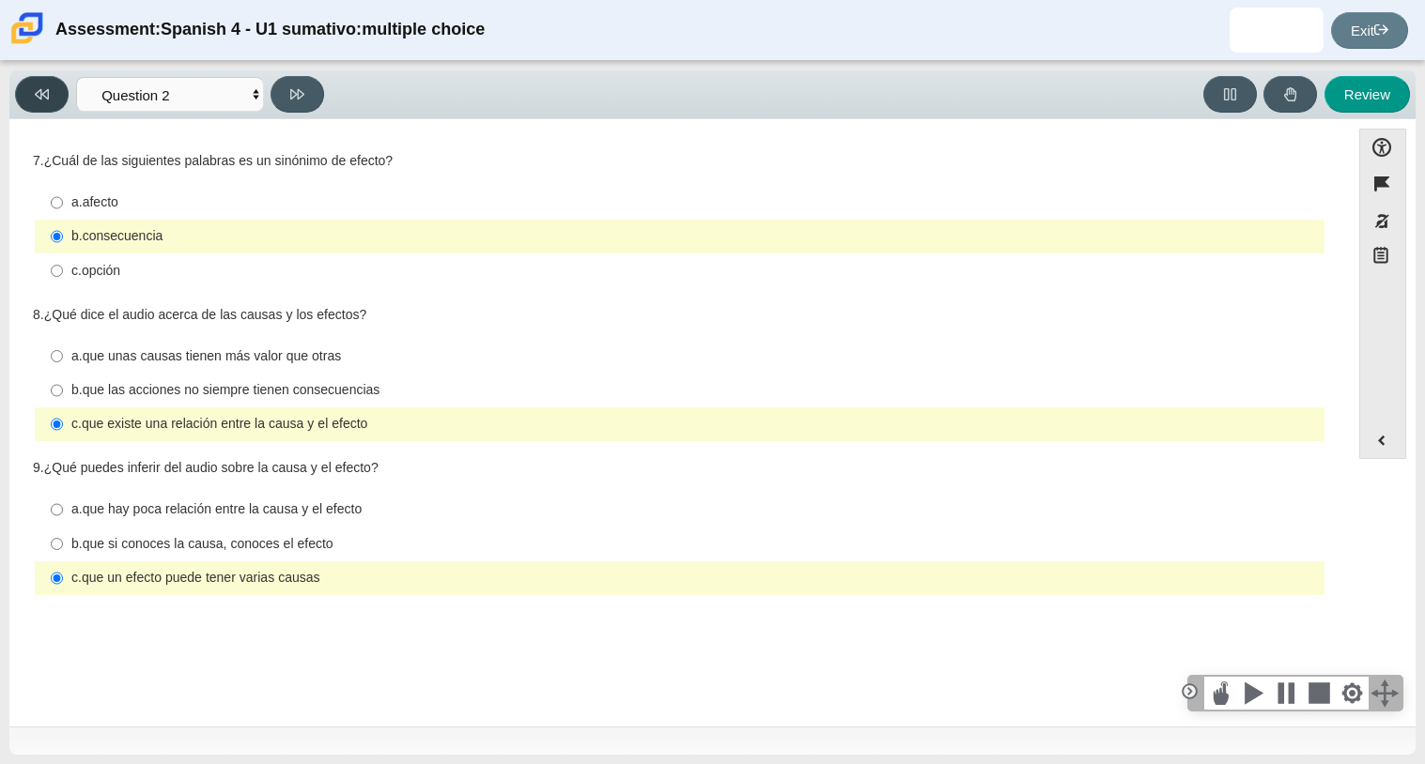
click at [54, 102] on button at bounding box center [42, 94] width 54 height 37
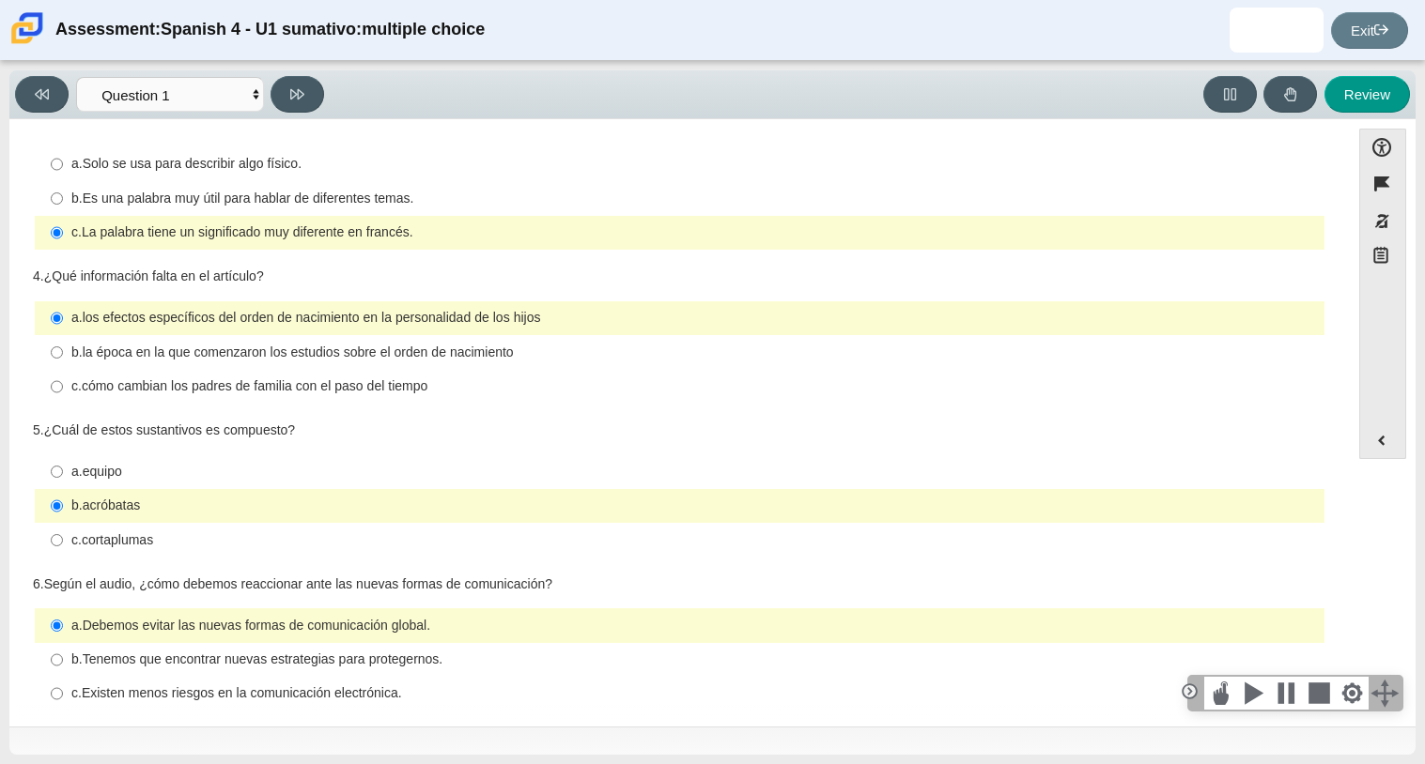
scroll to position [366, 0]
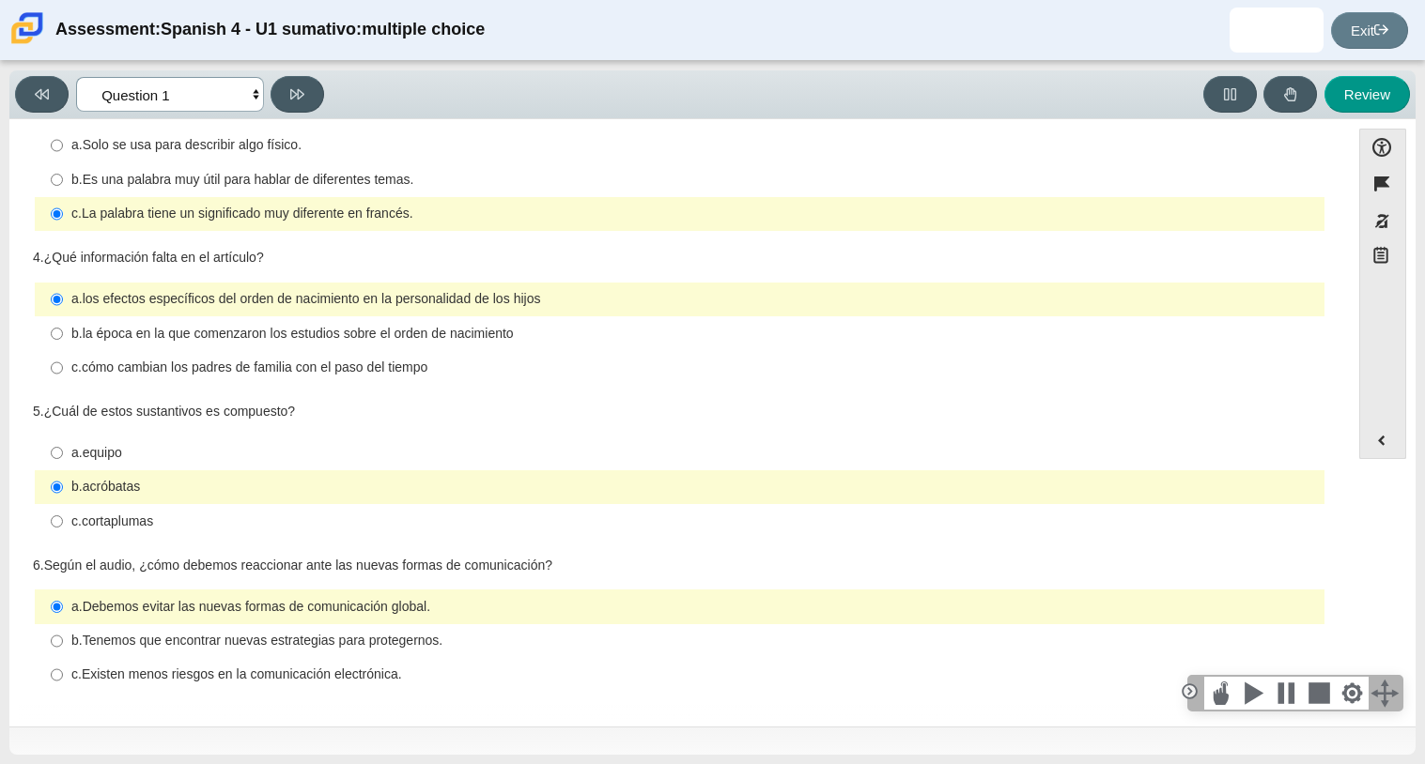
click at [196, 101] on select "Comprensión auditiva Question 1 Question 2 Question 3 Comprensión de lectura Qu…" at bounding box center [170, 94] width 188 height 35
click at [76, 77] on select "Comprensión auditiva Question 1 Question 2 Question 3 Comprensión de lectura Qu…" at bounding box center [170, 94] width 188 height 35
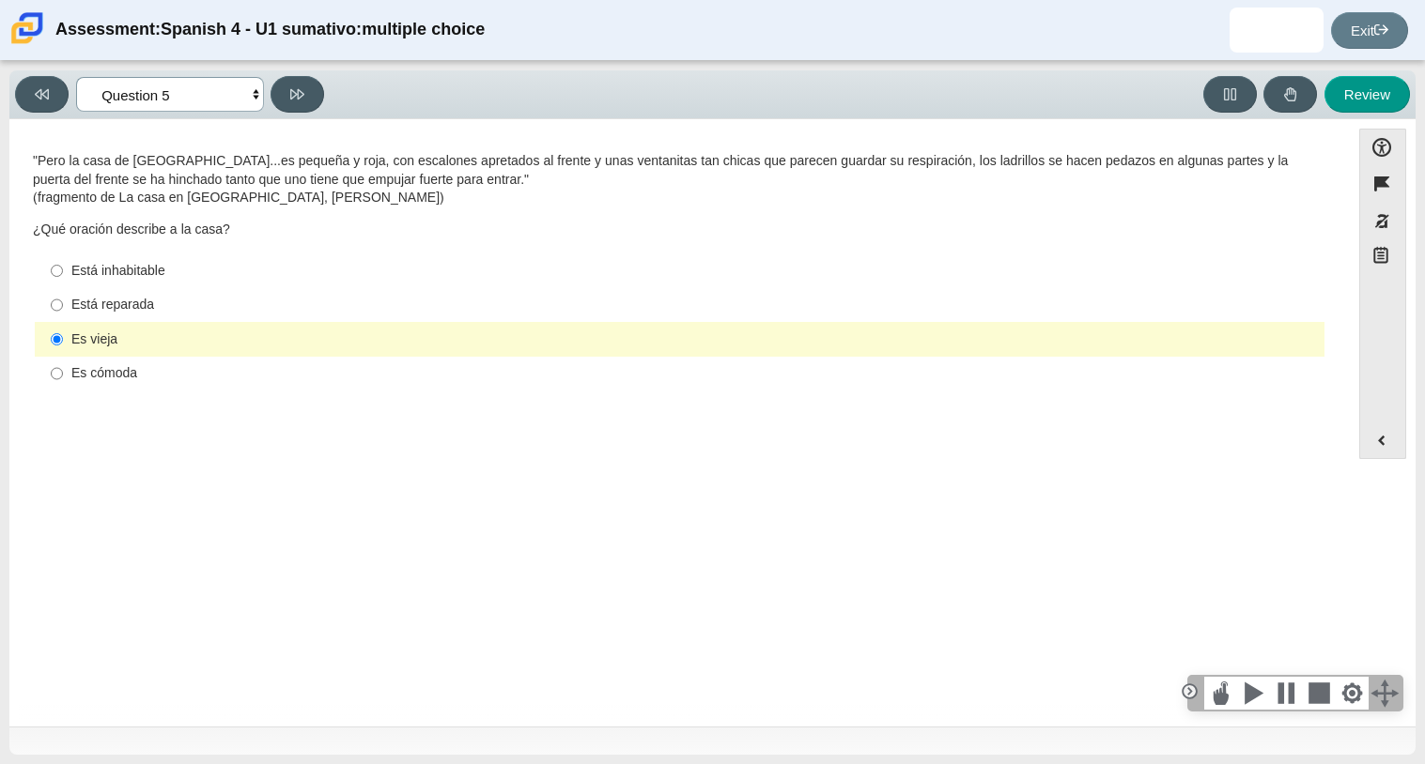
click at [210, 100] on select "Comprensión auditiva Question 1 Question 2 Question 3 Comprensión de lectura Qu…" at bounding box center [170, 94] width 188 height 35
click at [76, 77] on select "Comprensión auditiva Question 1 Question 2 Question 3 Comprensión de lectura Qu…" at bounding box center [170, 94] width 188 height 35
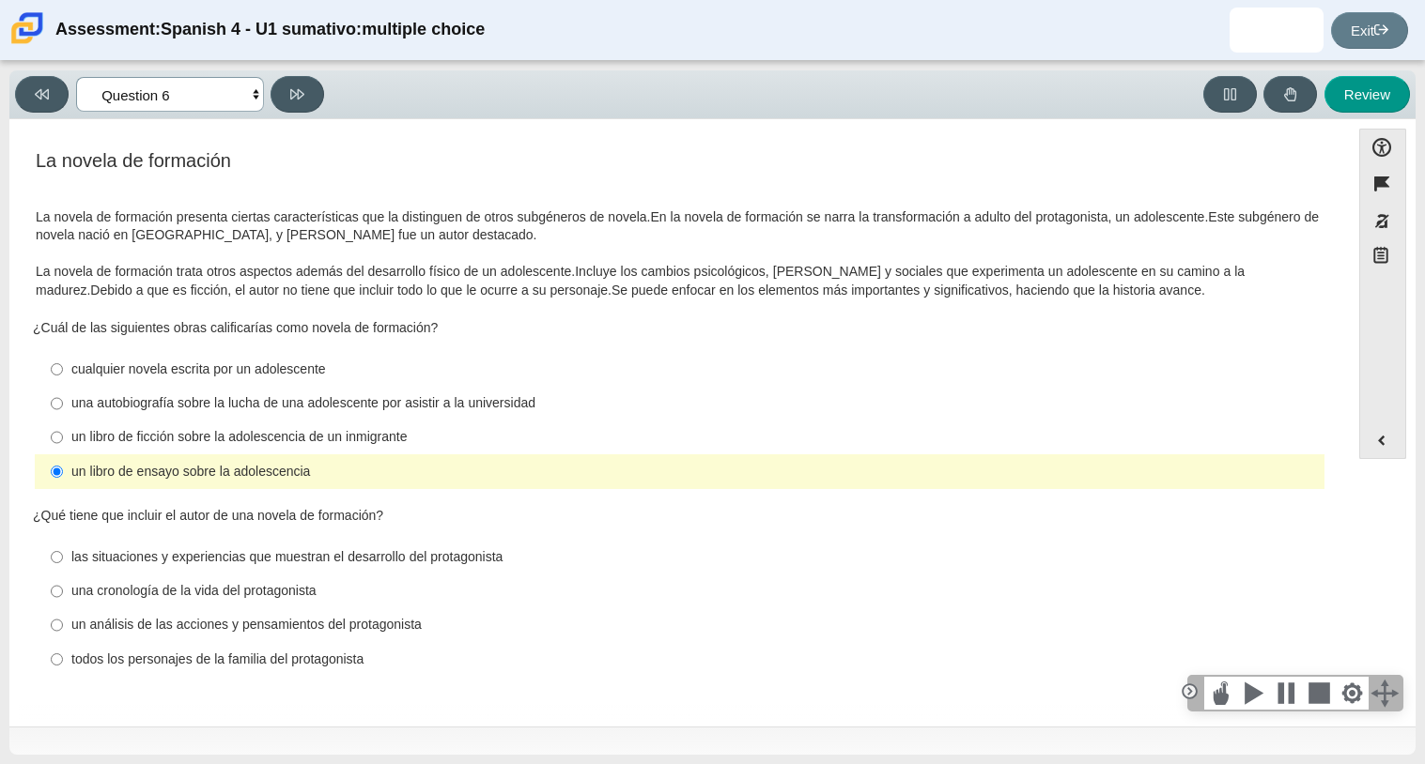
click at [177, 104] on select "Comprensión auditiva Question 1 Question 2 Question 3 Comprensión de lectura Qu…" at bounding box center [170, 94] width 188 height 35
click at [33, 111] on button at bounding box center [42, 94] width 54 height 37
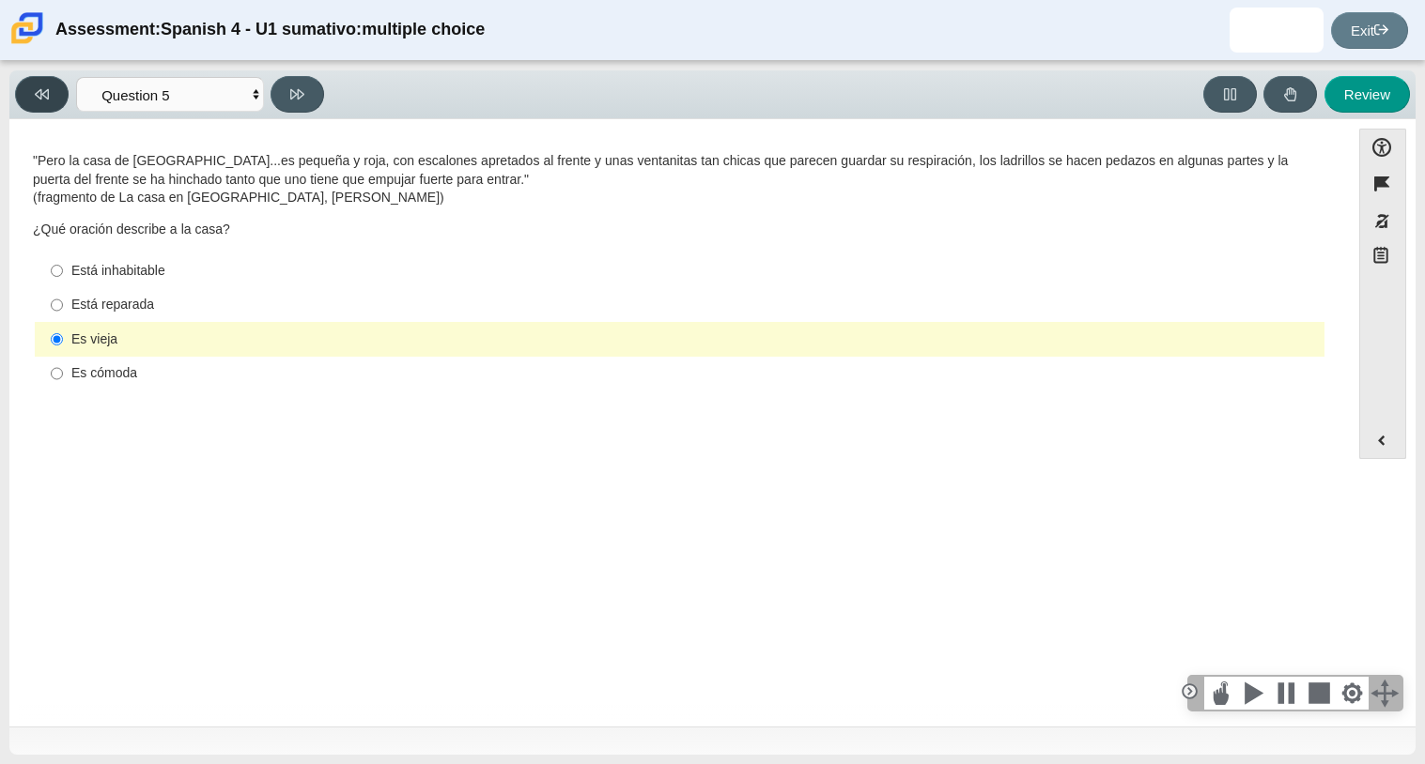
click at [43, 94] on icon at bounding box center [42, 94] width 14 height 14
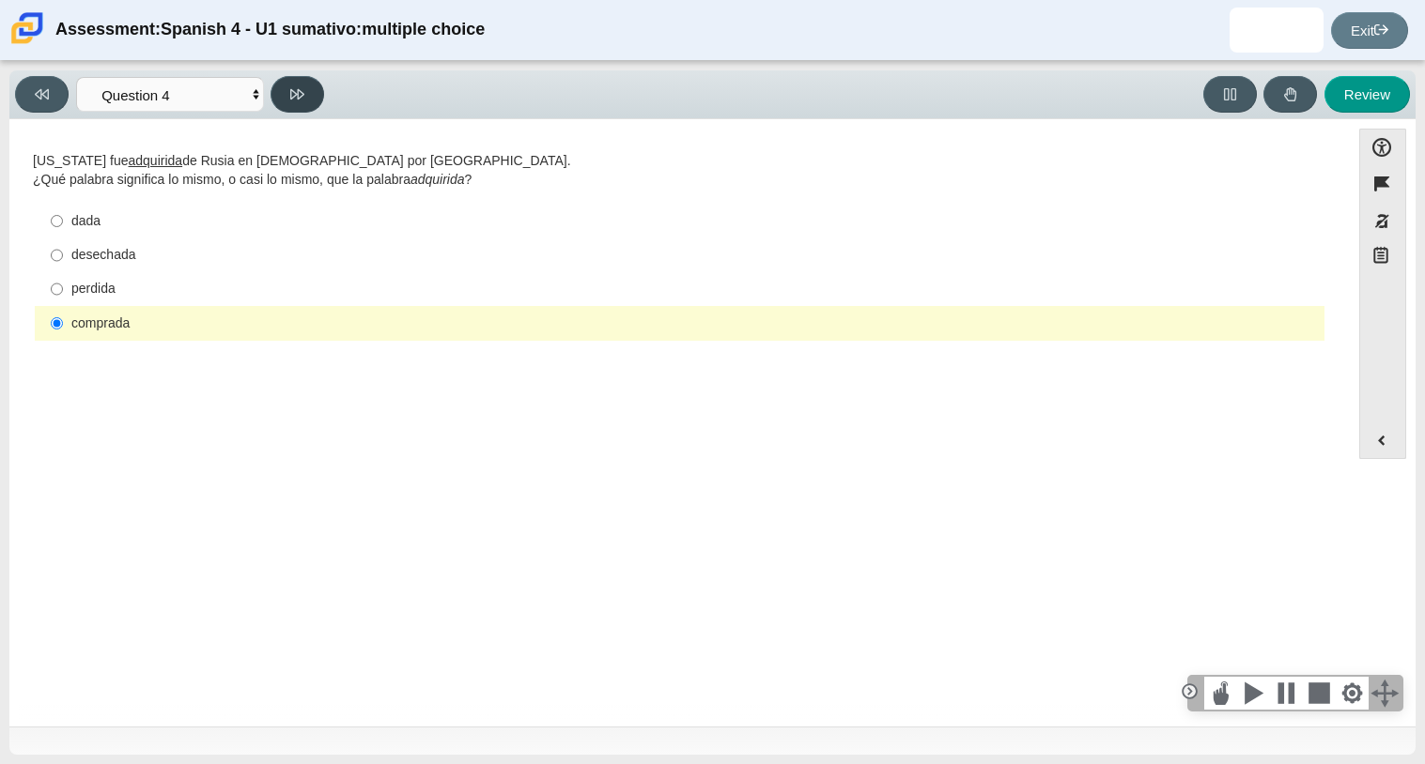
click at [305, 93] on button at bounding box center [297, 94] width 54 height 37
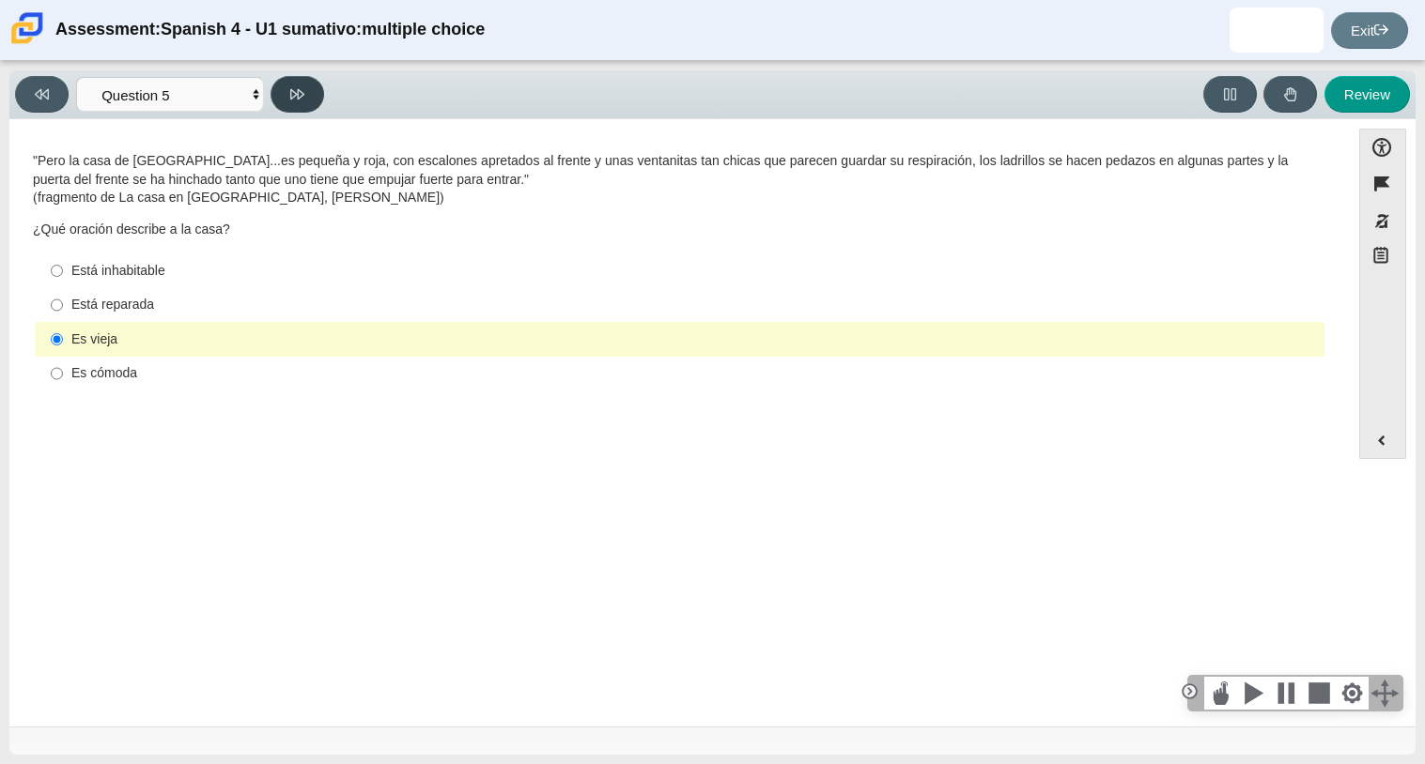
click at [305, 93] on button at bounding box center [297, 94] width 54 height 37
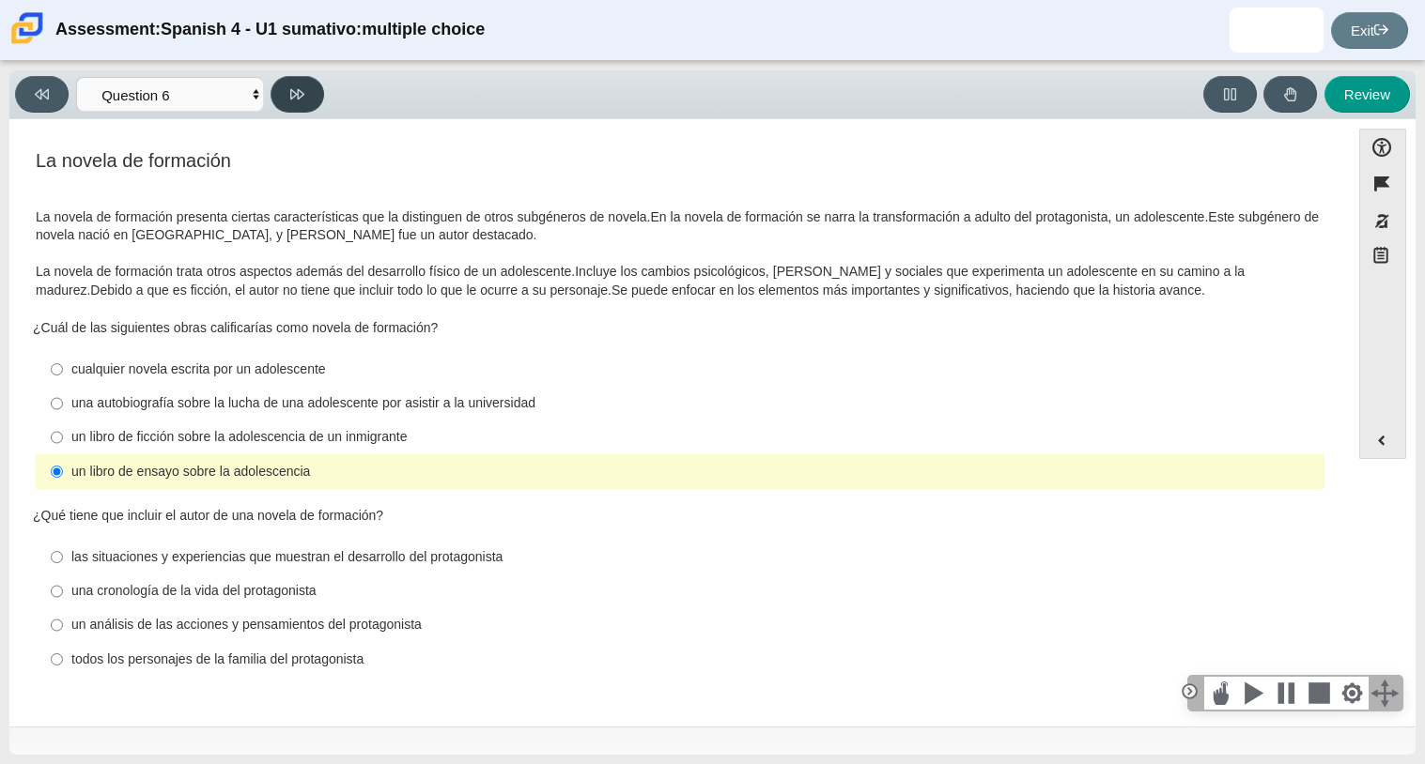
click at [300, 105] on button at bounding box center [297, 94] width 54 height 37
select select "6168cc92-63b6-45d3-a929-0b9cba560165"
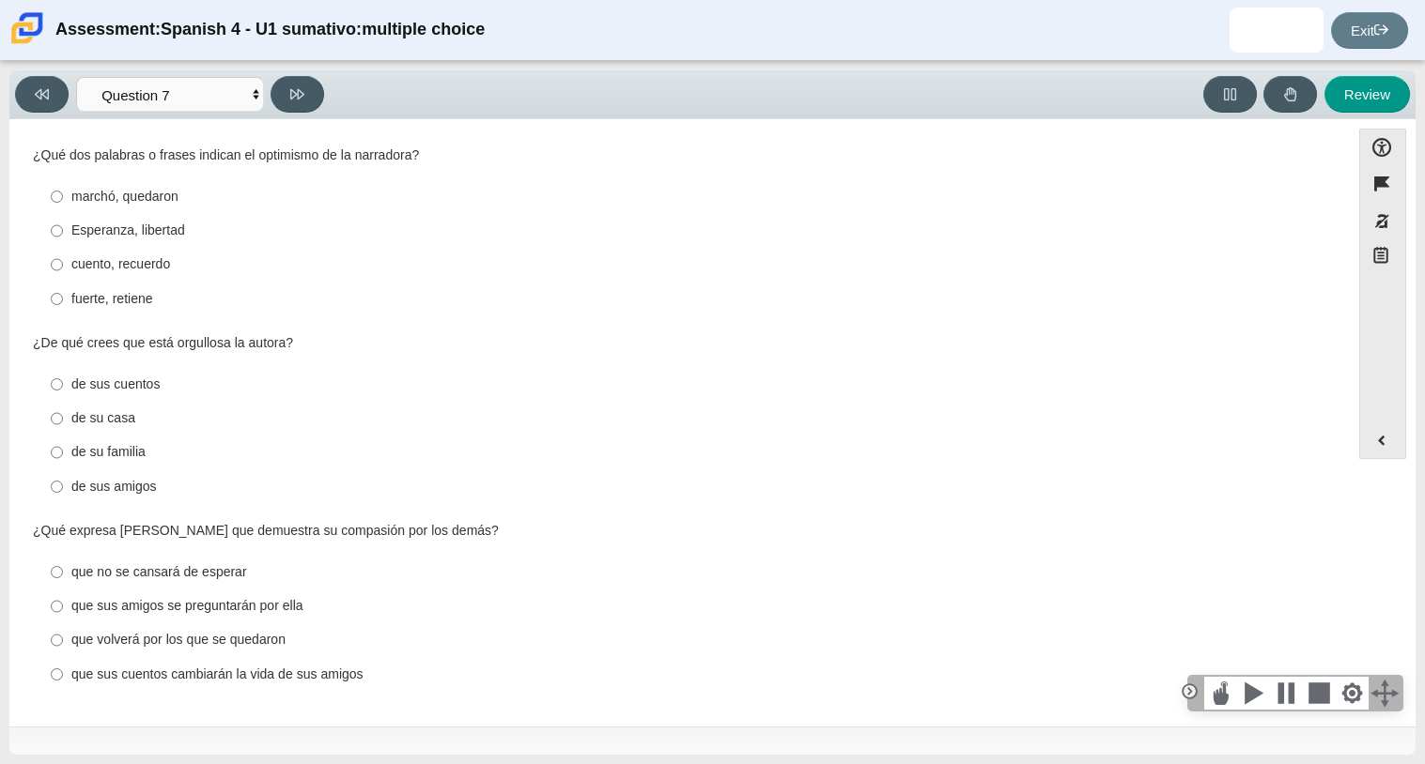
scroll to position [0, 0]
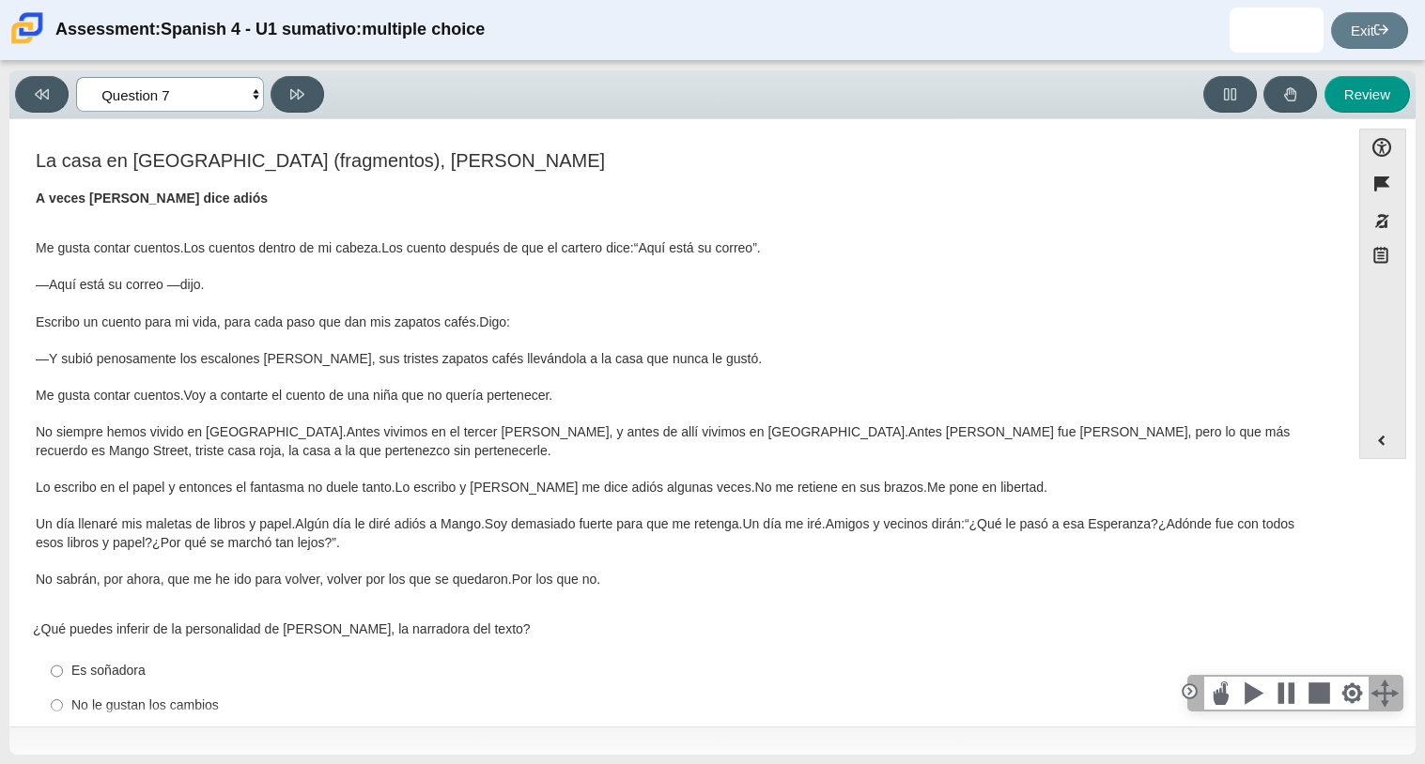
click at [208, 93] on select "Comprensión auditiva Question 1 Question 2 Question 3 Comprensión de lectura Qu…" at bounding box center [170, 94] width 188 height 35
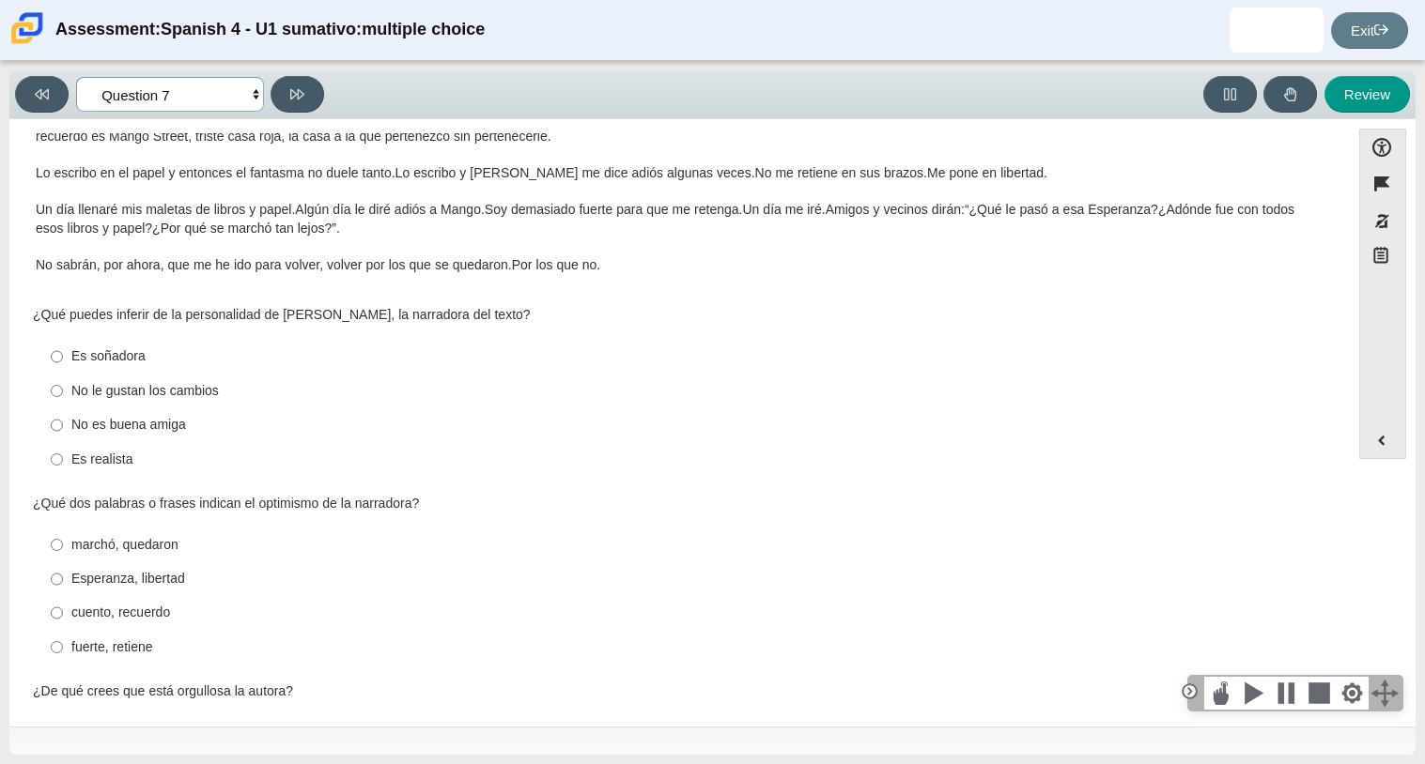
scroll to position [315, 0]
click at [136, 460] on div "Es realista" at bounding box center [693, 460] width 1245 height 19
click at [63, 460] on input "Es realista Es realista" at bounding box center [57, 459] width 12 height 34
radio input "true"
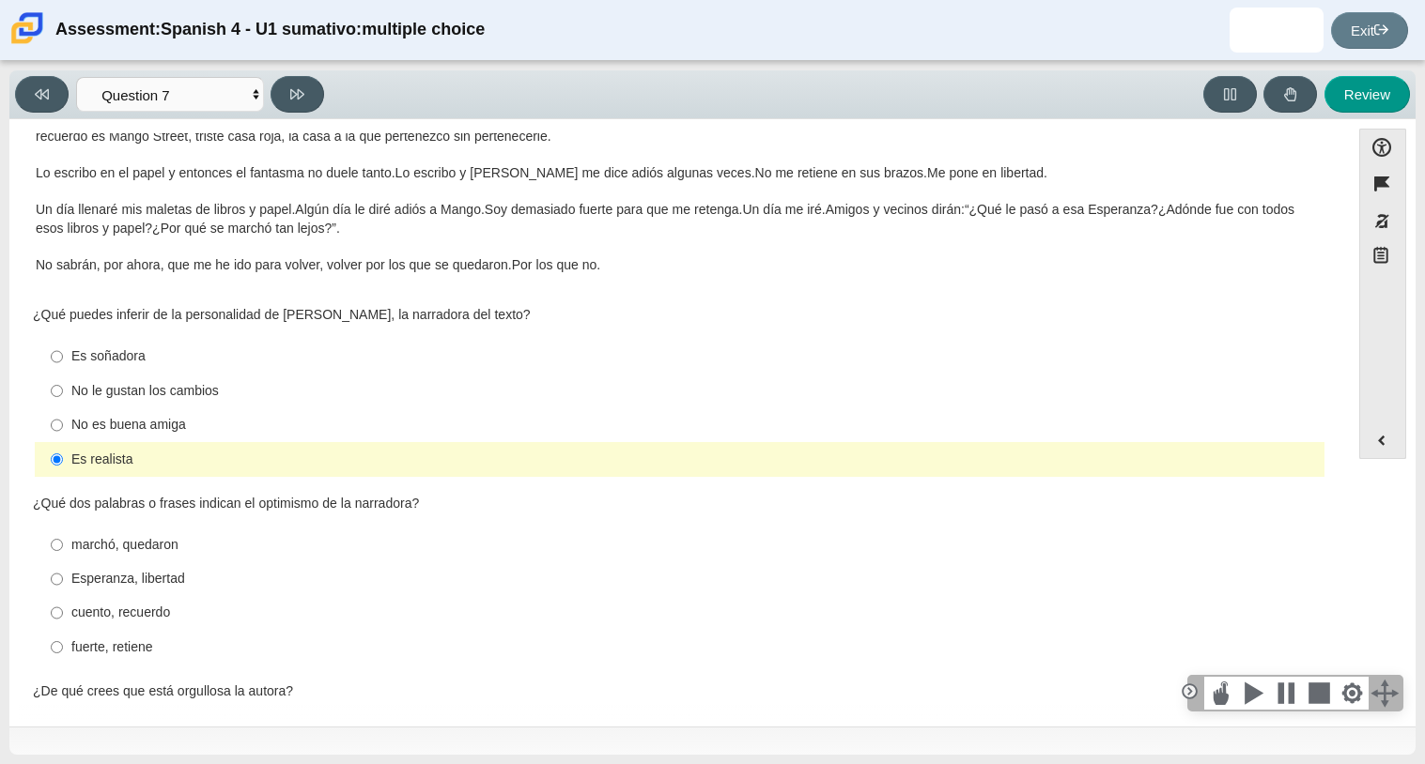
click at [106, 351] on div "Es soñadora" at bounding box center [693, 356] width 1245 height 19
click at [63, 351] on input "Es soñadora Es soñadora" at bounding box center [57, 357] width 12 height 34
radio input "true"
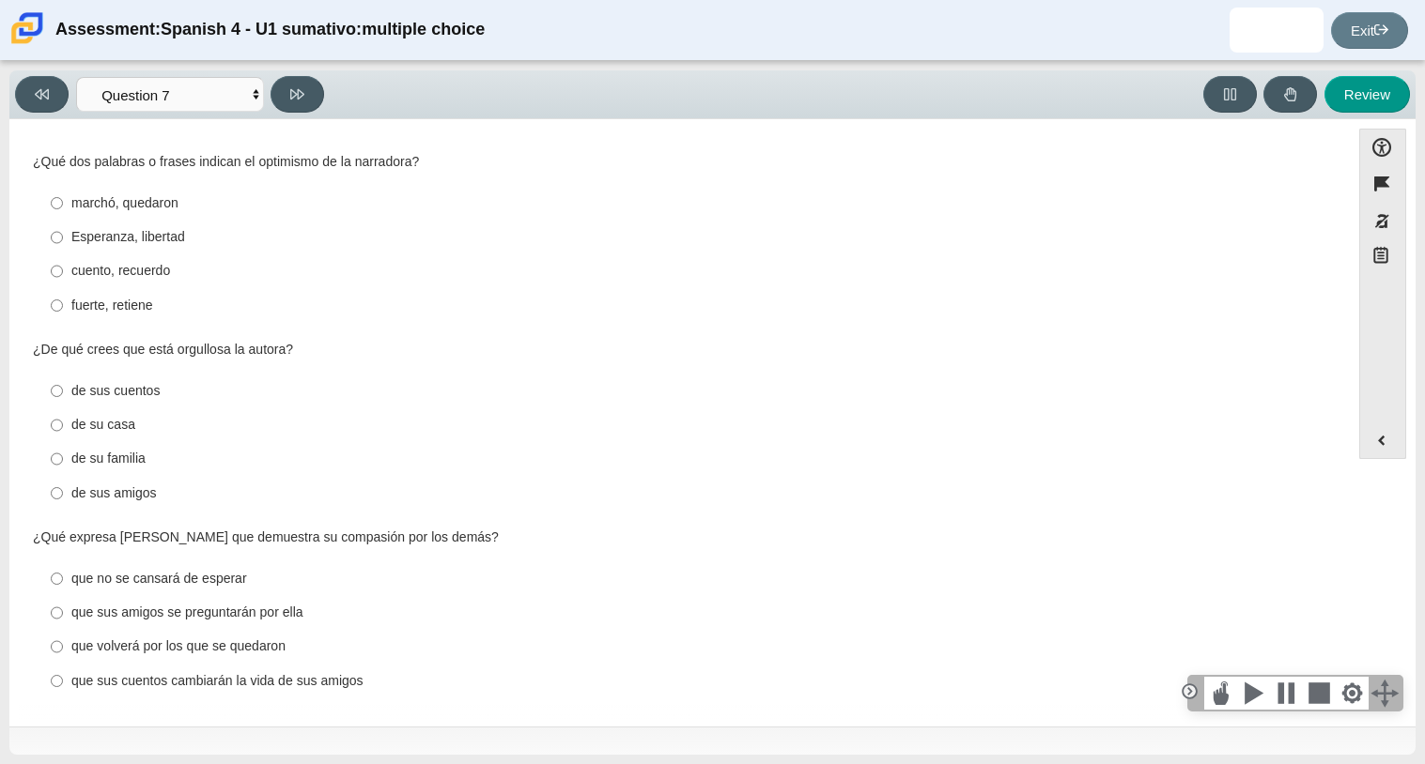
scroll to position [659, 0]
click at [102, 393] on div "de sus cuentos" at bounding box center [693, 388] width 1245 height 19
click at [63, 393] on input "de sus cuentos de sus cuentos" at bounding box center [57, 388] width 12 height 34
radio input "true"
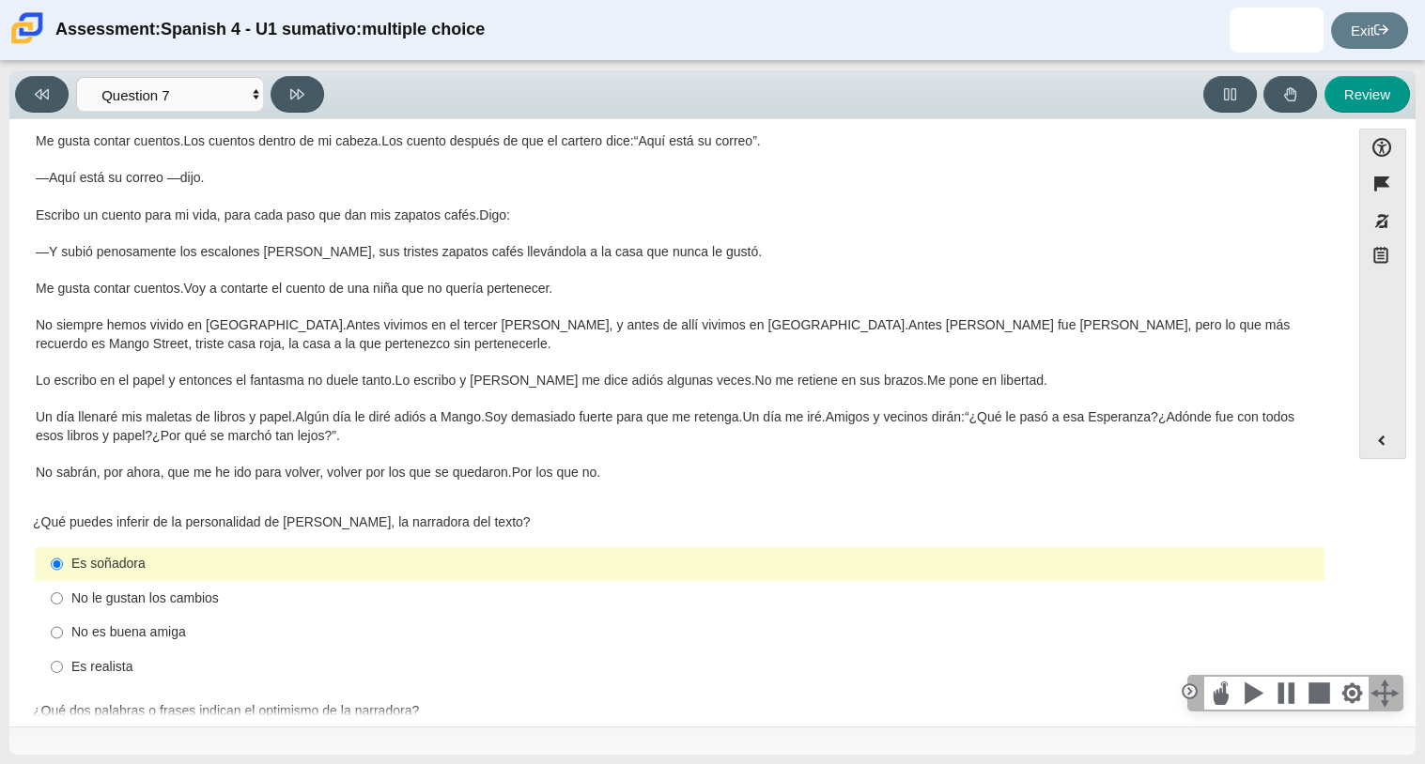
scroll to position [108, 0]
click at [95, 390] on p "Me gusta contar cuentos. Los cuentos dentro de mi cabeza. Los cuento después de…" at bounding box center [680, 305] width 1288 height 349
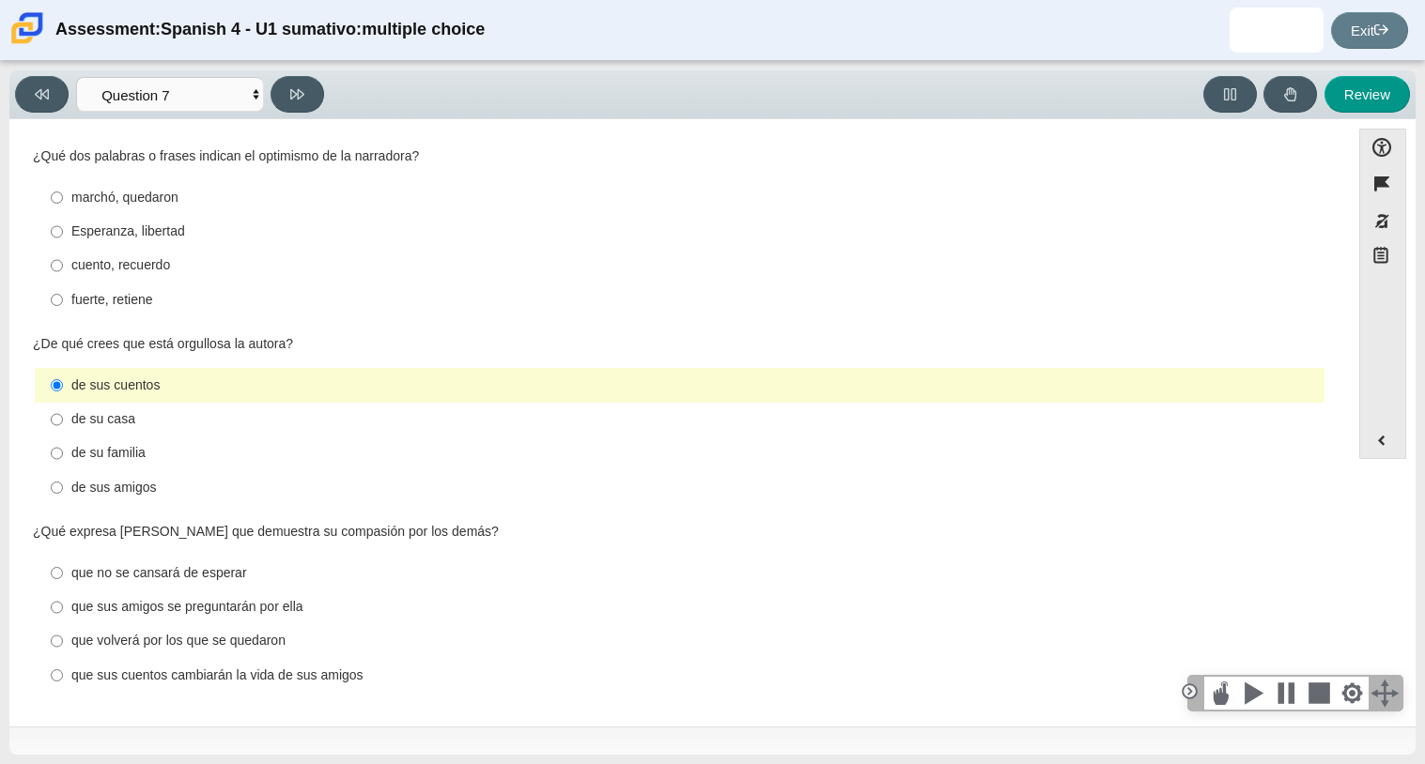
scroll to position [665, 0]
click at [192, 419] on div "de su casa" at bounding box center [693, 418] width 1245 height 19
click at [63, 419] on input "de su casa de su casa" at bounding box center [57, 419] width 12 height 34
radio input "true"
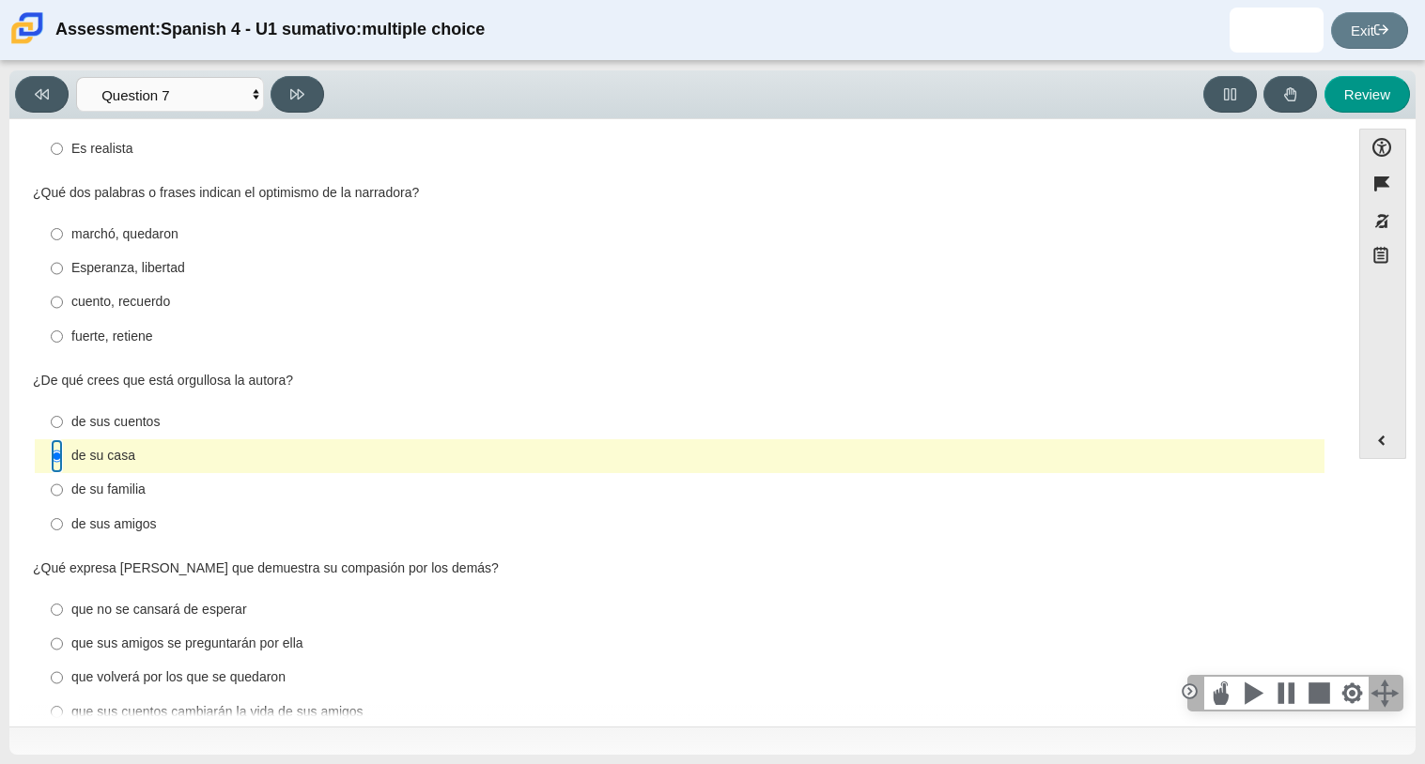
scroll to position [633, 0]
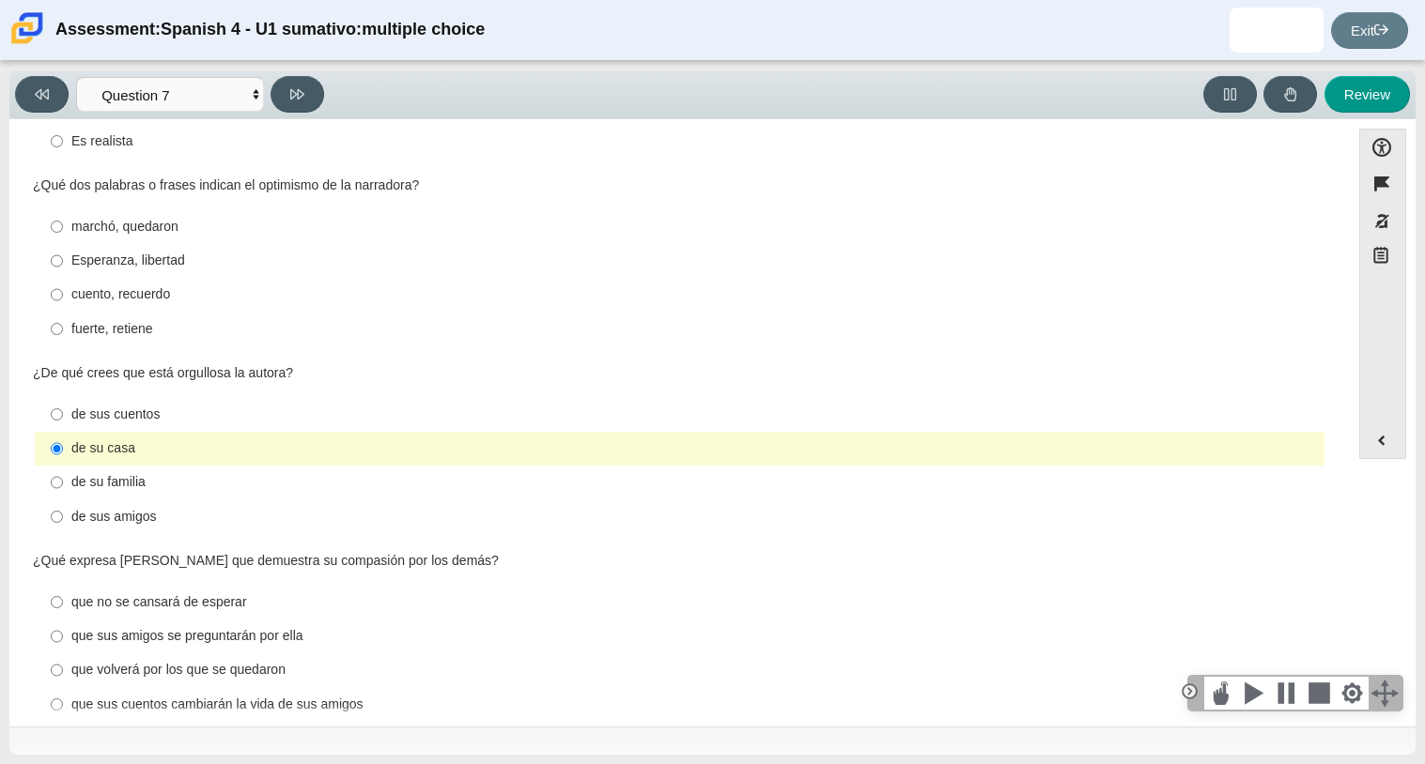
click at [172, 415] on div "de sus cuentos" at bounding box center [693, 415] width 1245 height 19
click at [63, 415] on input "de sus cuentos de sus cuentos" at bounding box center [57, 414] width 12 height 34
radio input "true"
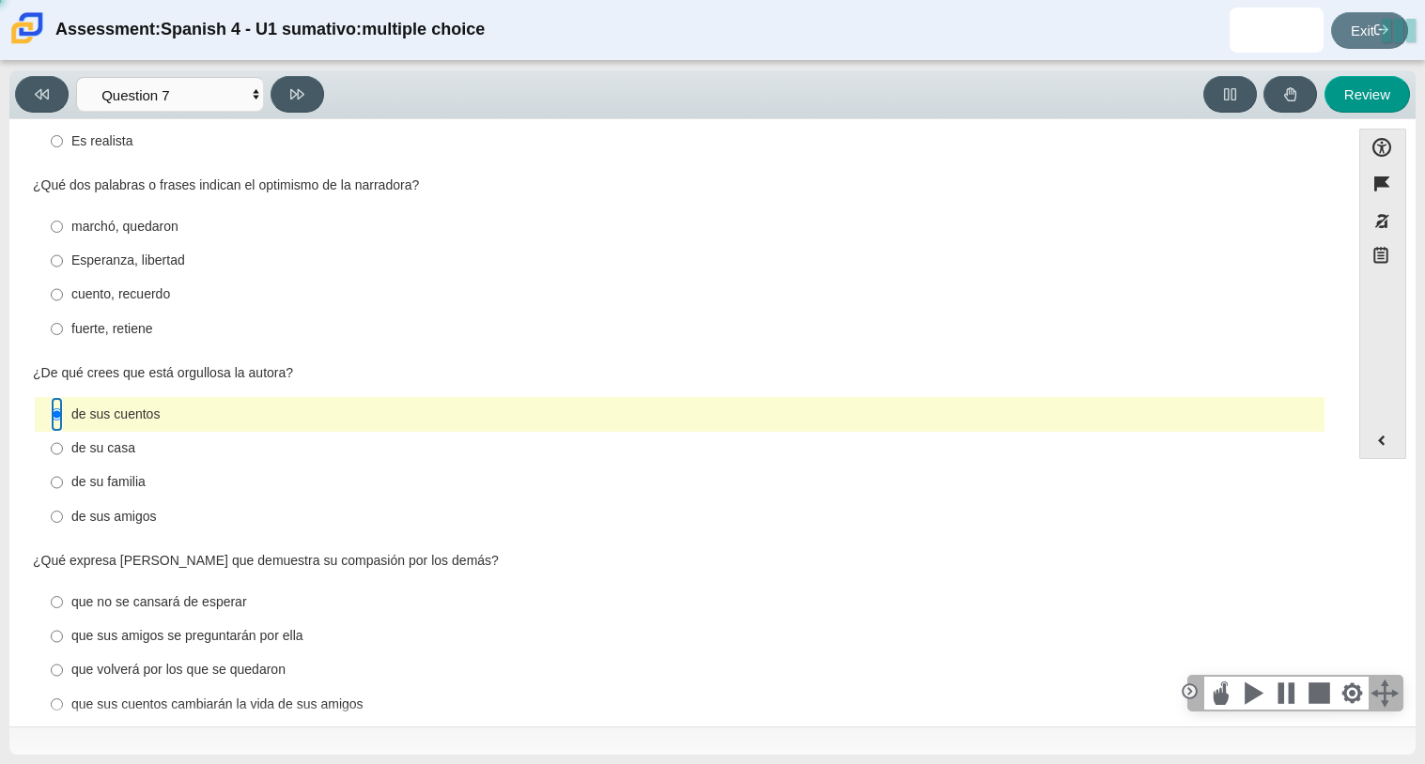
scroll to position [665, 0]
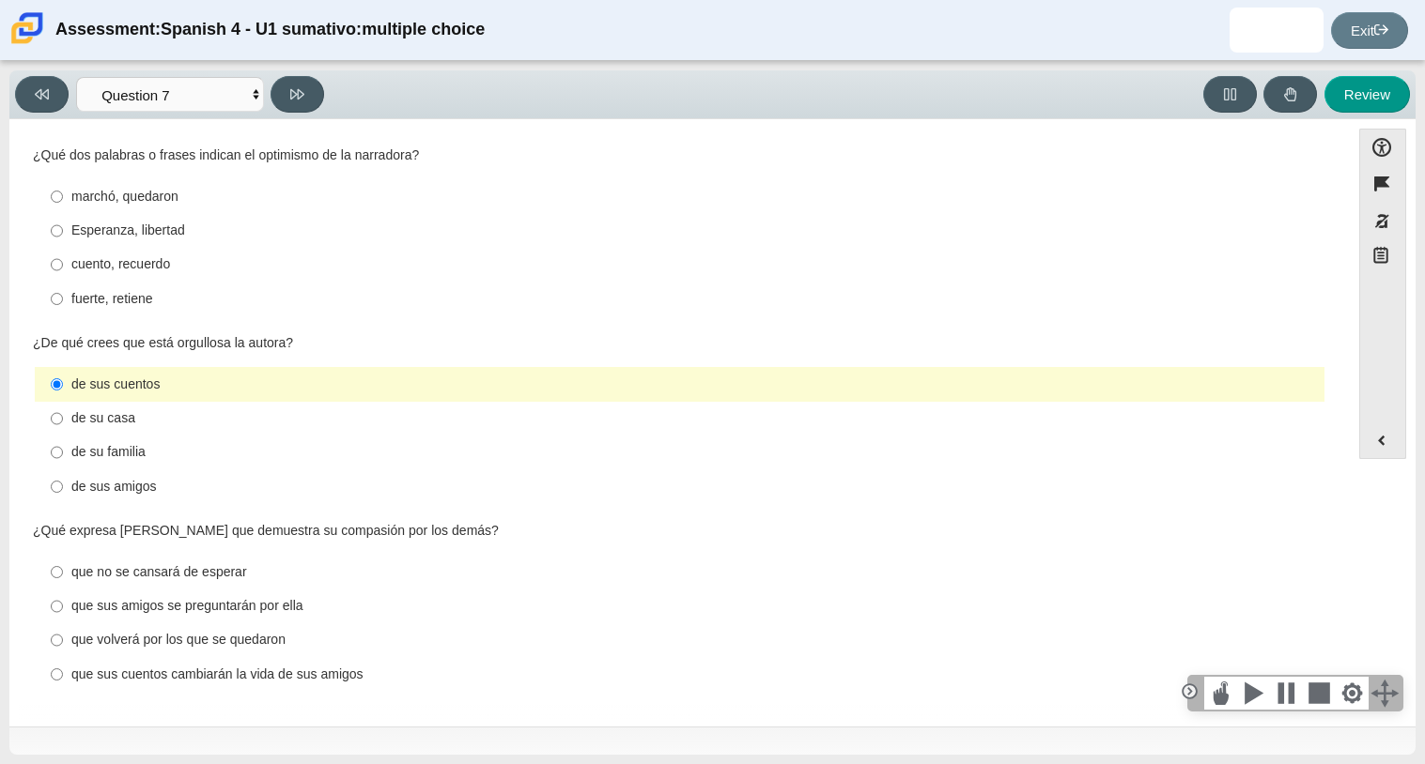
click at [166, 628] on label "que volverá por los que se quedaron que volverá por los que se quedaron" at bounding box center [681, 641] width 1287 height 34
click at [63, 628] on input "que volverá por los que se quedaron que volverá por los que se quedaron" at bounding box center [57, 641] width 12 height 34
radio input "true"
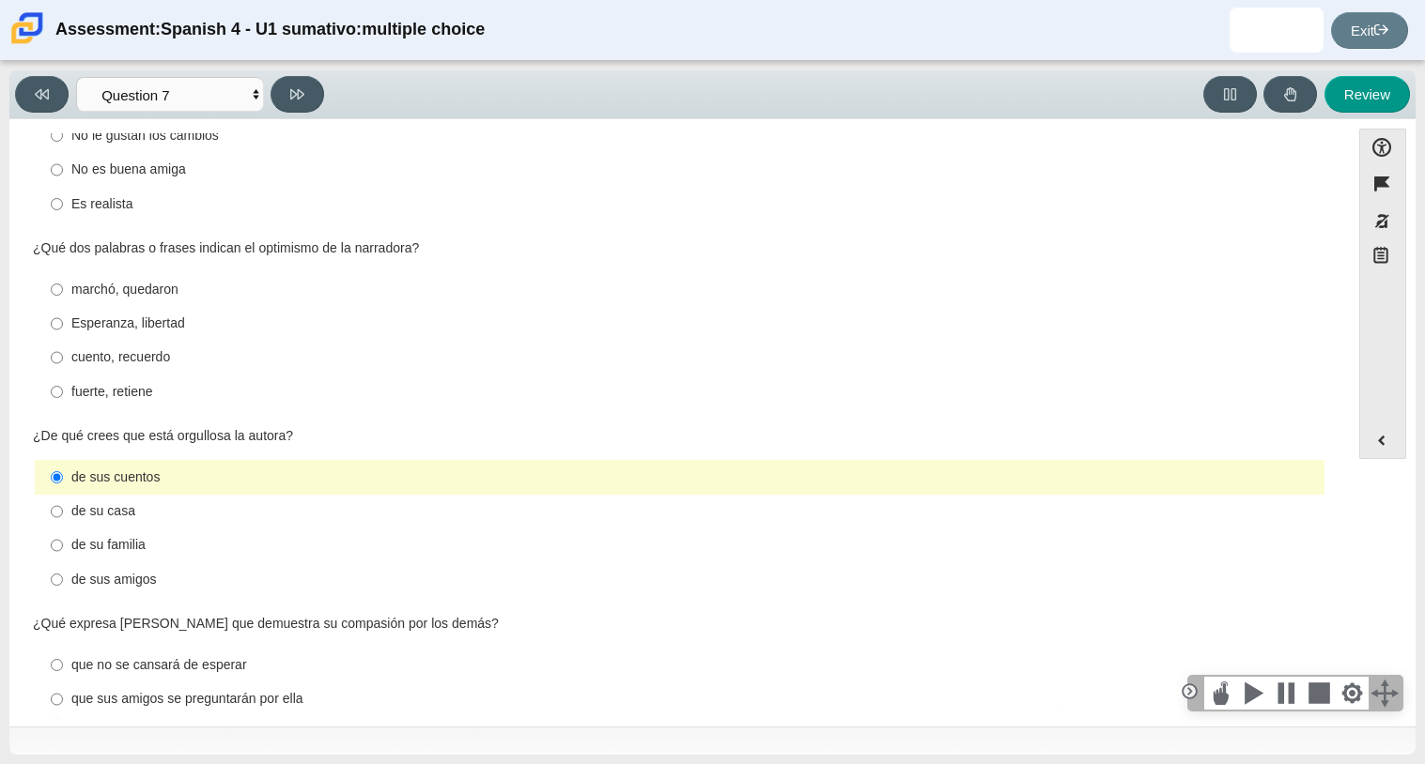
scroll to position [563, 0]
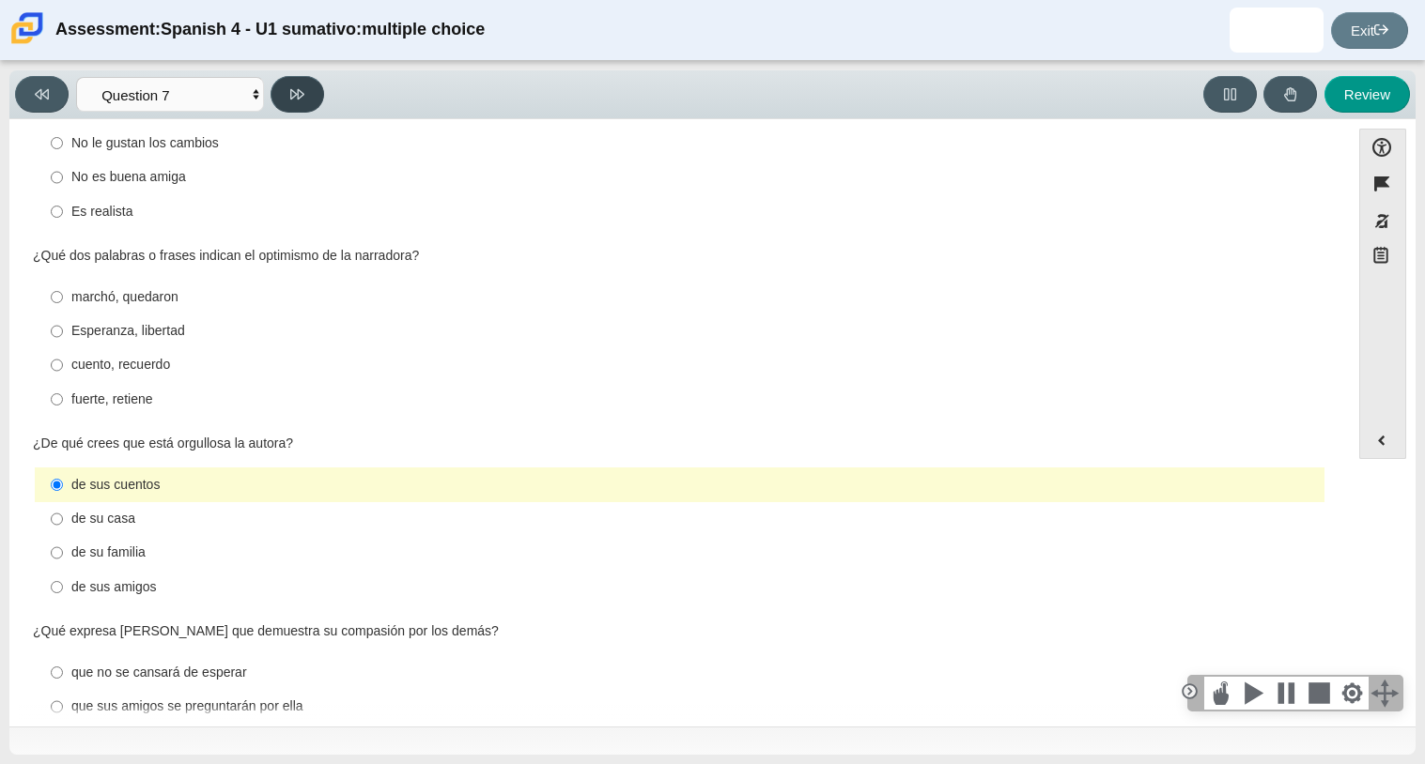
click at [307, 98] on button at bounding box center [297, 94] width 54 height 37
select select "98fe3b59-0d4b-482f-94e6-cc4dee5e60d3"
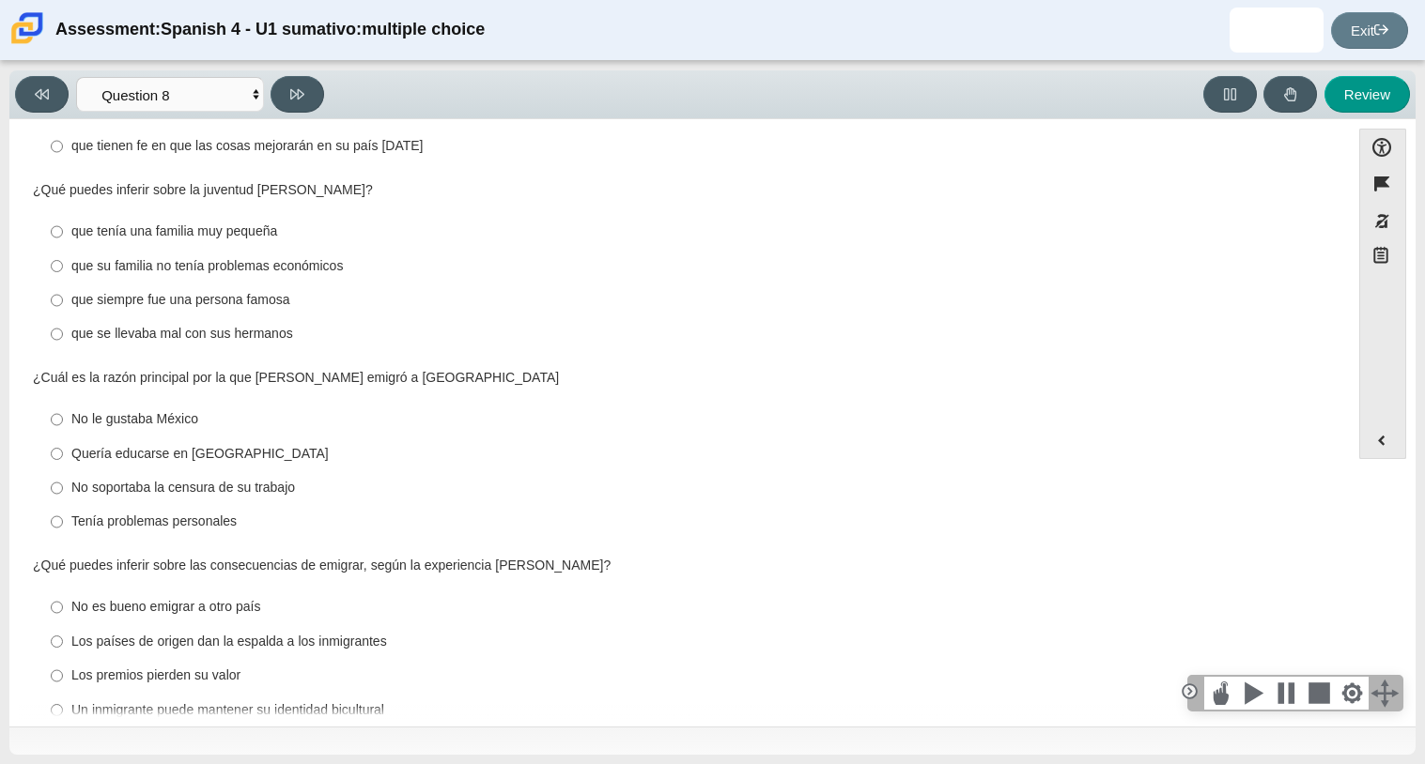
scroll to position [0, 0]
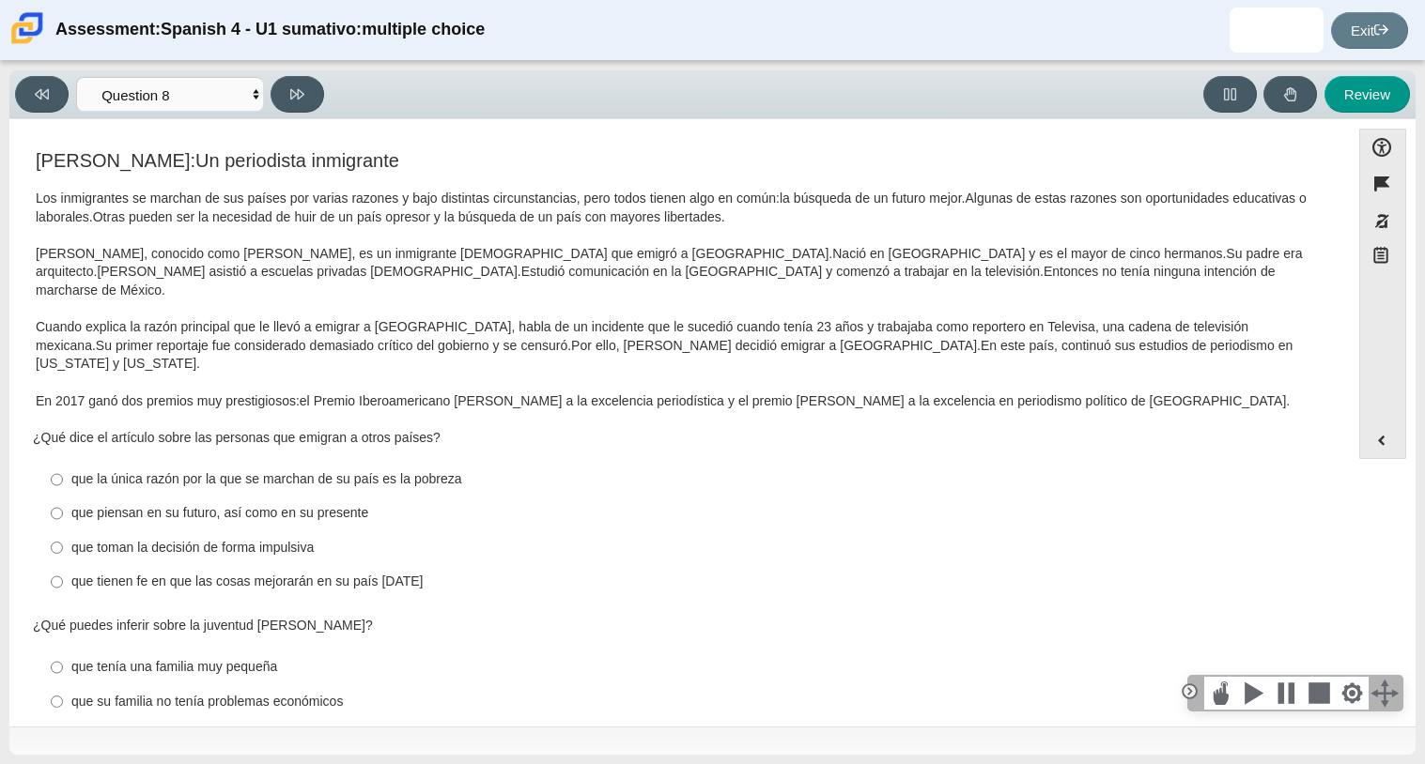
click at [121, 504] on div "que piensan en su futuro, así como en su presente" at bounding box center [693, 513] width 1245 height 19
click at [63, 497] on input "que piensan en su futuro, así como en su presente que piensan en su futuro, así…" at bounding box center [57, 514] width 12 height 34
radio input "true"
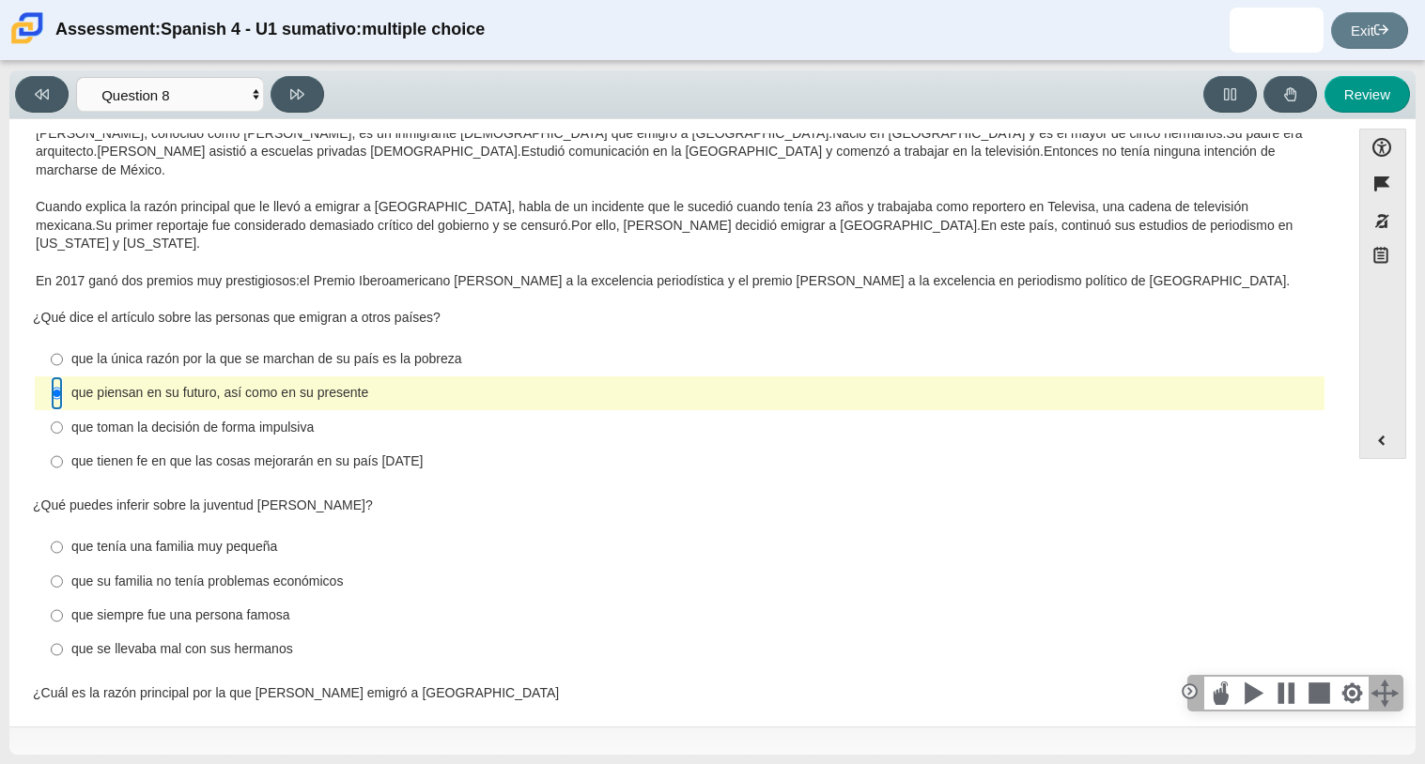
scroll to position [124, 0]
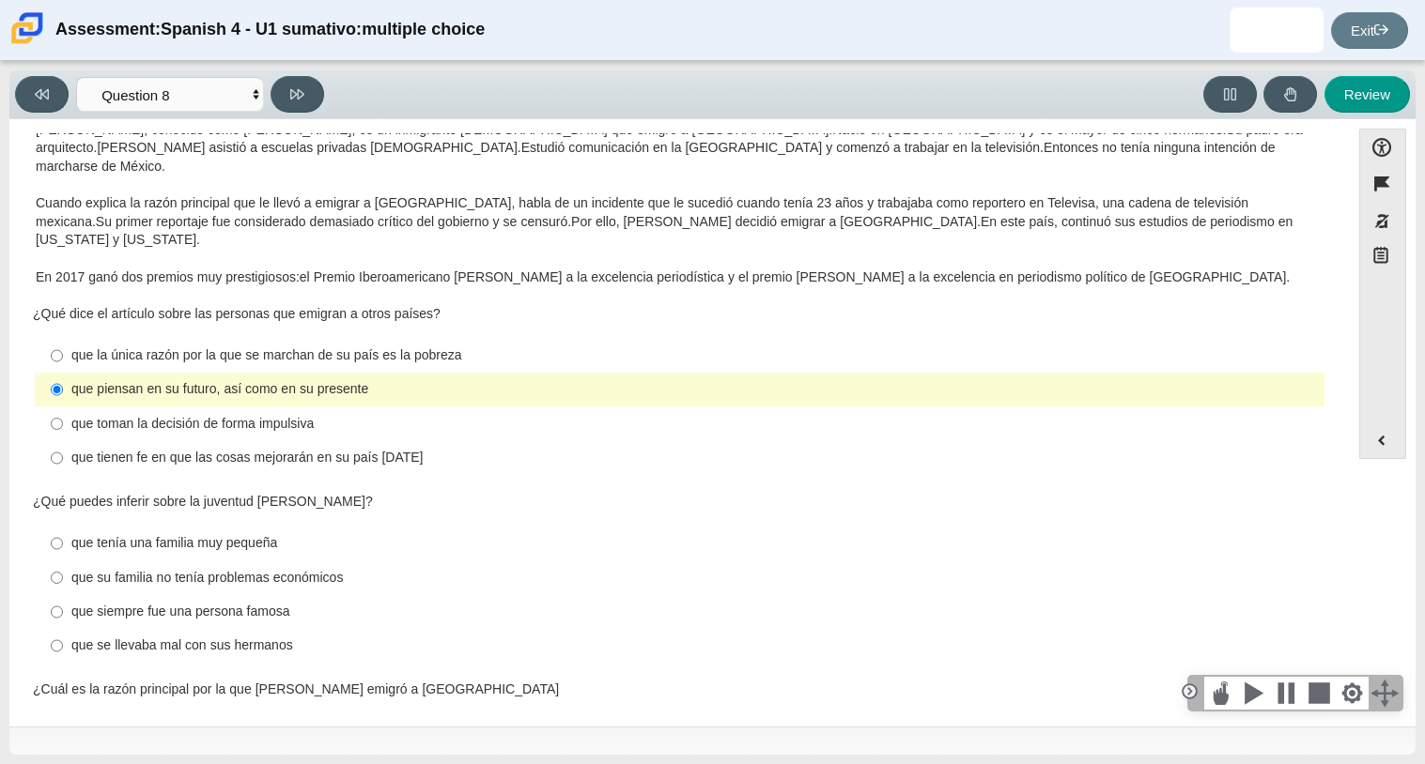
click at [255, 569] on div "que su familia no tenía problemas económicos" at bounding box center [693, 578] width 1245 height 19
click at [63, 561] on input "que su familia no tenía problemas económicos que su familia no tenía problemas …" at bounding box center [57, 578] width 12 height 34
radio input "true"
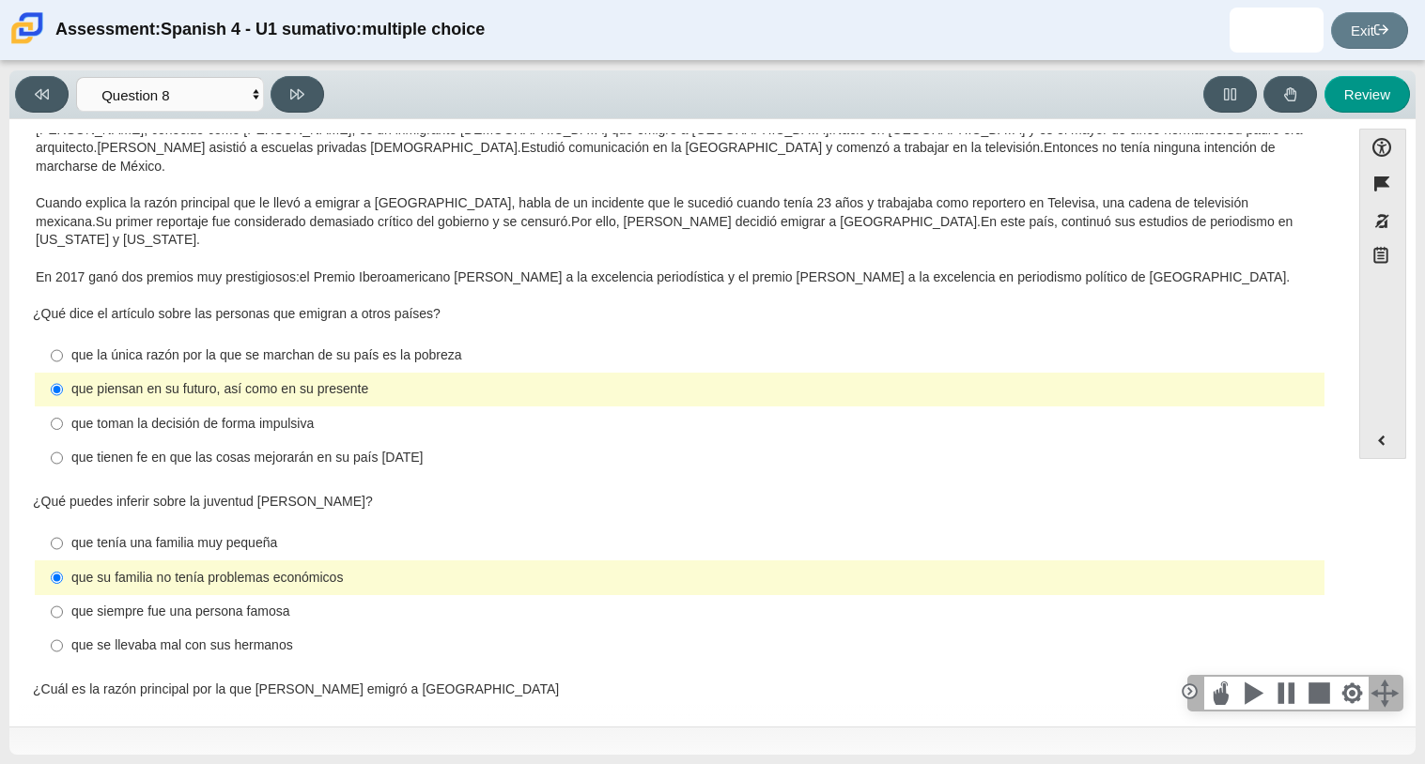
click at [245, 681] on div "¿Cuál es la razón principal por la que [PERSON_NAME] emigró a [GEOGRAPHIC_DATA]" at bounding box center [679, 690] width 1293 height 19
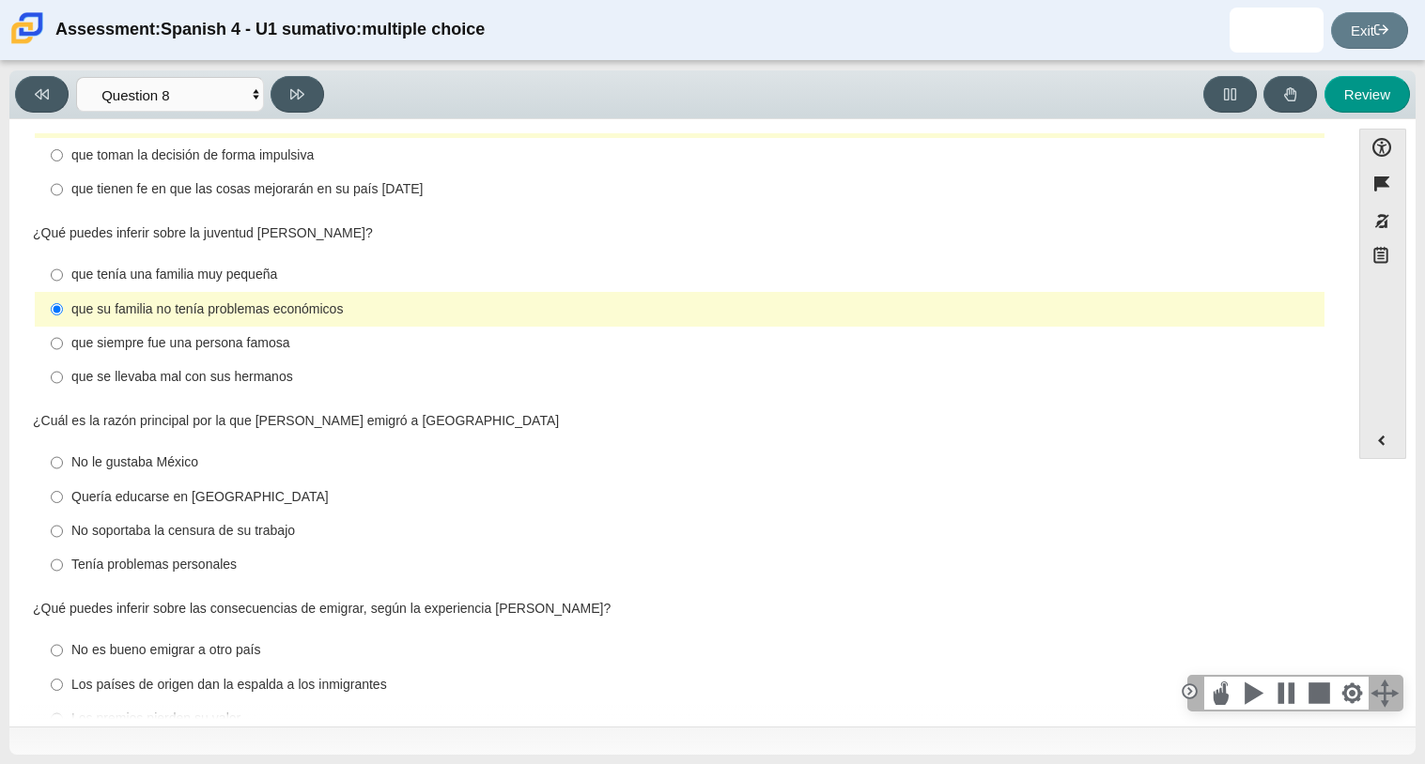
scroll to position [436, 0]
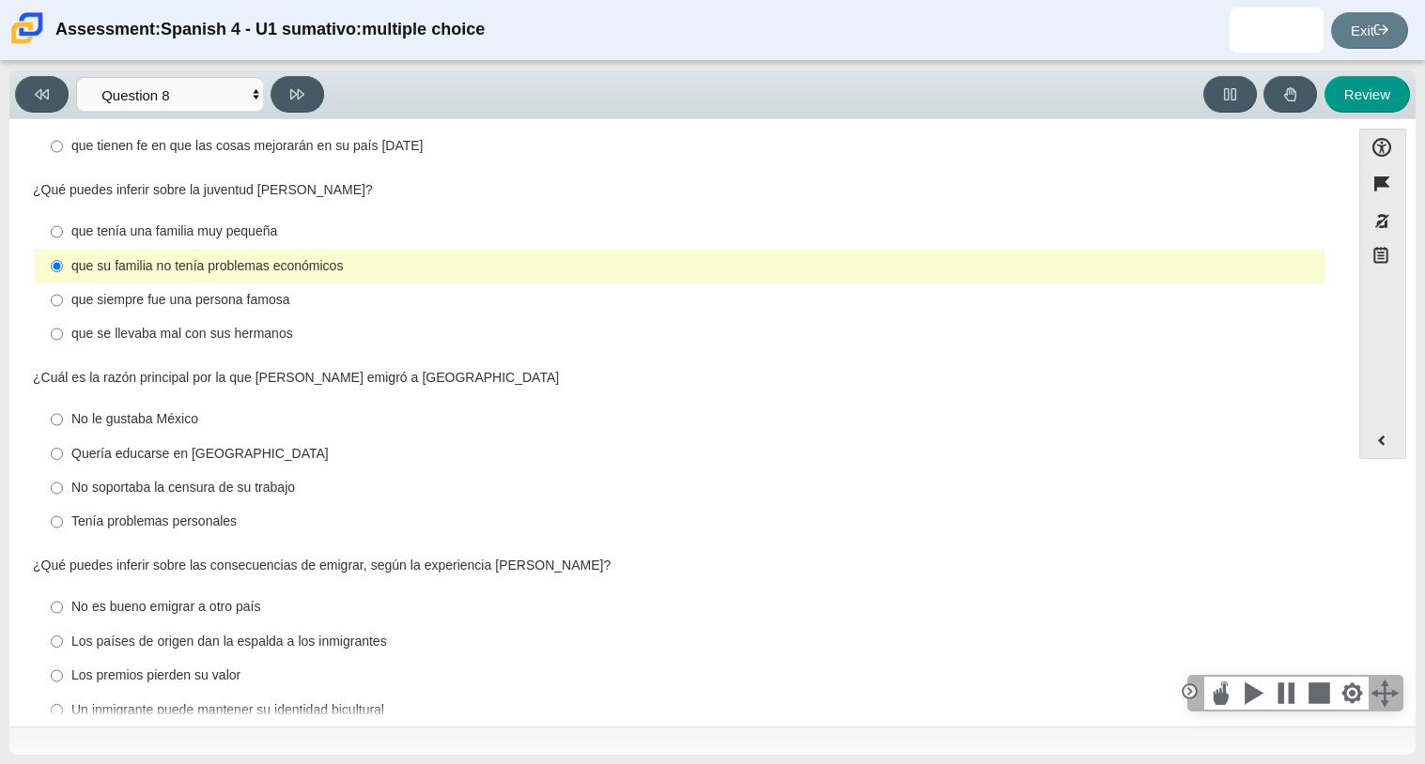
click at [188, 445] on div "Quería educarse en [GEOGRAPHIC_DATA]" at bounding box center [693, 454] width 1245 height 19
click at [63, 437] on input "Quería educarse en [GEOGRAPHIC_DATA] Quería educarse en [GEOGRAPHIC_DATA]" at bounding box center [57, 454] width 12 height 34
radio input "true"
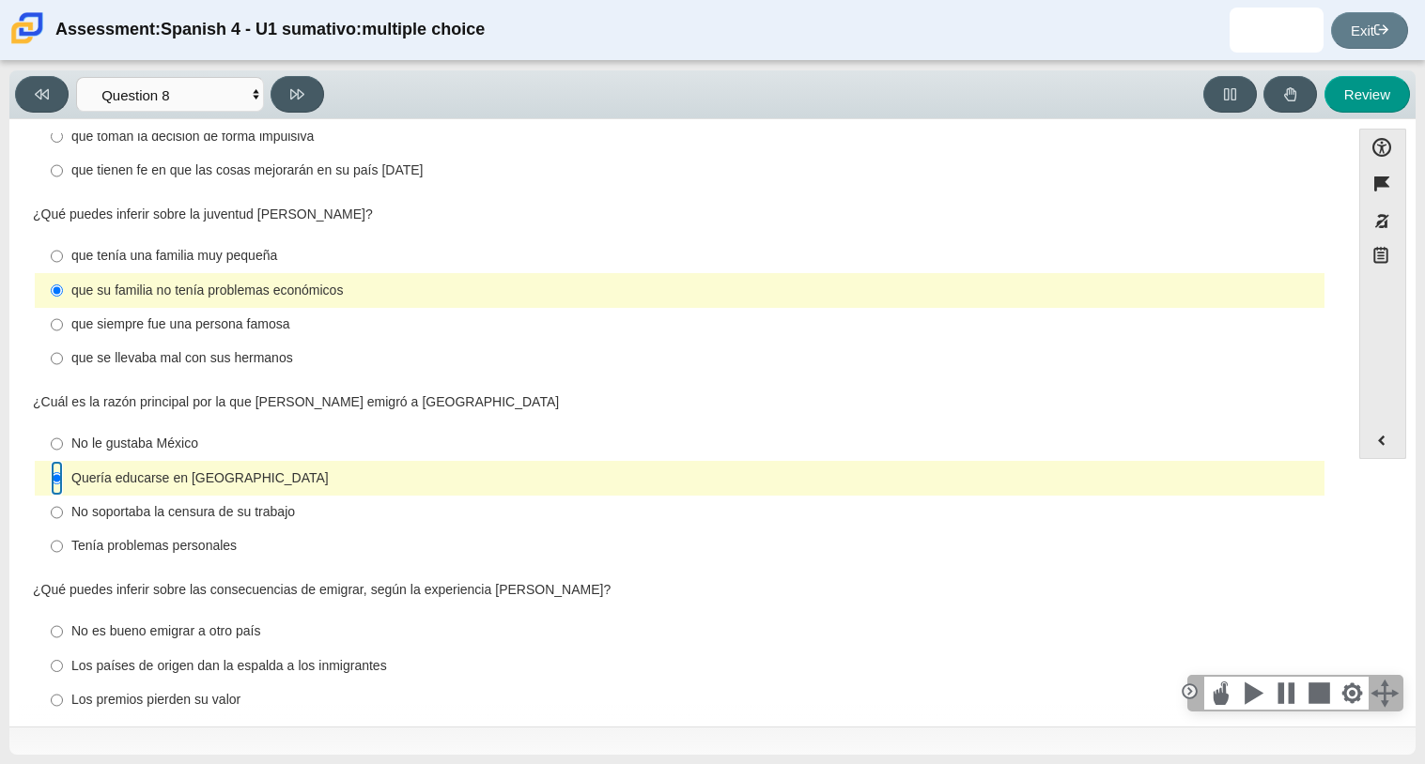
scroll to position [418, 0]
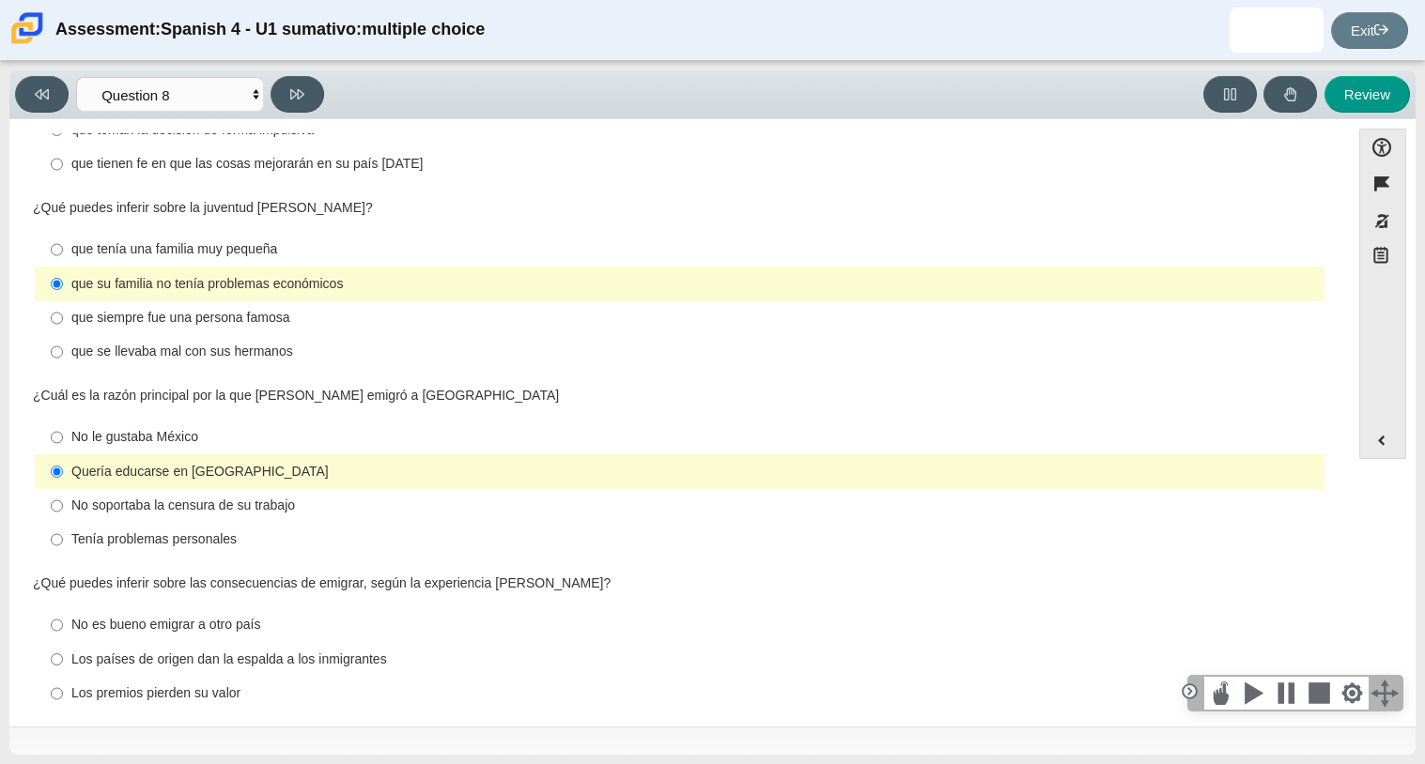
click at [194, 531] on div "Tenía problemas personales" at bounding box center [693, 540] width 1245 height 19
click at [63, 523] on input "Tenía problemas personales Tenía problemas personales" at bounding box center [57, 540] width 12 height 34
radio input "true"
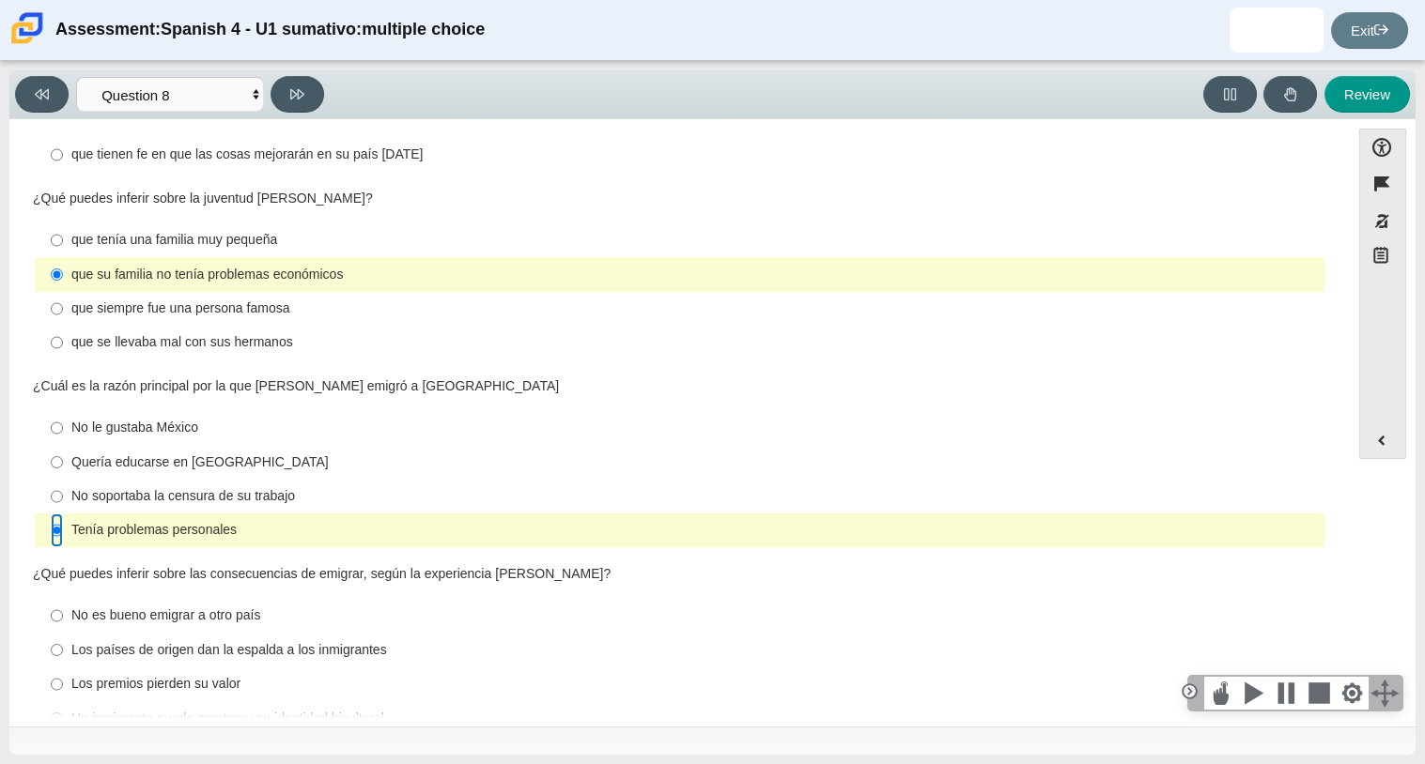
scroll to position [436, 0]
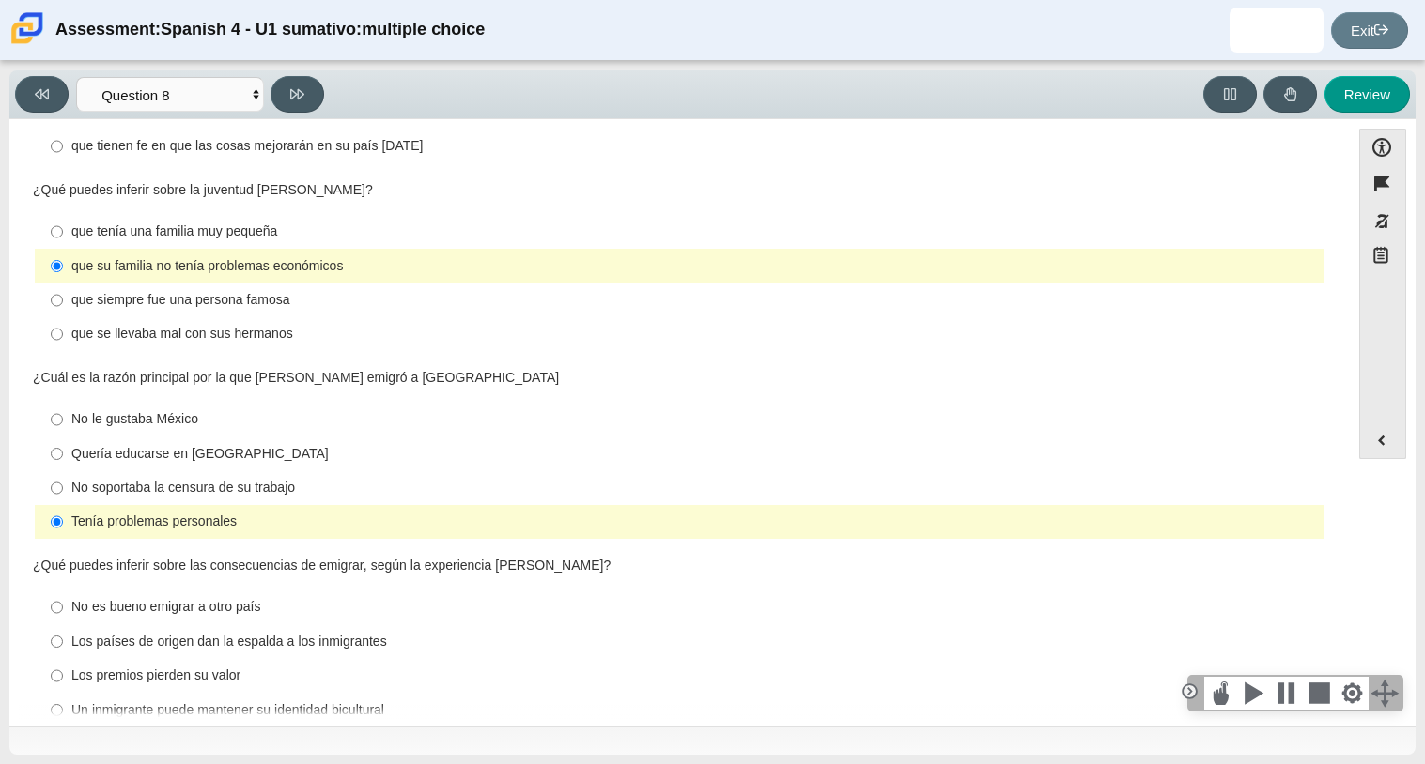
click at [103, 633] on div "Los países de origen dan la espalda a los inmigrantes" at bounding box center [693, 642] width 1245 height 19
click at [63, 625] on input "Los países de origen dan la espalda a los inmigrantes Los países de origen dan …" at bounding box center [57, 642] width 12 height 34
radio input "true"
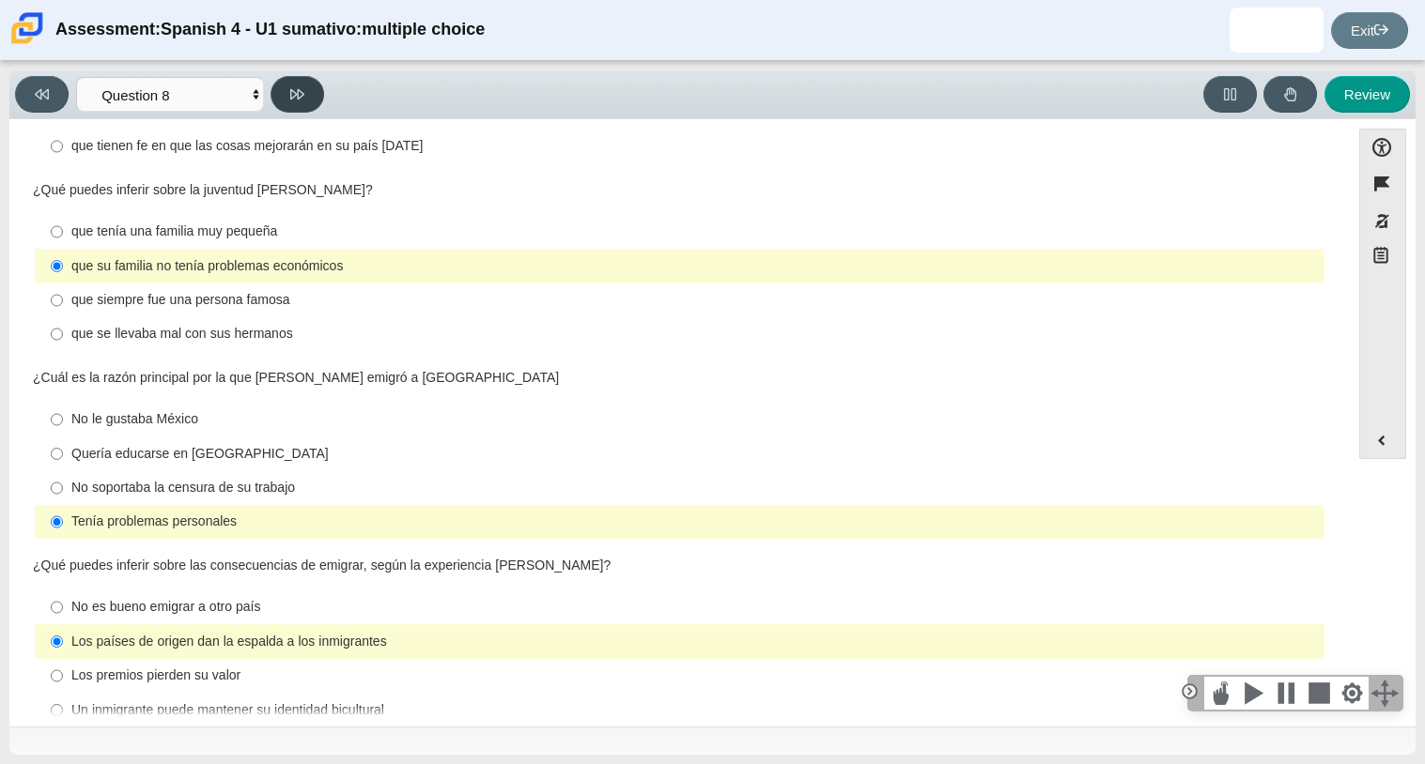
click at [302, 87] on icon at bounding box center [297, 94] width 14 height 14
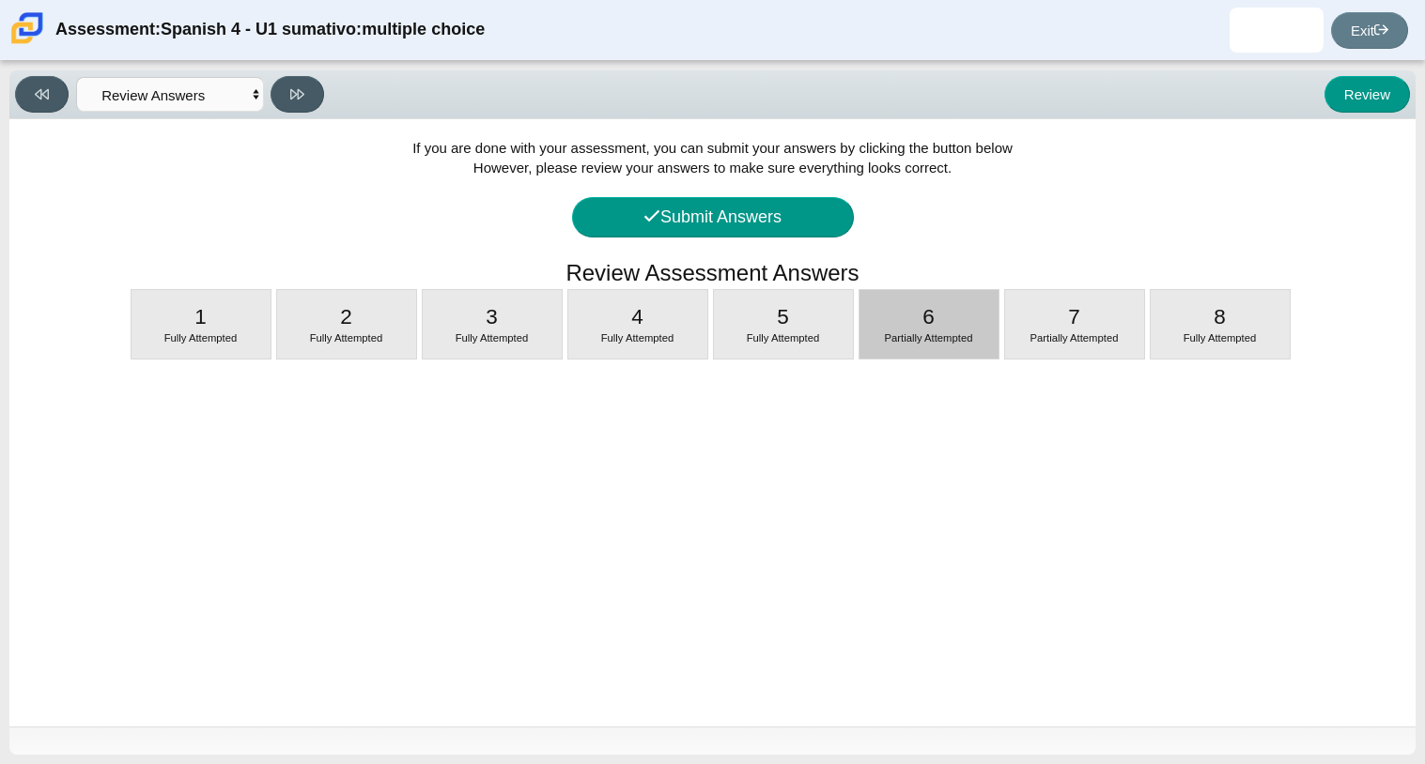
click at [885, 341] on span "Partially Attempted" at bounding box center [929, 337] width 88 height 11
select select "ad9780d8-5edb-414e-87ea-0bcd5a75287a"
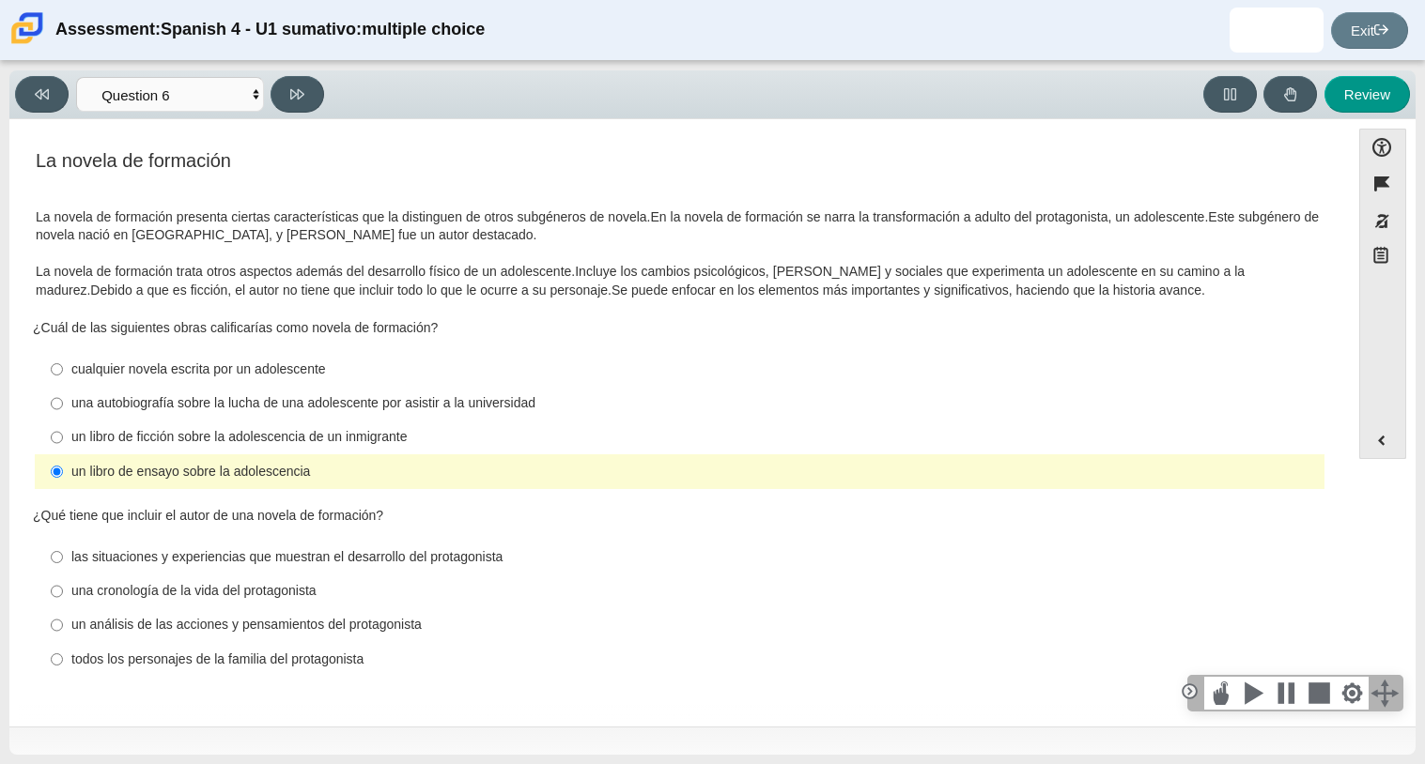
click at [373, 554] on div "las situaciones y experiencias que muestran el desarrollo del protagonista" at bounding box center [693, 557] width 1245 height 19
click at [63, 554] on input "las situaciones y experiencias que muestran el desarrollo del protagonista las …" at bounding box center [57, 557] width 12 height 34
radio input "true"
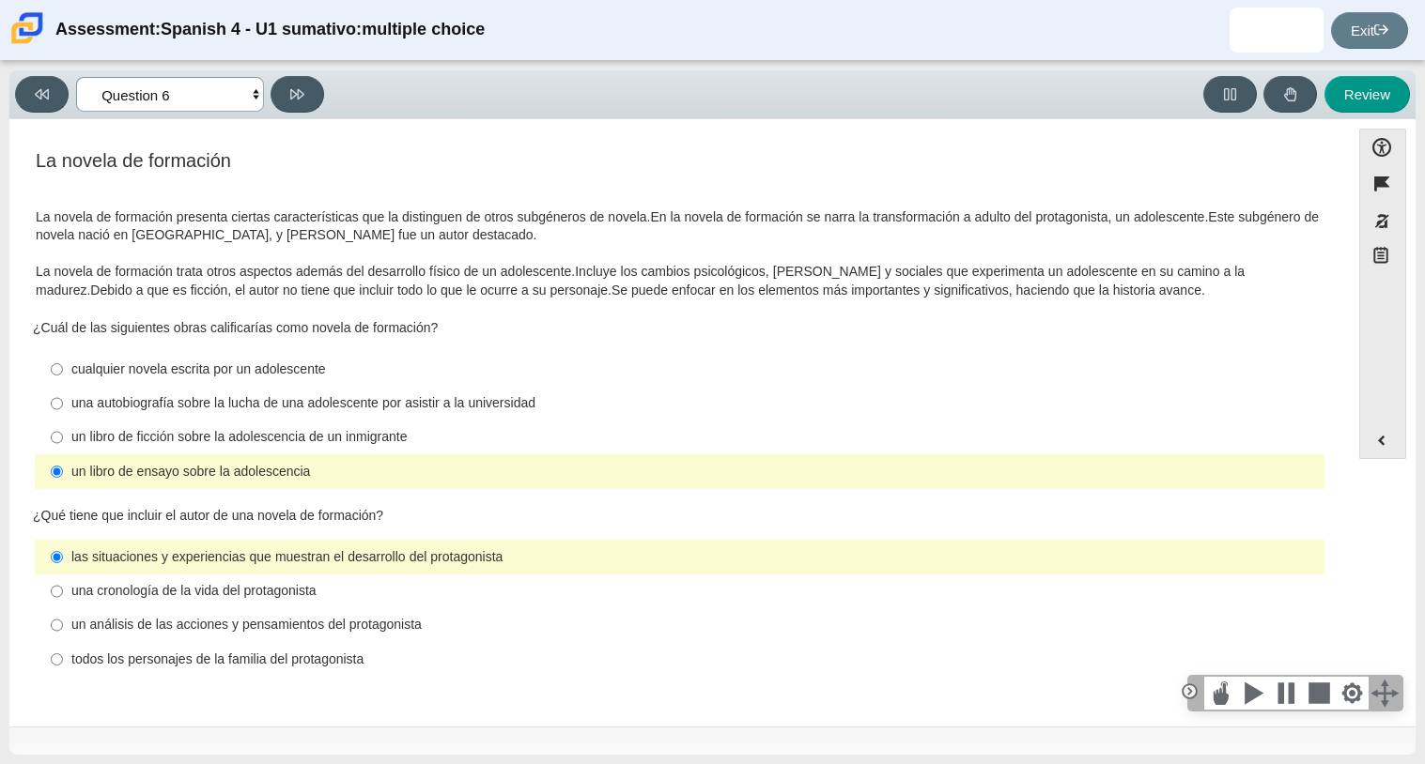
click at [238, 90] on select "Comprensión auditiva Question 1 Question 2 Question 3 Comprensión de lectura Qu…" at bounding box center [170, 94] width 188 height 35
select select "6168cc92-63b6-45d3-a929-0b9cba560165"
click at [76, 77] on select "Comprensión auditiva Question 1 Question 2 Question 3 Comprensión de lectura Qu…" at bounding box center [170, 94] width 188 height 35
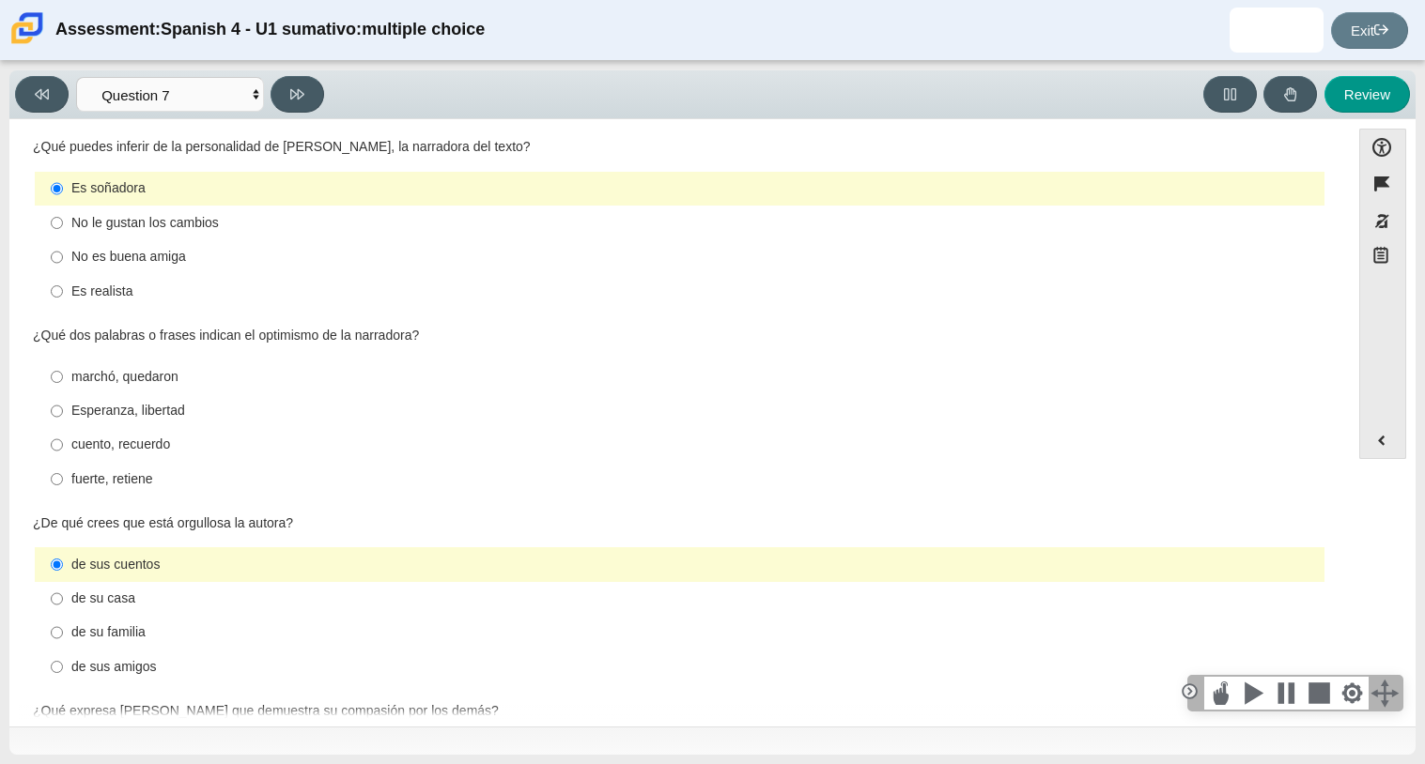
scroll to position [477, 0]
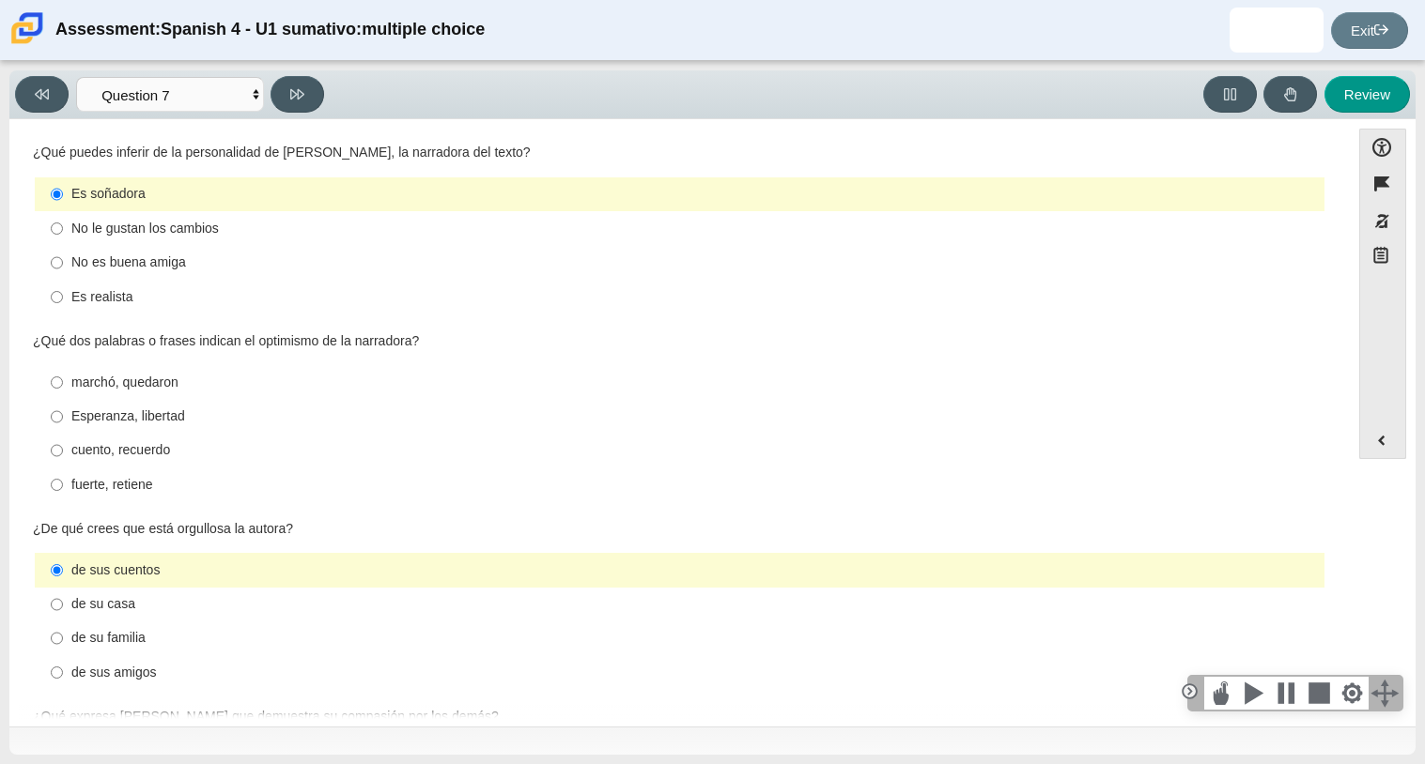
click at [157, 414] on div "Esperanza, libertad" at bounding box center [693, 417] width 1245 height 19
click at [63, 414] on input "Esperanza, libertad Esperanza, libertad" at bounding box center [57, 417] width 12 height 34
radio input "true"
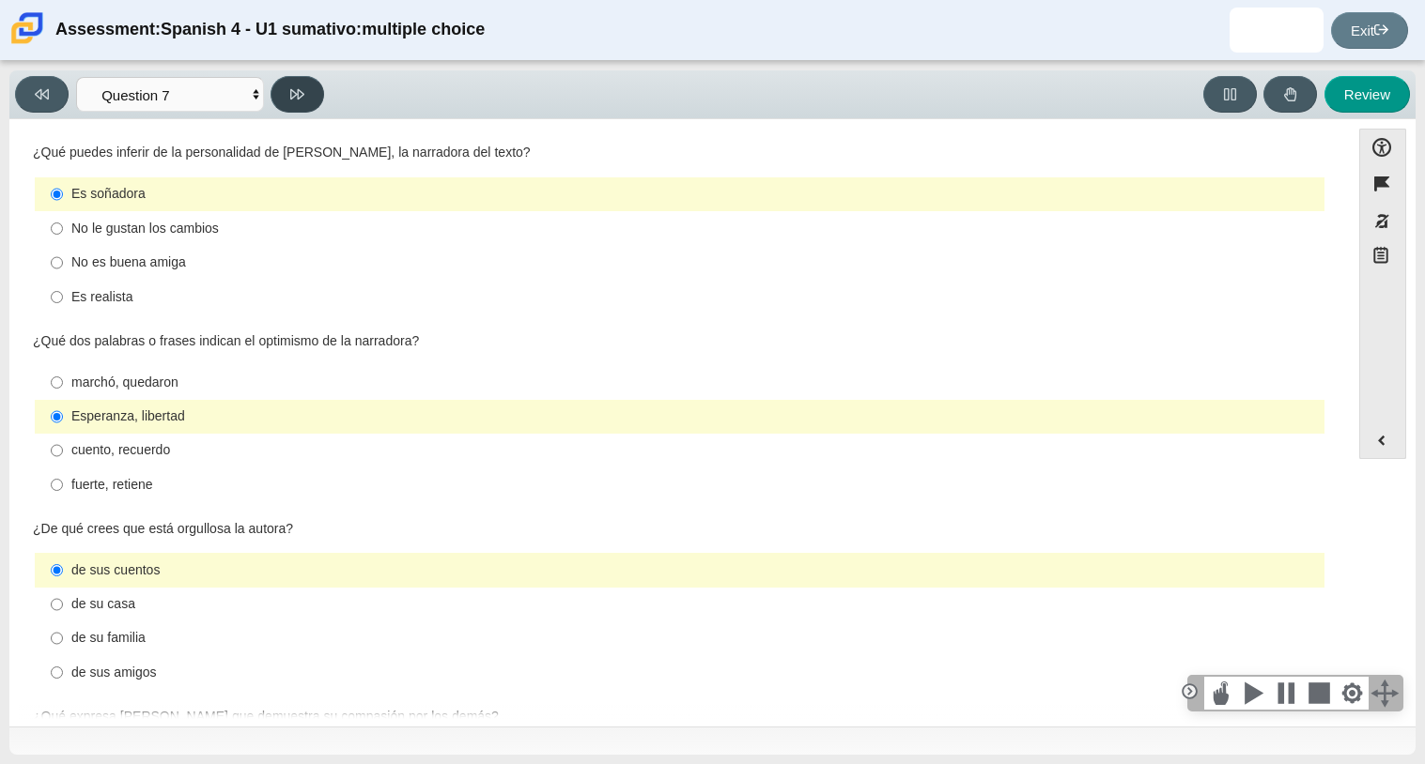
click at [301, 105] on button at bounding box center [297, 94] width 54 height 37
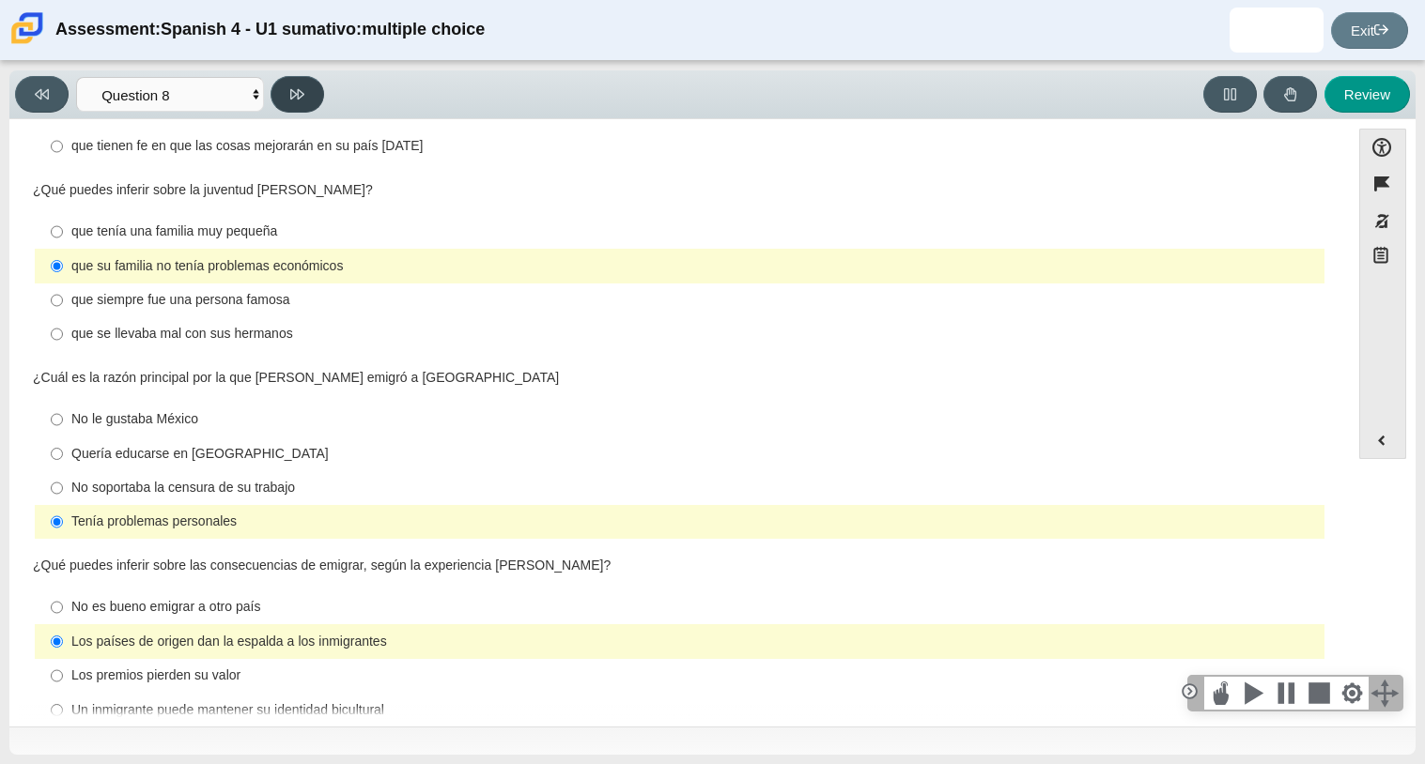
click at [301, 105] on button at bounding box center [297, 94] width 54 height 37
select select "review"
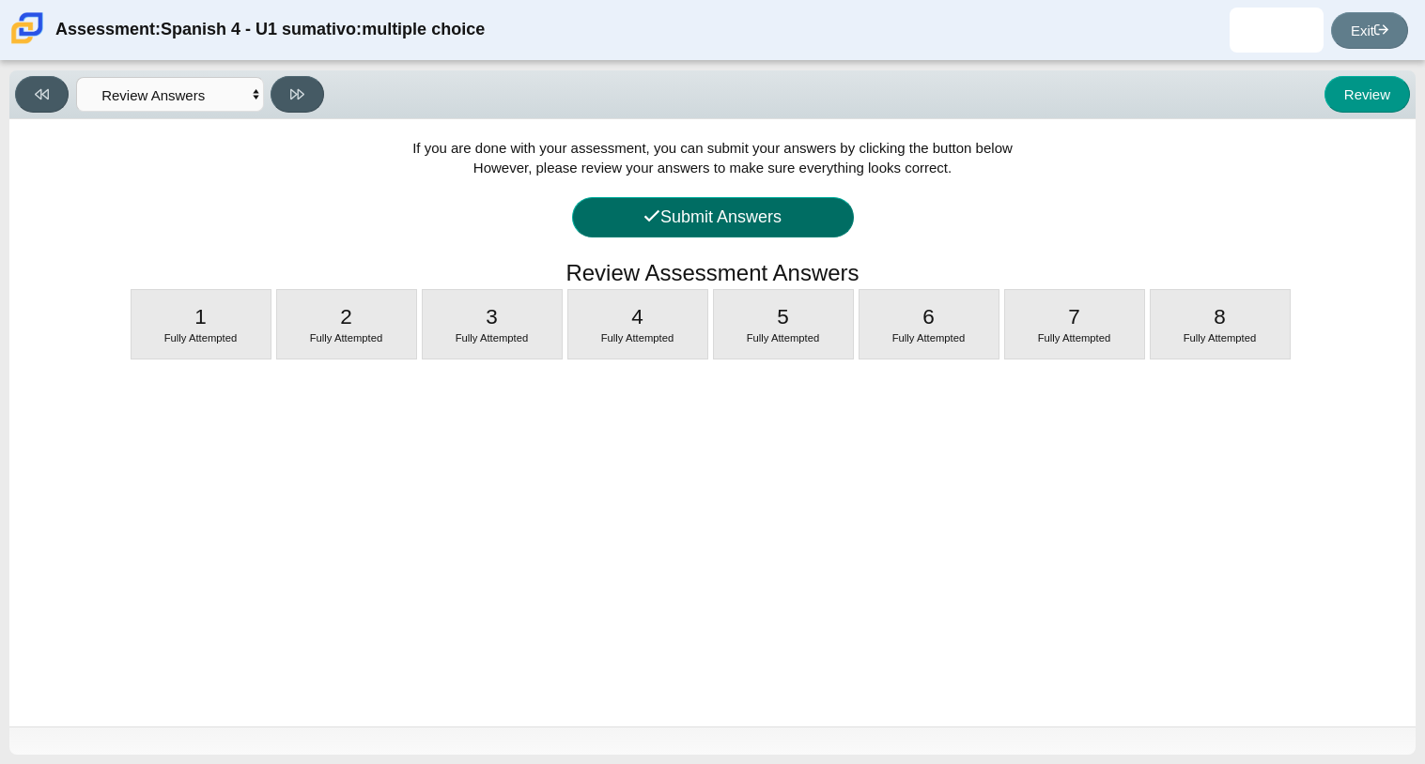
click at [695, 224] on button "Submit Answers" at bounding box center [713, 217] width 282 height 40
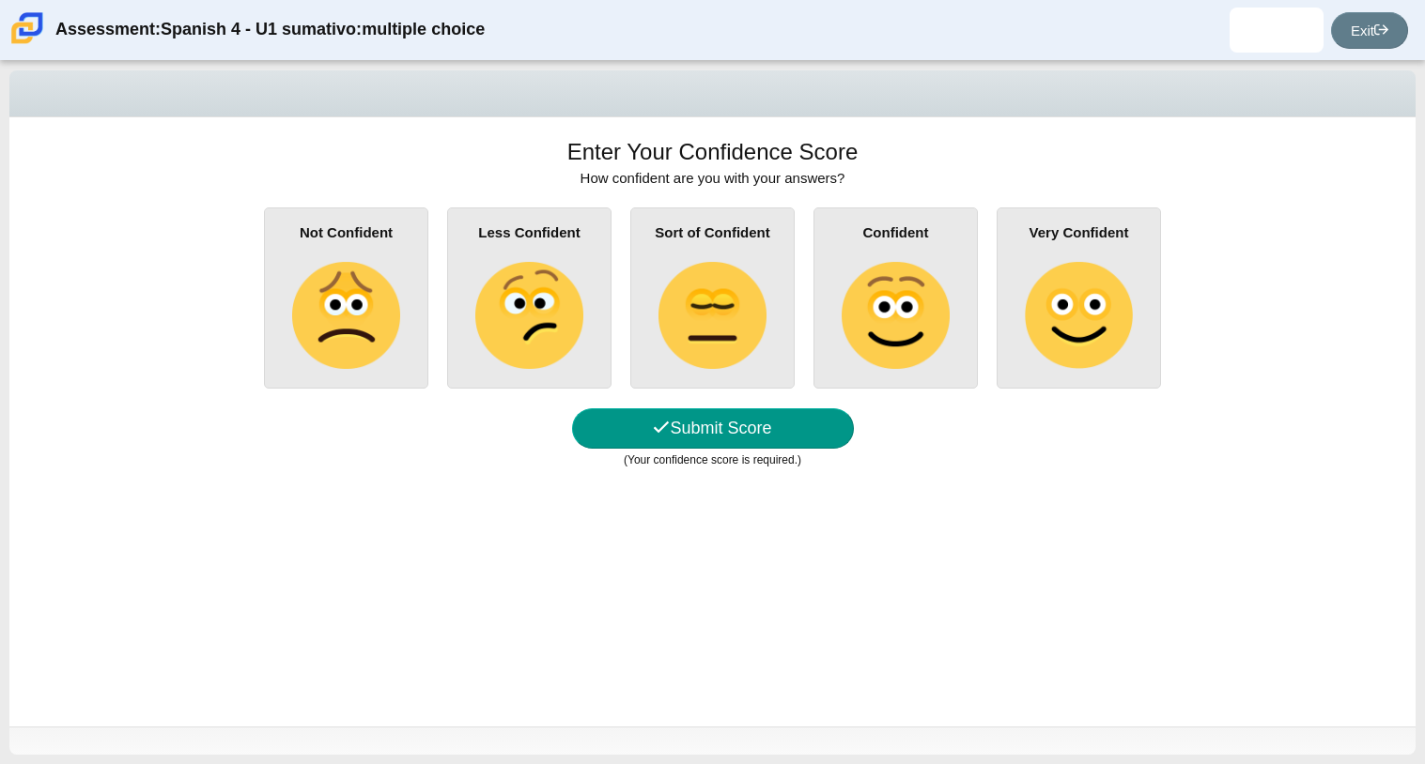
click at [725, 372] on div "Sort of Confident" at bounding box center [712, 298] width 164 height 181
click at [0, 0] on input "Sort of Confident" at bounding box center [0, 0] width 0 height 0
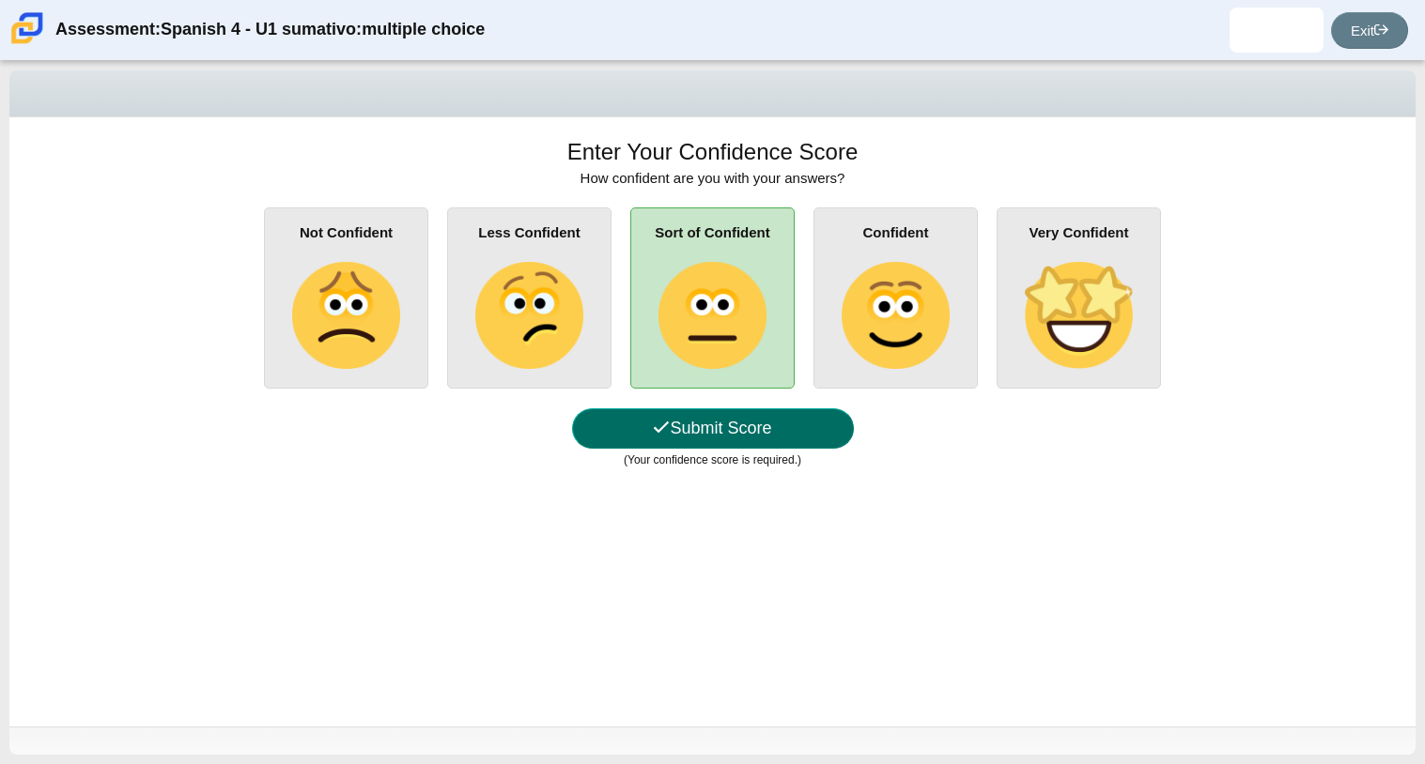
click at [761, 442] on button "Submit Score" at bounding box center [713, 429] width 282 height 40
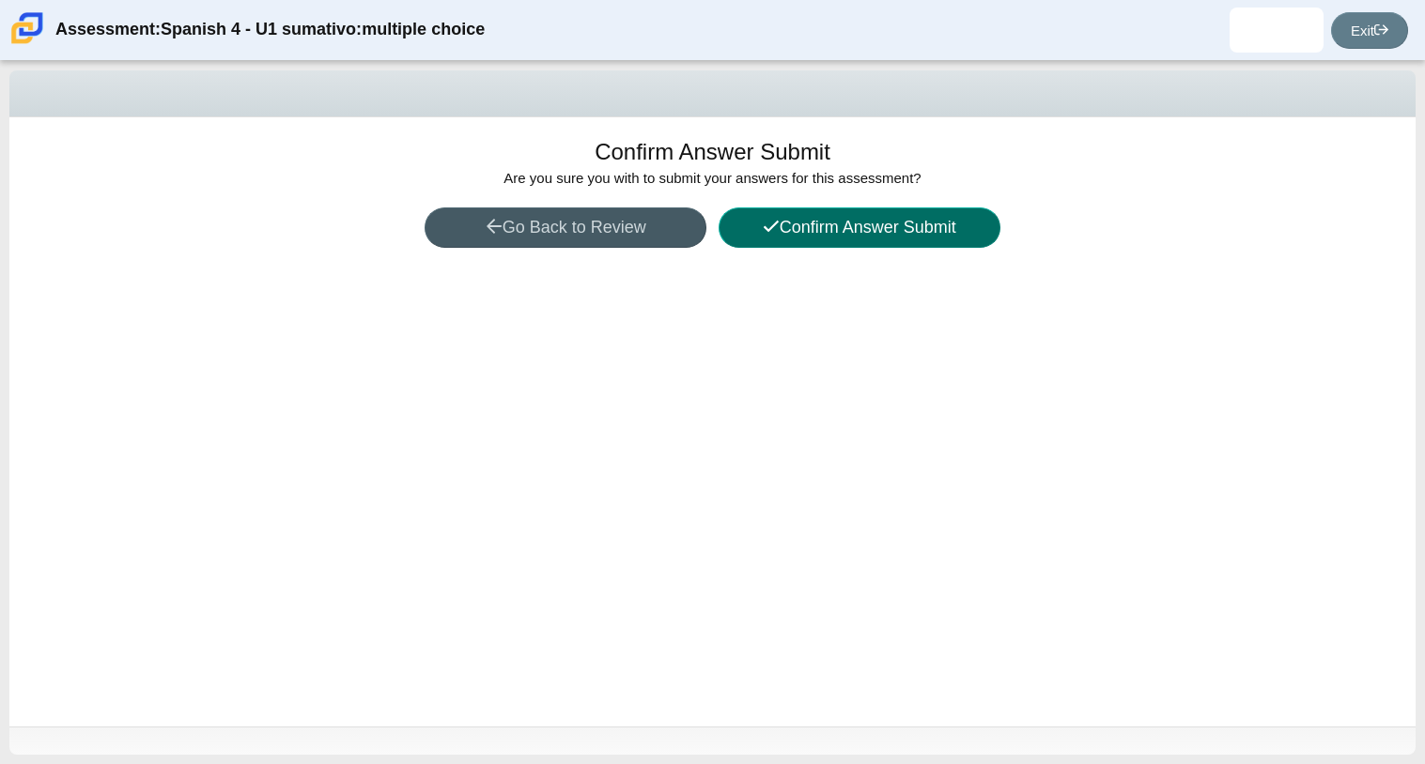
click at [750, 219] on button "Confirm Answer Submit" at bounding box center [859, 228] width 282 height 40
